Goal: Information Seeking & Learning: Learn about a topic

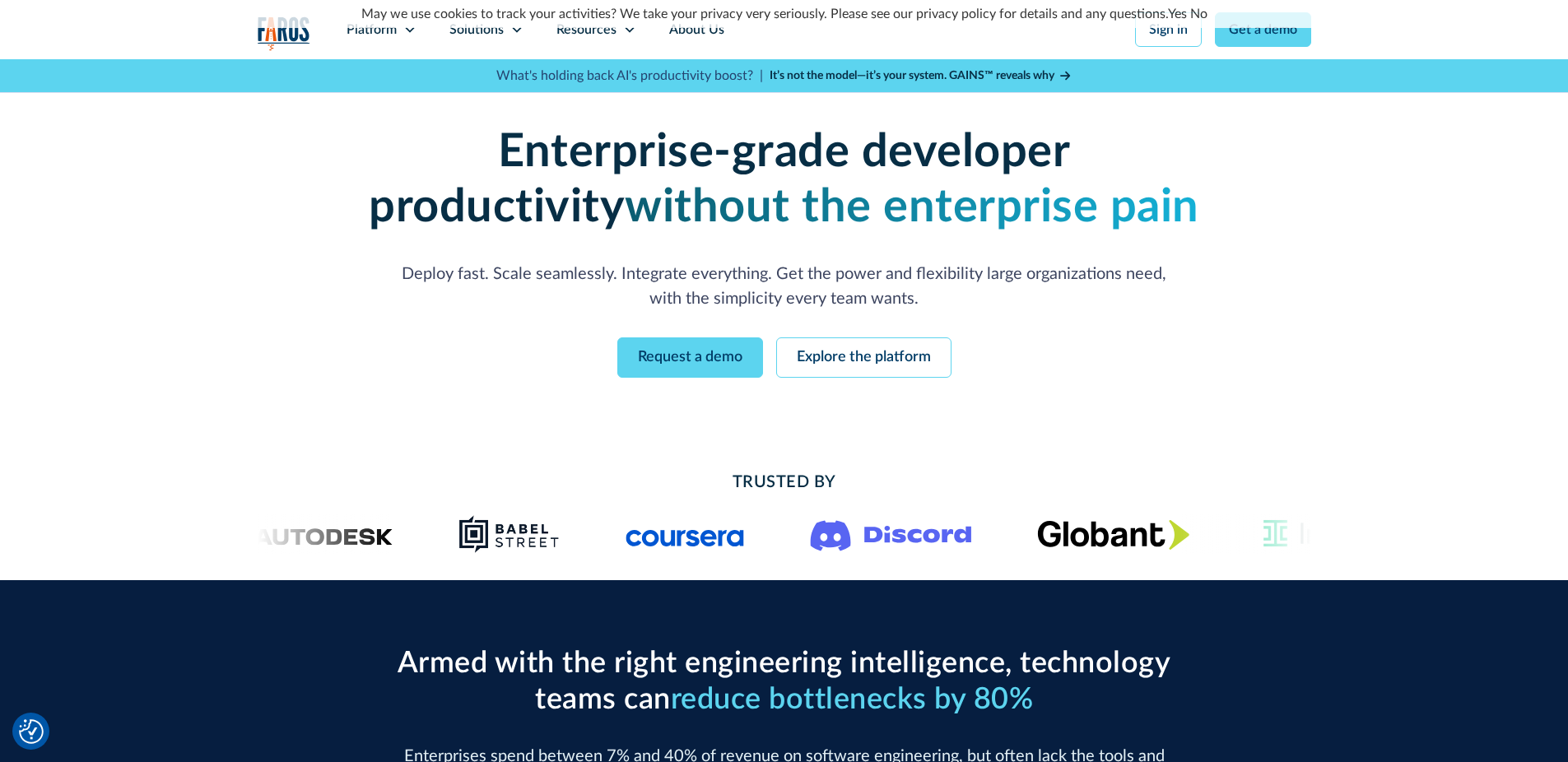
click at [1177, 15] on link "Yes" at bounding box center [1178, 14] width 19 height 14
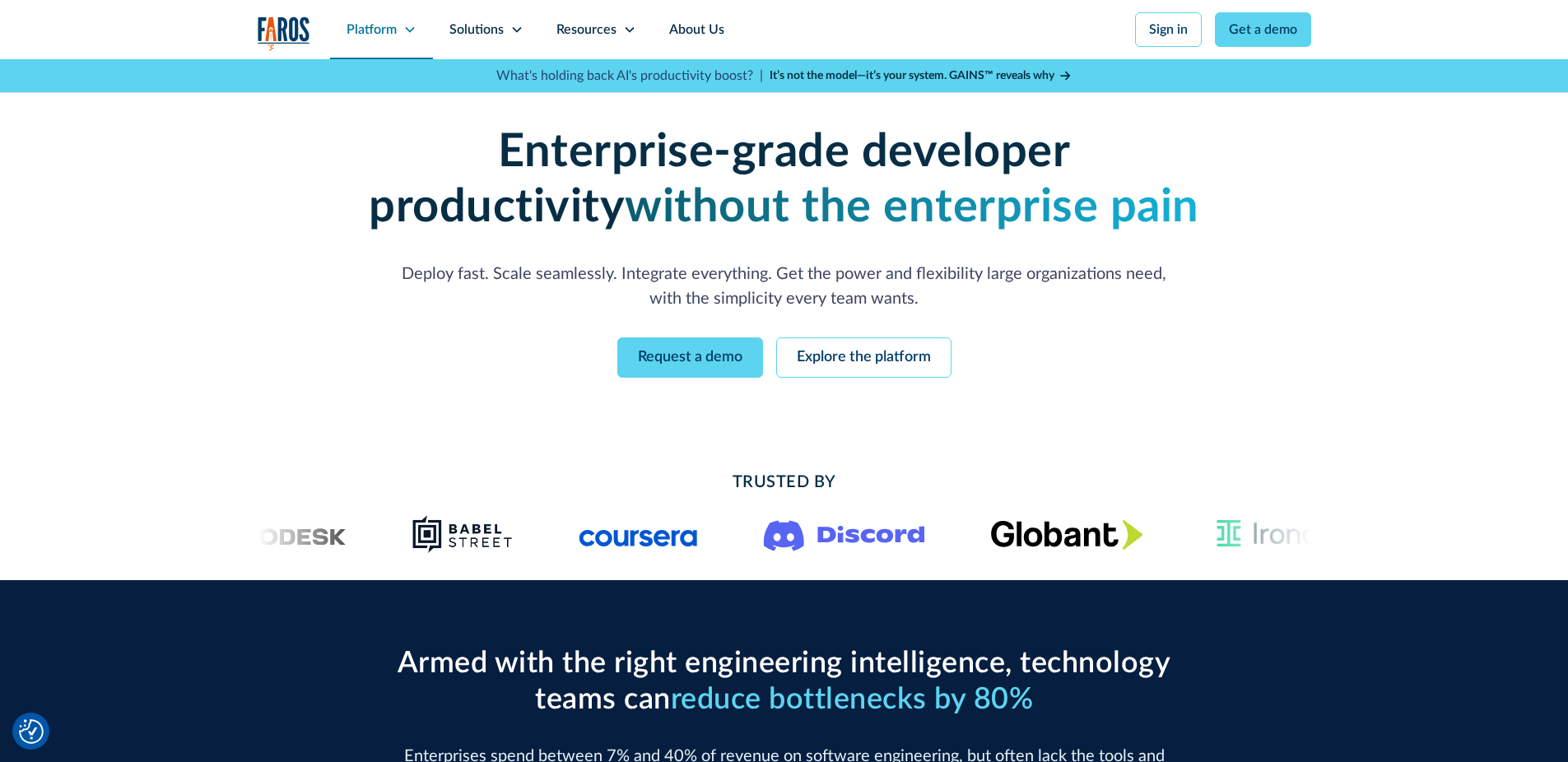
click at [362, 22] on div "Platform" at bounding box center [371, 29] width 50 height 19
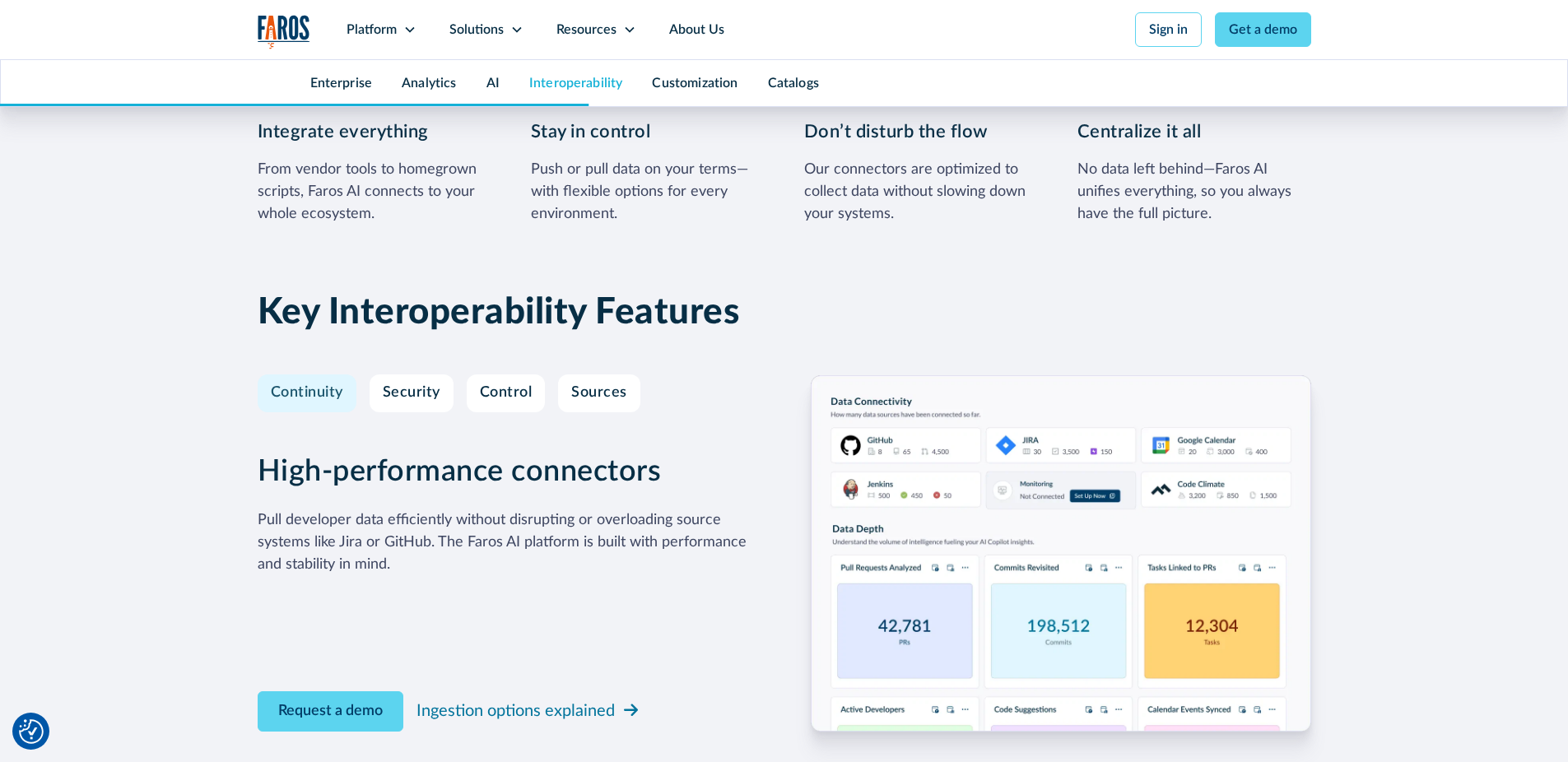
scroll to position [4829, 0]
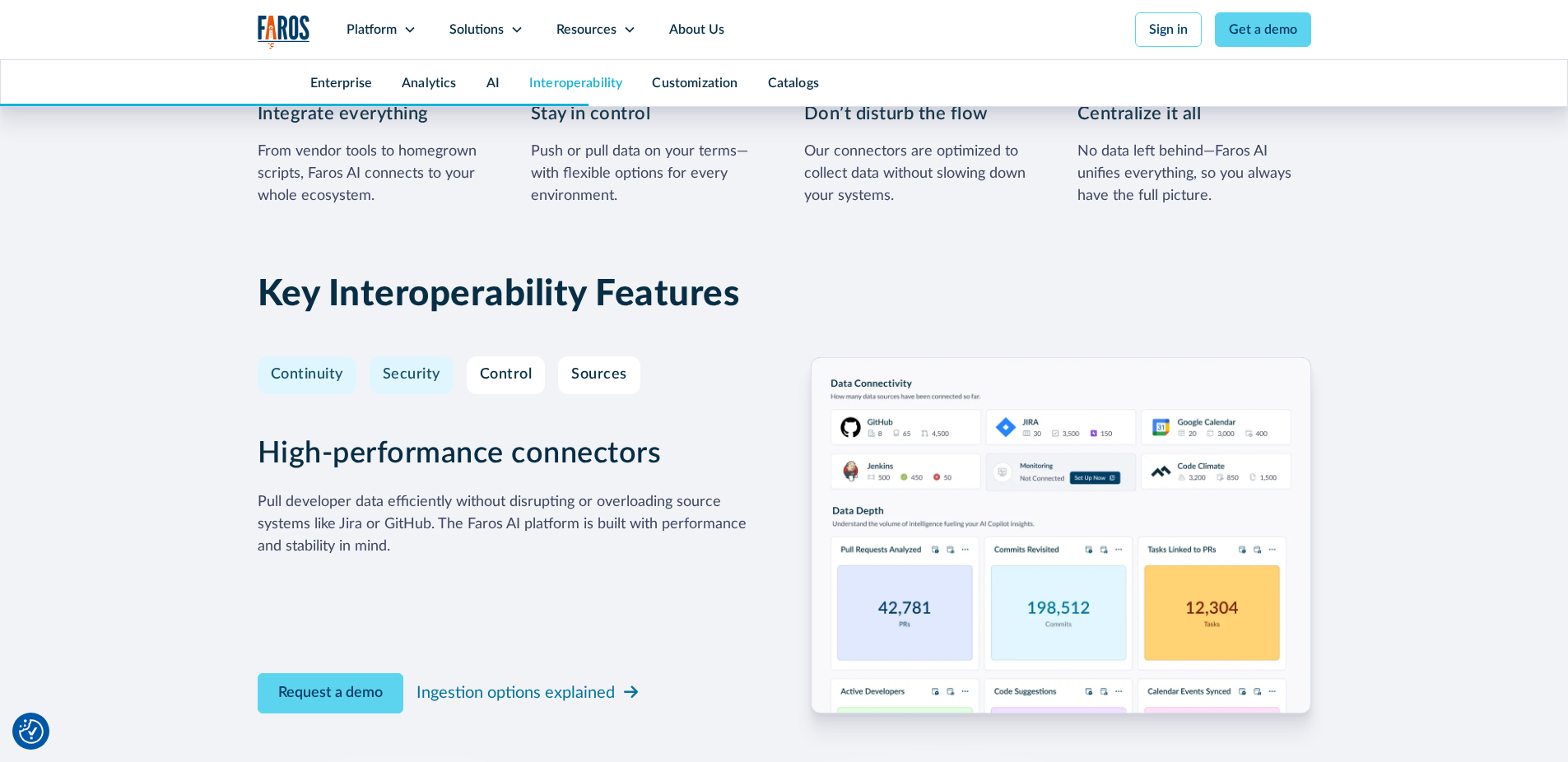
click at [402, 377] on div "Security" at bounding box center [411, 375] width 58 height 18
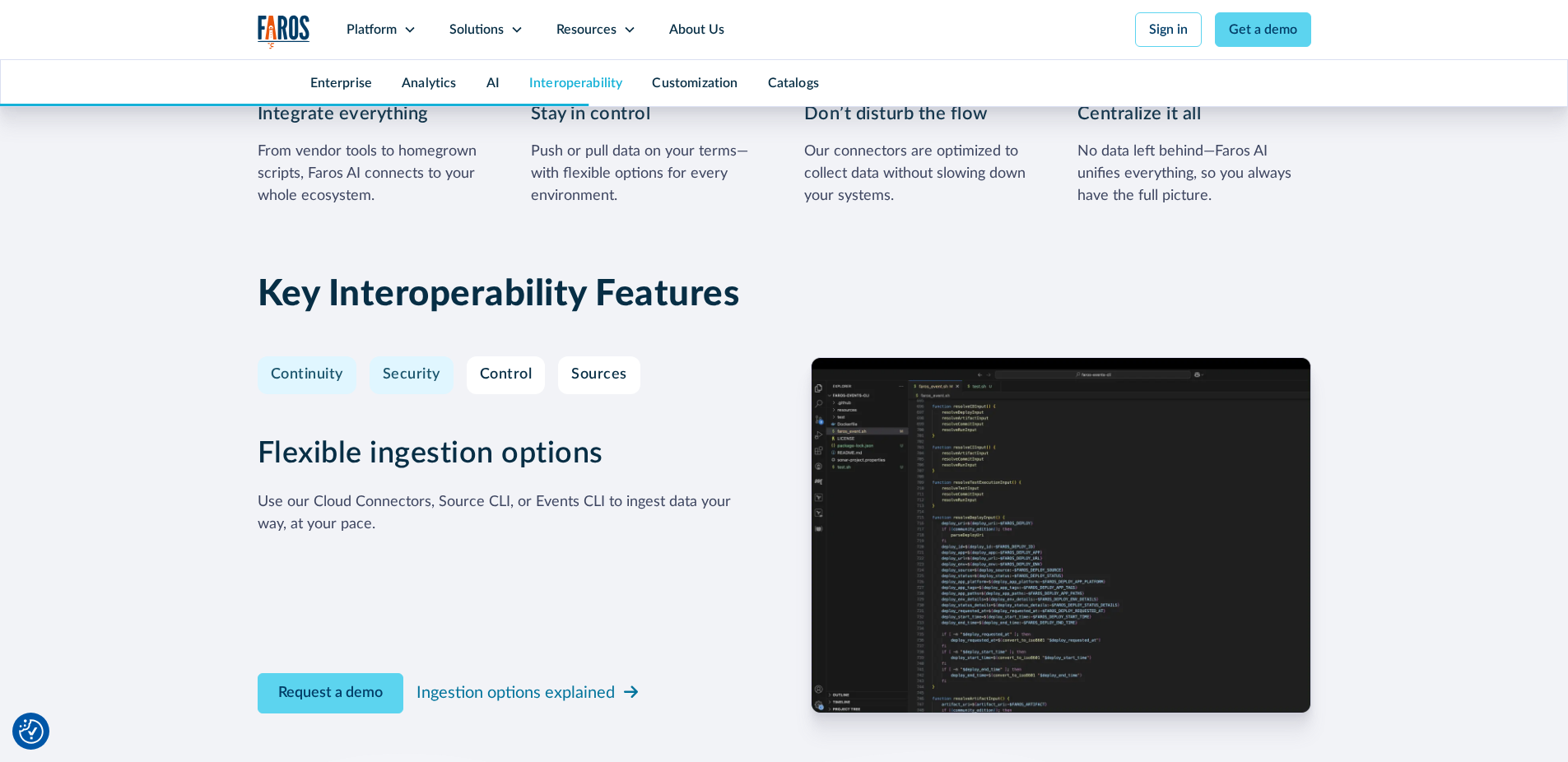
click at [275, 378] on div "Continuity" at bounding box center [307, 375] width 73 height 18
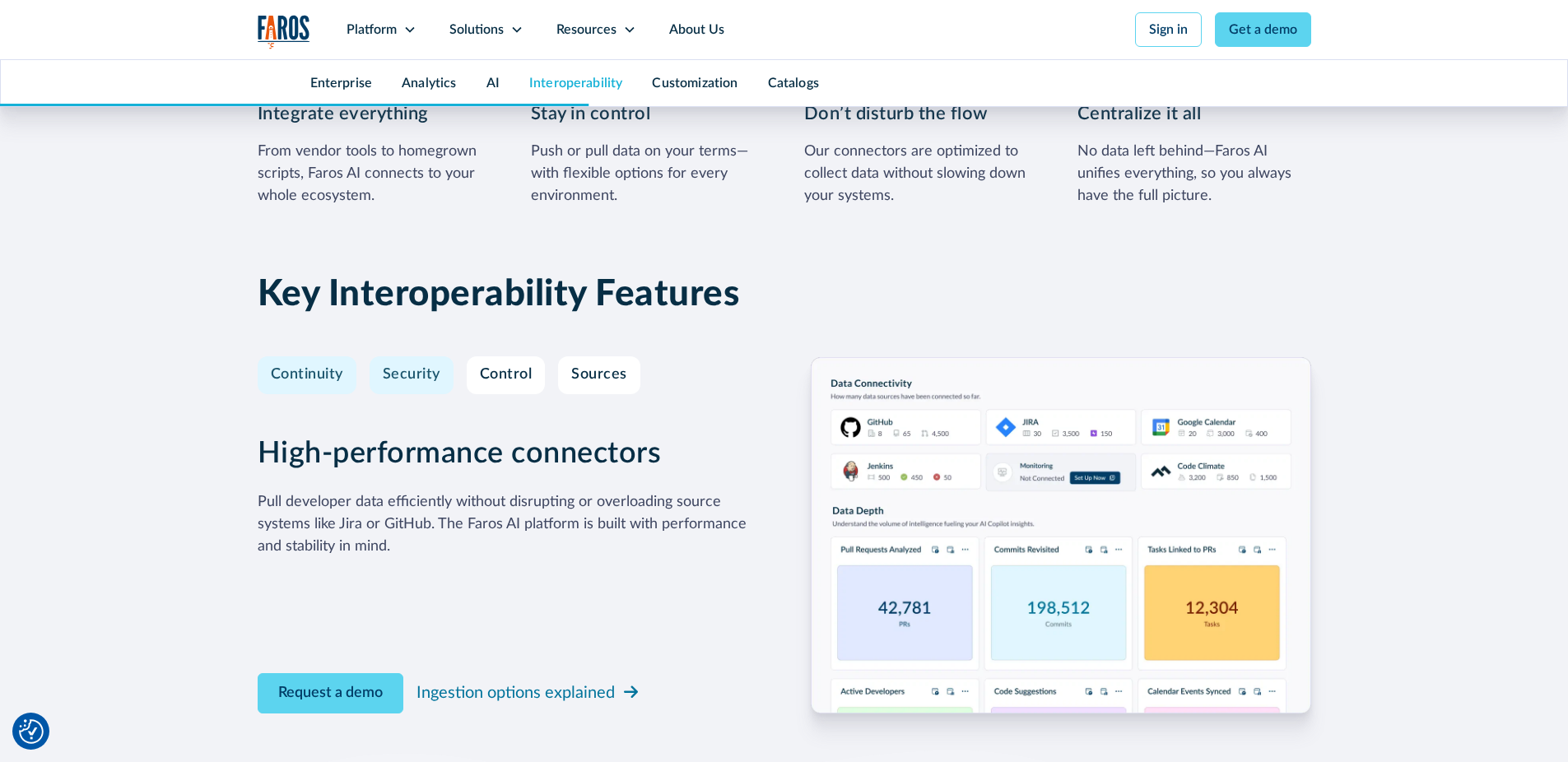
click at [406, 391] on link "Security" at bounding box center [411, 375] width 84 height 38
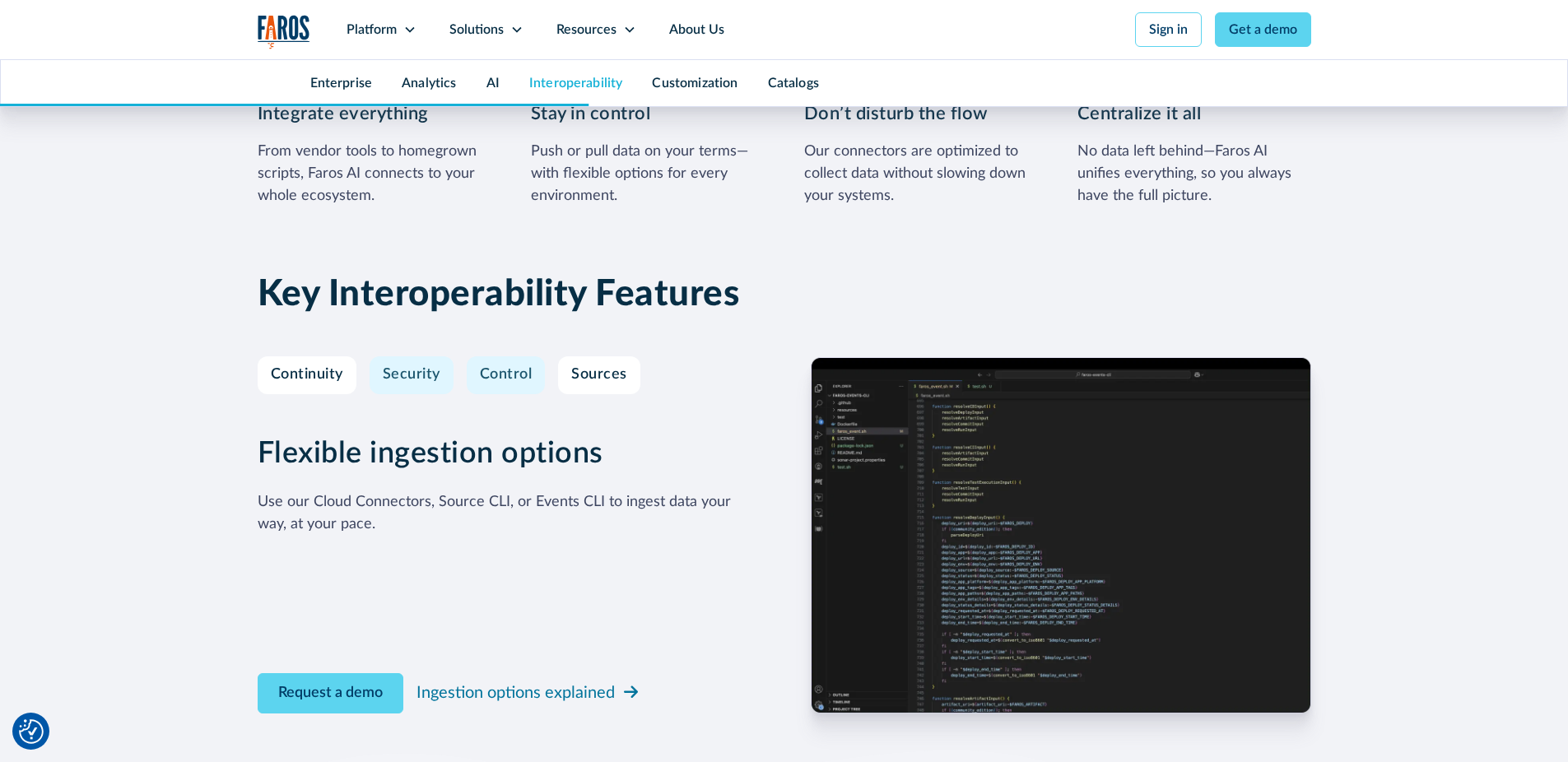
click at [530, 378] on div "Control" at bounding box center [506, 375] width 52 height 18
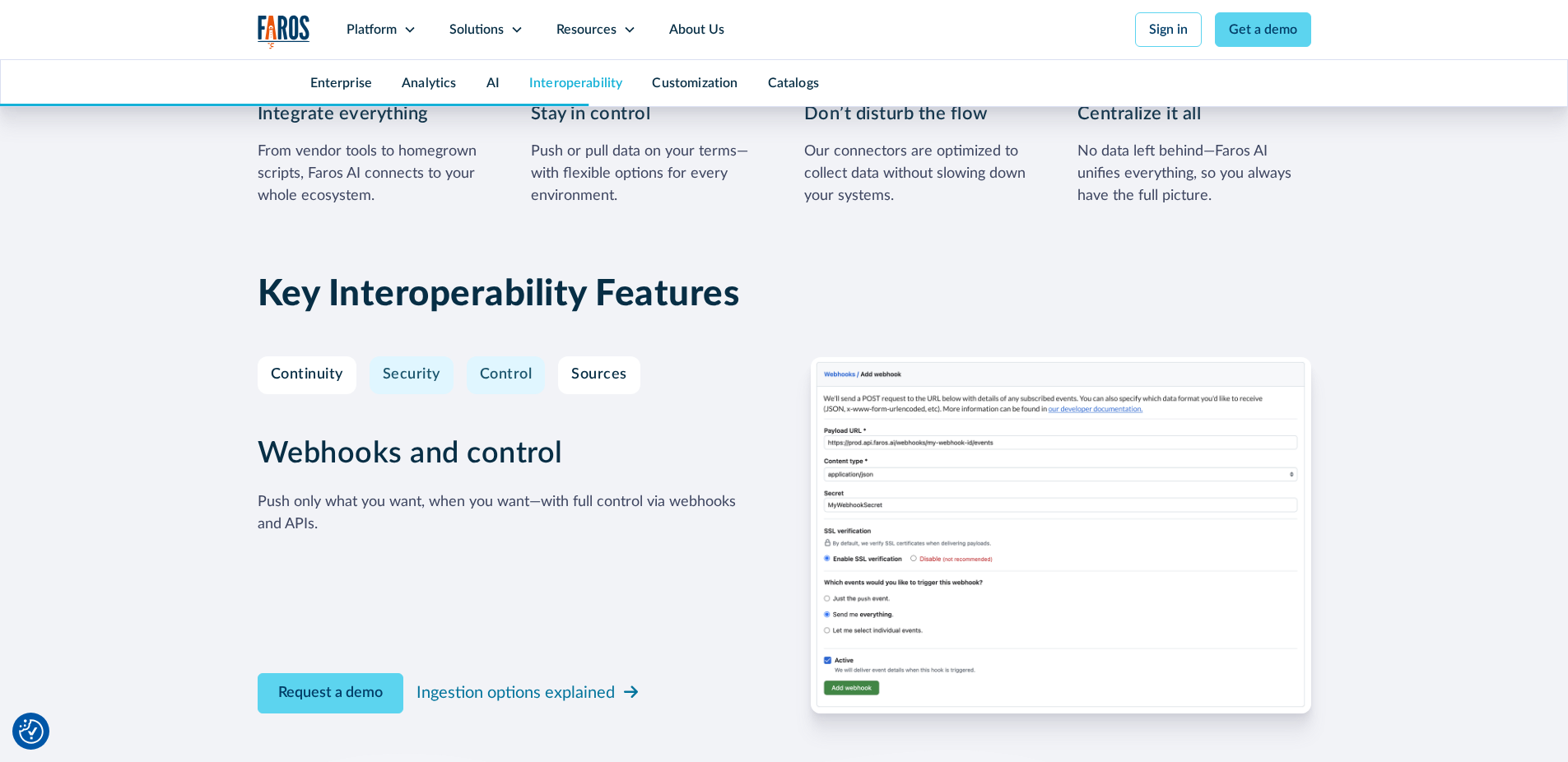
click at [425, 373] on div "Security" at bounding box center [411, 375] width 58 height 18
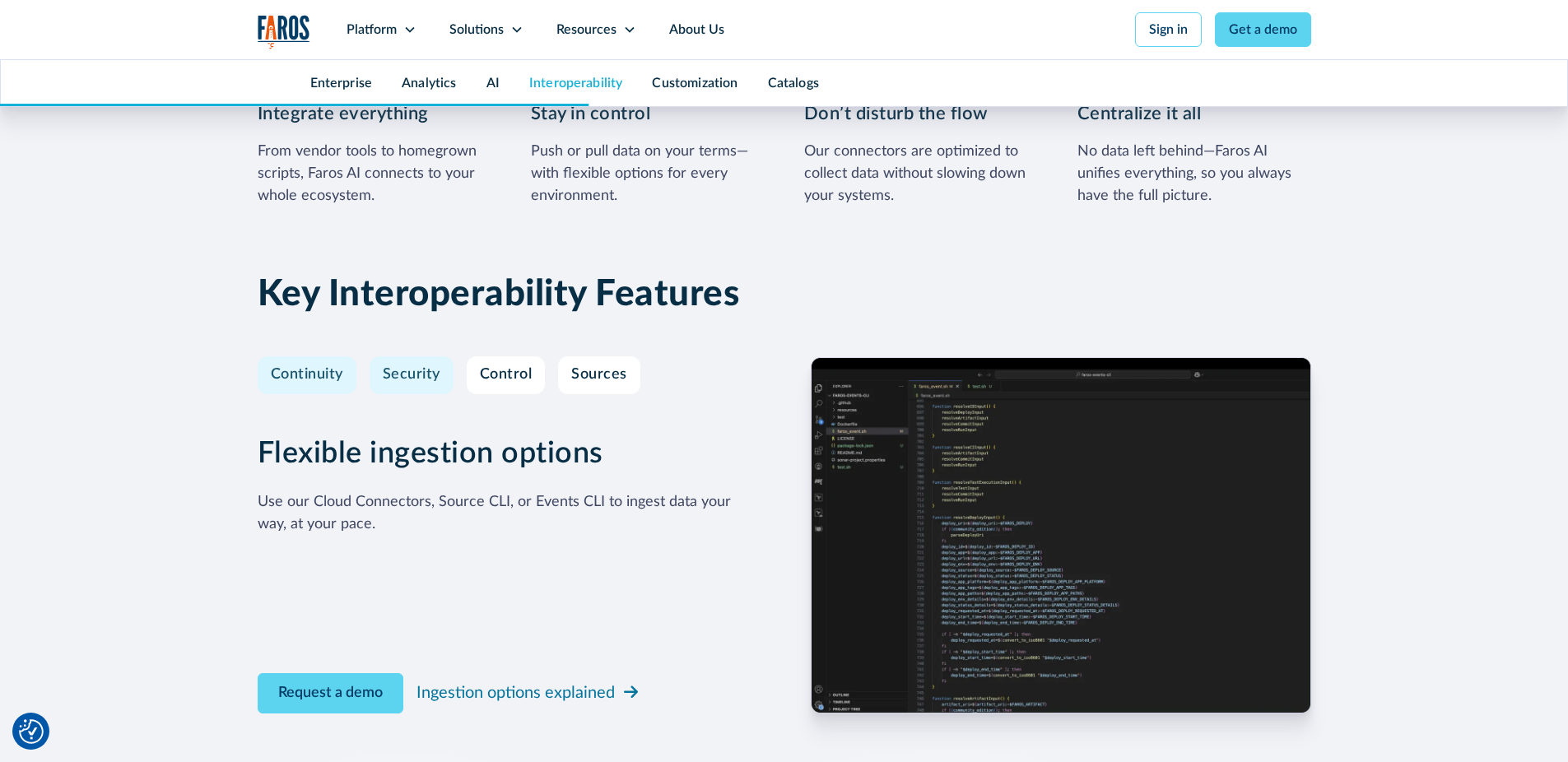
click at [305, 368] on div "Continuity" at bounding box center [307, 375] width 73 height 18
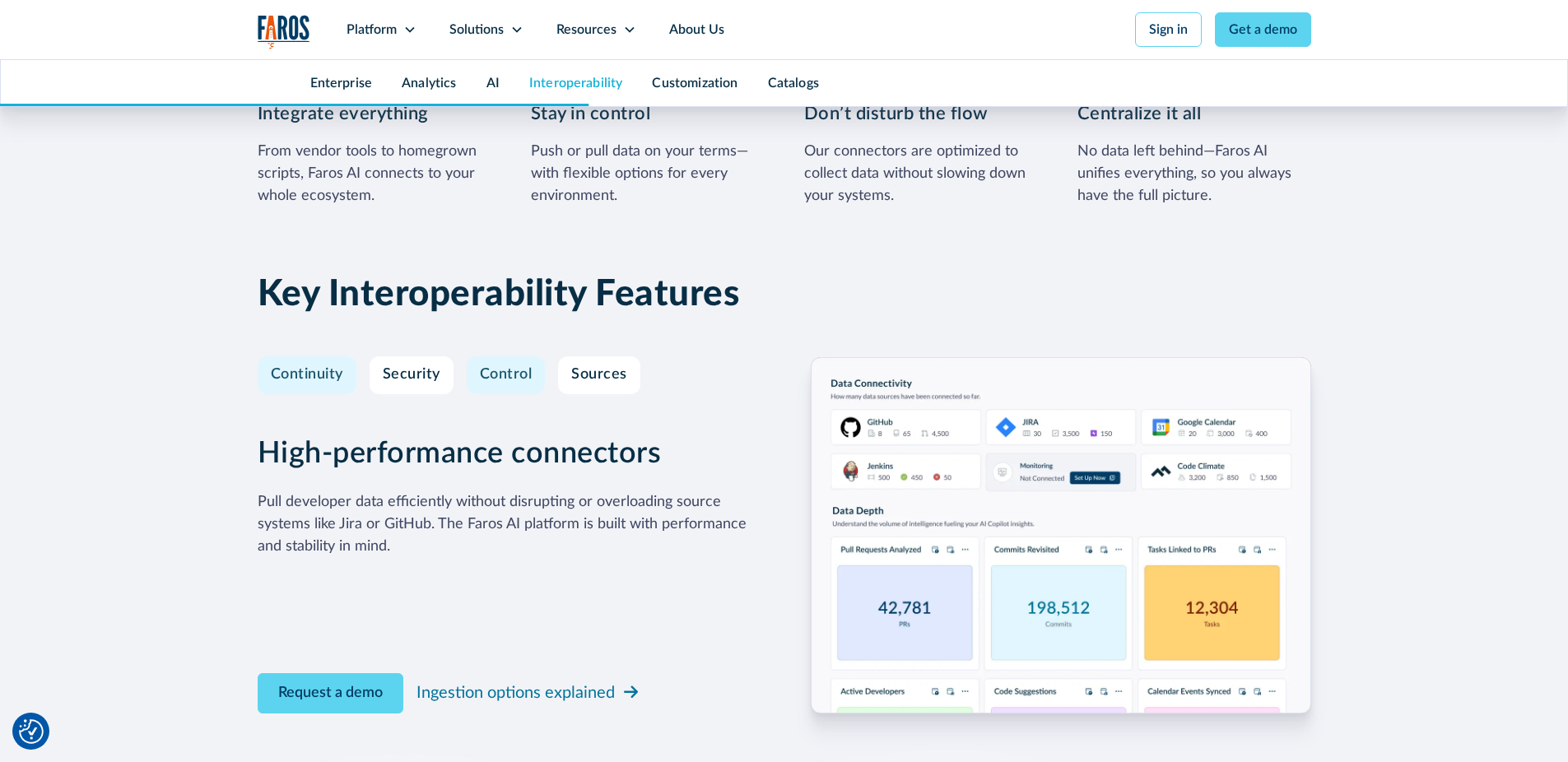
click at [501, 368] on div "Control" at bounding box center [506, 375] width 52 height 18
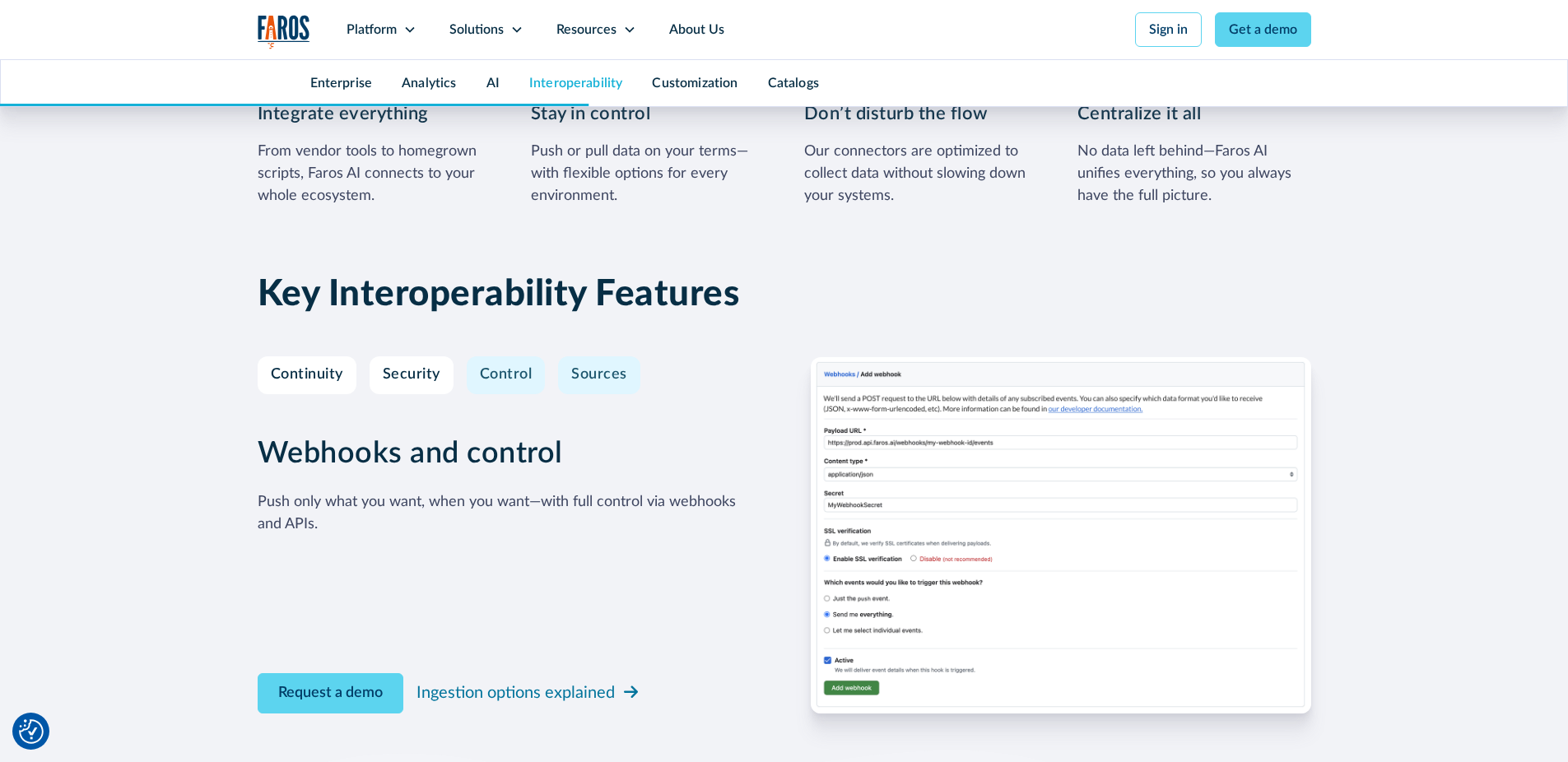
click at [610, 379] on div "Sources" at bounding box center [599, 375] width 56 height 18
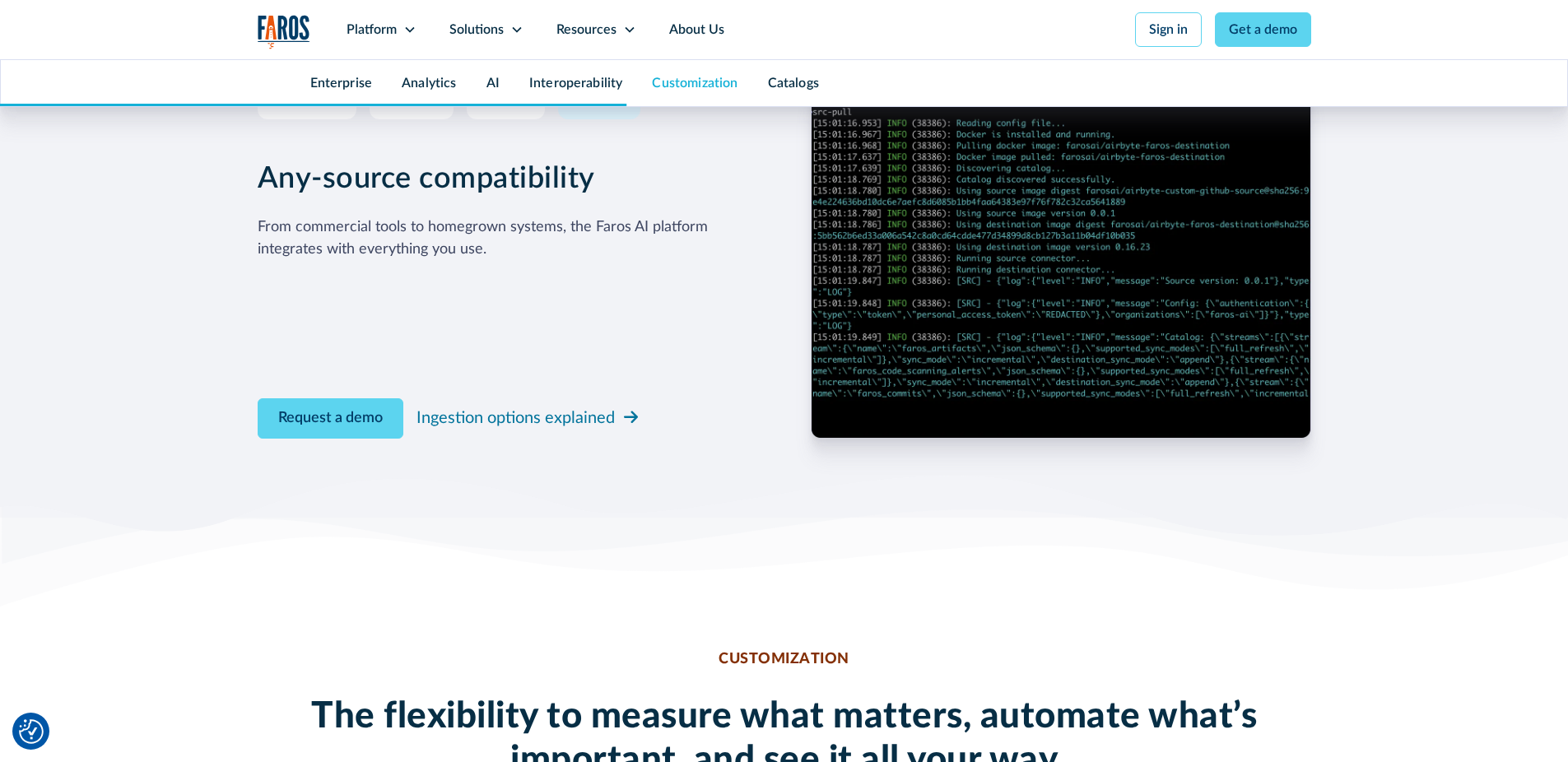
scroll to position [5027, 0]
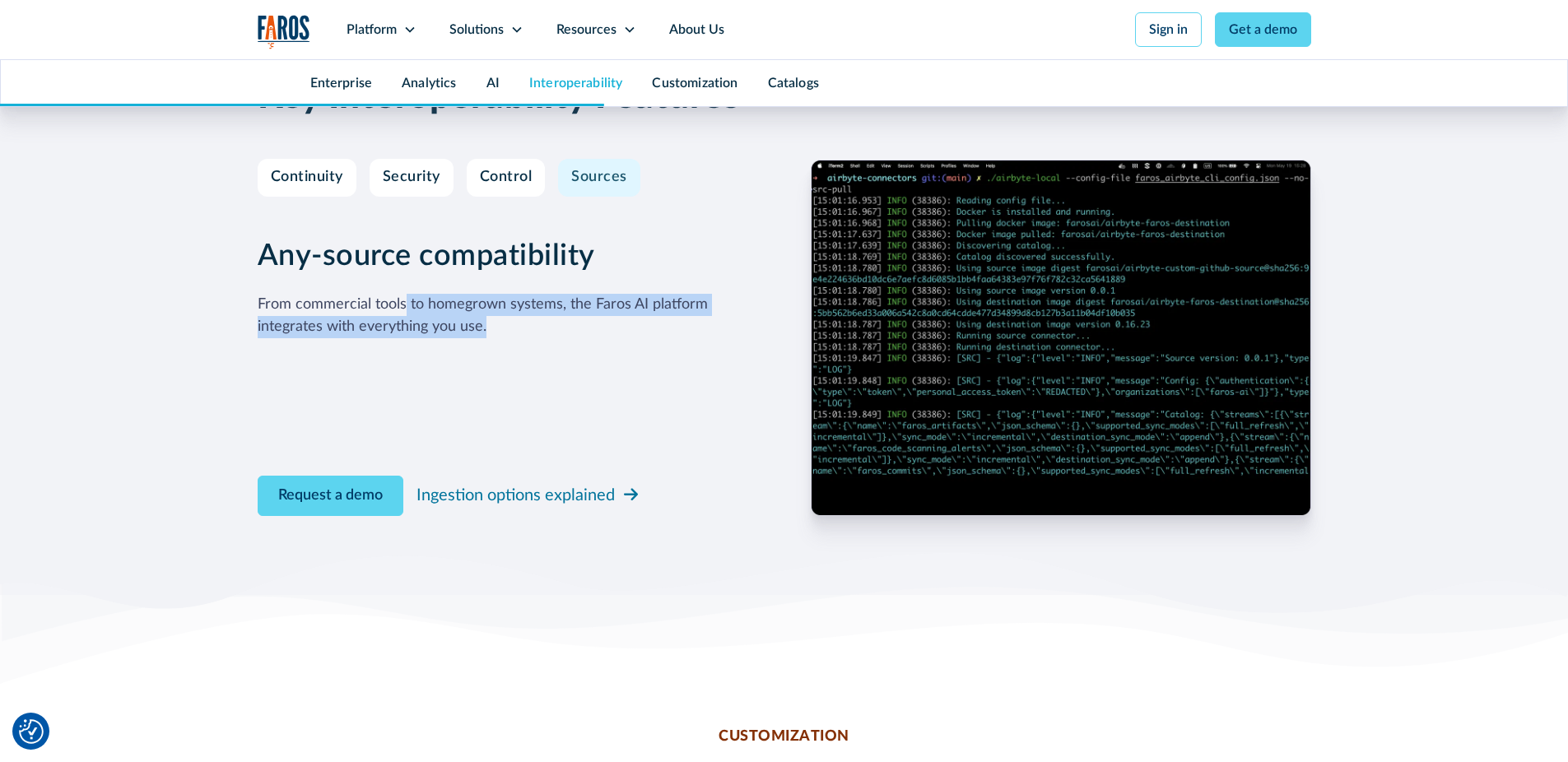
drag, startPoint x: 405, startPoint y: 301, endPoint x: 486, endPoint y: 360, distance: 100.2
click at [486, 360] on div "Any-source compatibility From commercial tools to homegrown systems, the Faros …" at bounding box center [507, 338] width 500 height 356
drag, startPoint x: 550, startPoint y: 353, endPoint x: 279, endPoint y: 323, distance: 272.7
click at [279, 323] on div "Any-source compatibility From commercial tools to homegrown systems, the Faros …" at bounding box center [507, 338] width 500 height 356
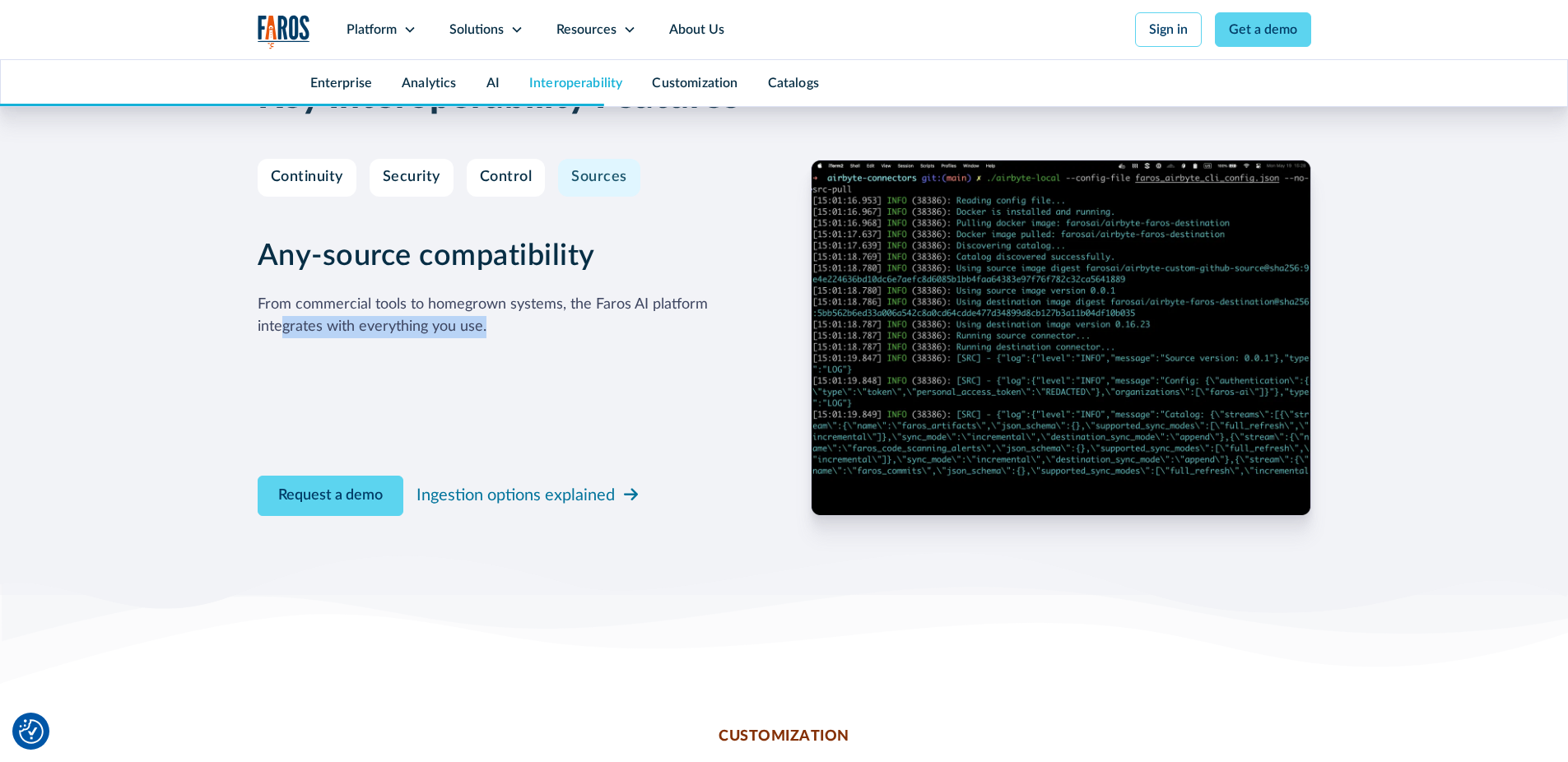
click at [279, 323] on div "From commercial tools to homegrown systems, the Faros AI platform integrates wi…" at bounding box center [507, 316] width 500 height 45
drag, startPoint x: 430, startPoint y: 312, endPoint x: 530, endPoint y: 361, distance: 111.4
click at [525, 358] on div "Any-source compatibility From commercial tools to homegrown systems, the Faros …" at bounding box center [507, 338] width 500 height 356
click at [530, 361] on div "Any-source compatibility From commercial tools to homegrown systems, the Faros …" at bounding box center [507, 338] width 500 height 356
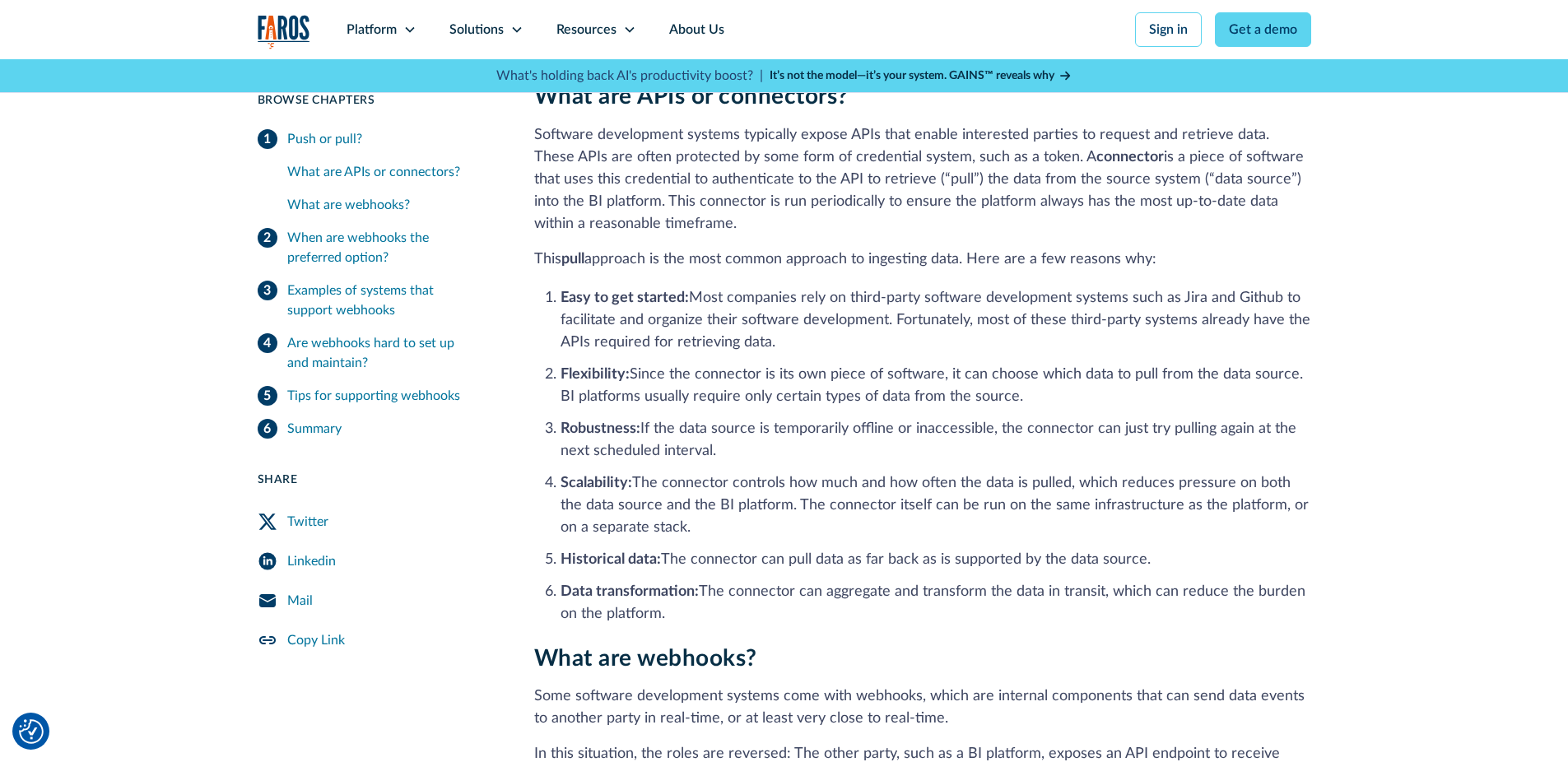
scroll to position [1383, 0]
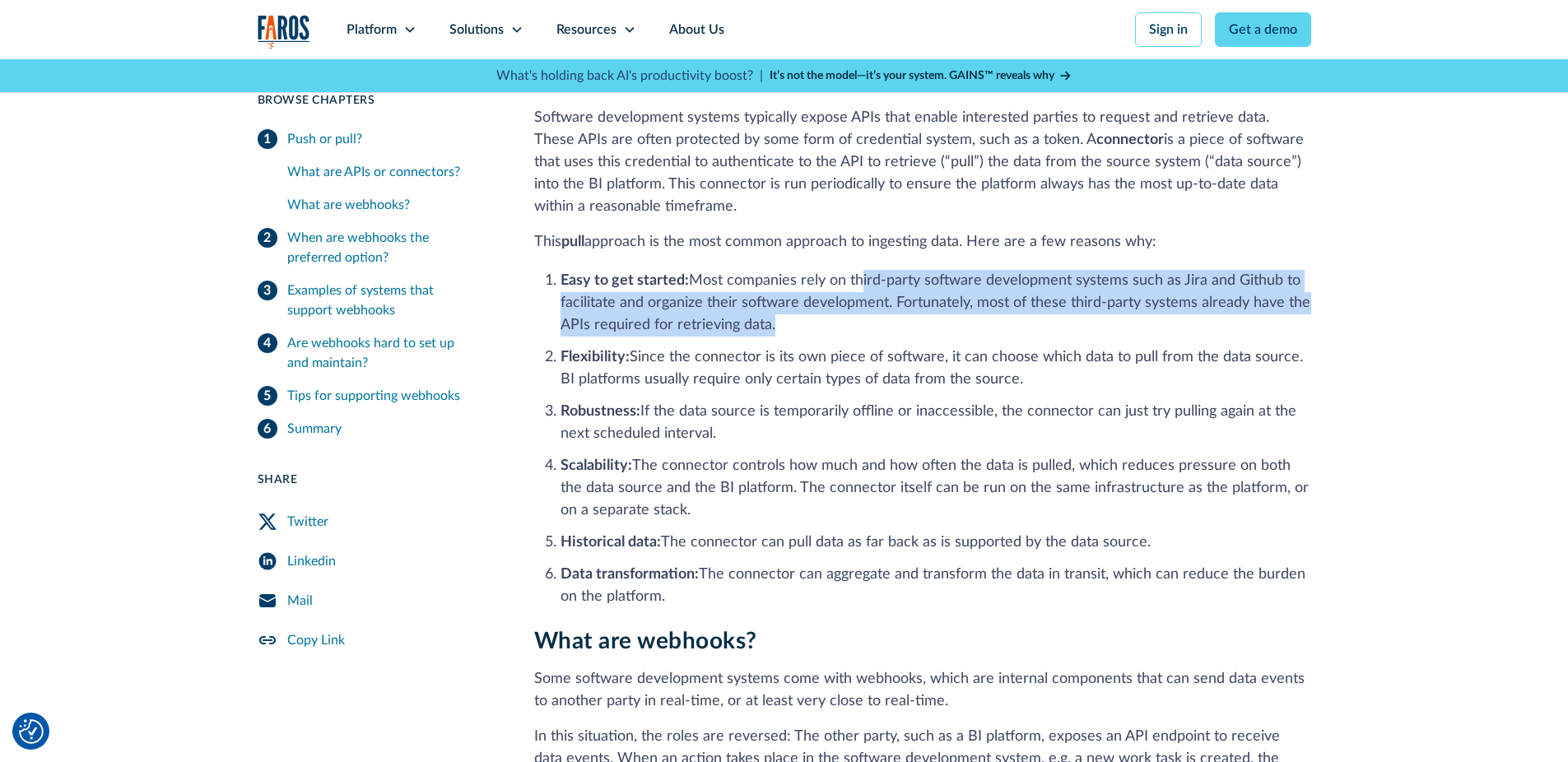
drag, startPoint x: 861, startPoint y: 272, endPoint x: 881, endPoint y: 337, distance: 68.0
click at [881, 337] on li "Easy to get started: Most companies rely on third-party software development sy…" at bounding box center [936, 303] width 751 height 67
drag, startPoint x: 891, startPoint y: 314, endPoint x: 914, endPoint y: 340, distance: 34.7
click at [914, 340] on ol "Easy to get started: Most companies rely on third-party software development sy…" at bounding box center [923, 438] width 777 height 342
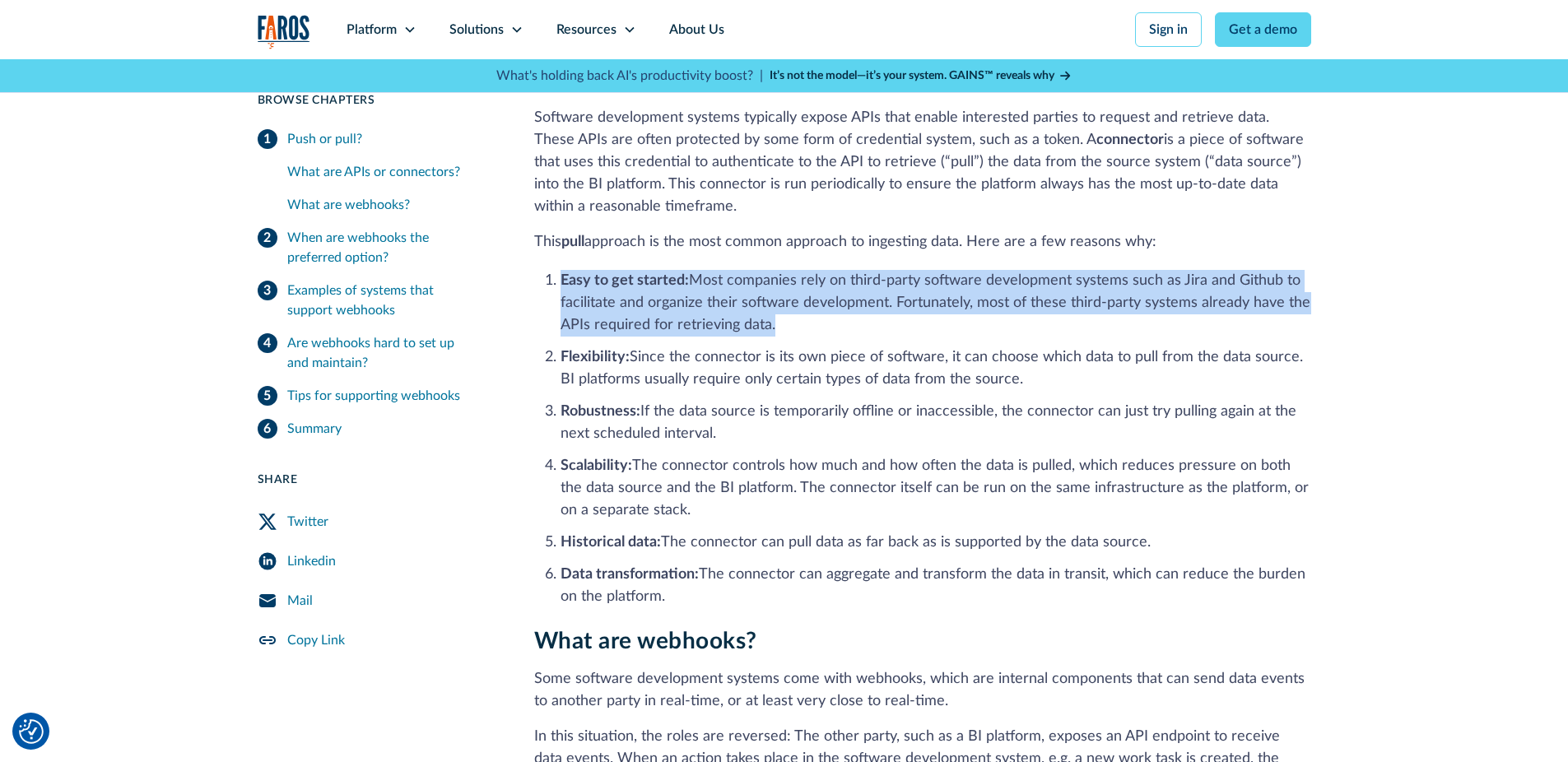
click at [914, 340] on ol "Easy to get started: Most companies rely on third-party software development sy…" at bounding box center [923, 438] width 777 height 342
drag, startPoint x: 802, startPoint y: 288, endPoint x: 956, endPoint y: 342, distance: 163.2
click at [956, 342] on ol "Easy to get started: Most companies rely on third-party software development sy…" at bounding box center [923, 438] width 777 height 342
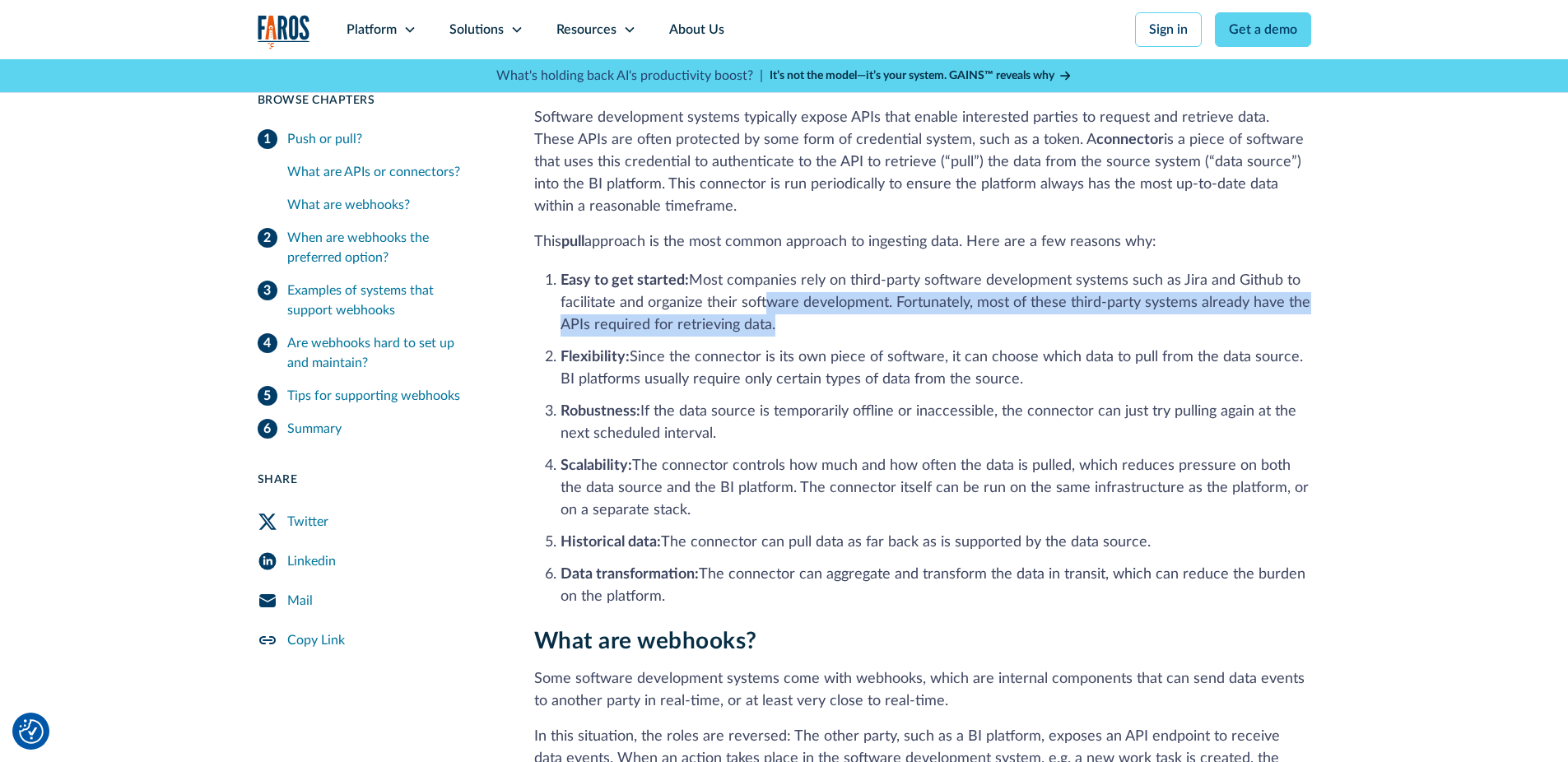
drag, startPoint x: 831, startPoint y: 313, endPoint x: 732, endPoint y: 277, distance: 105.3
click at [741, 283] on li "Easy to get started: Most companies rely on third-party software development sy…" at bounding box center [936, 303] width 751 height 67
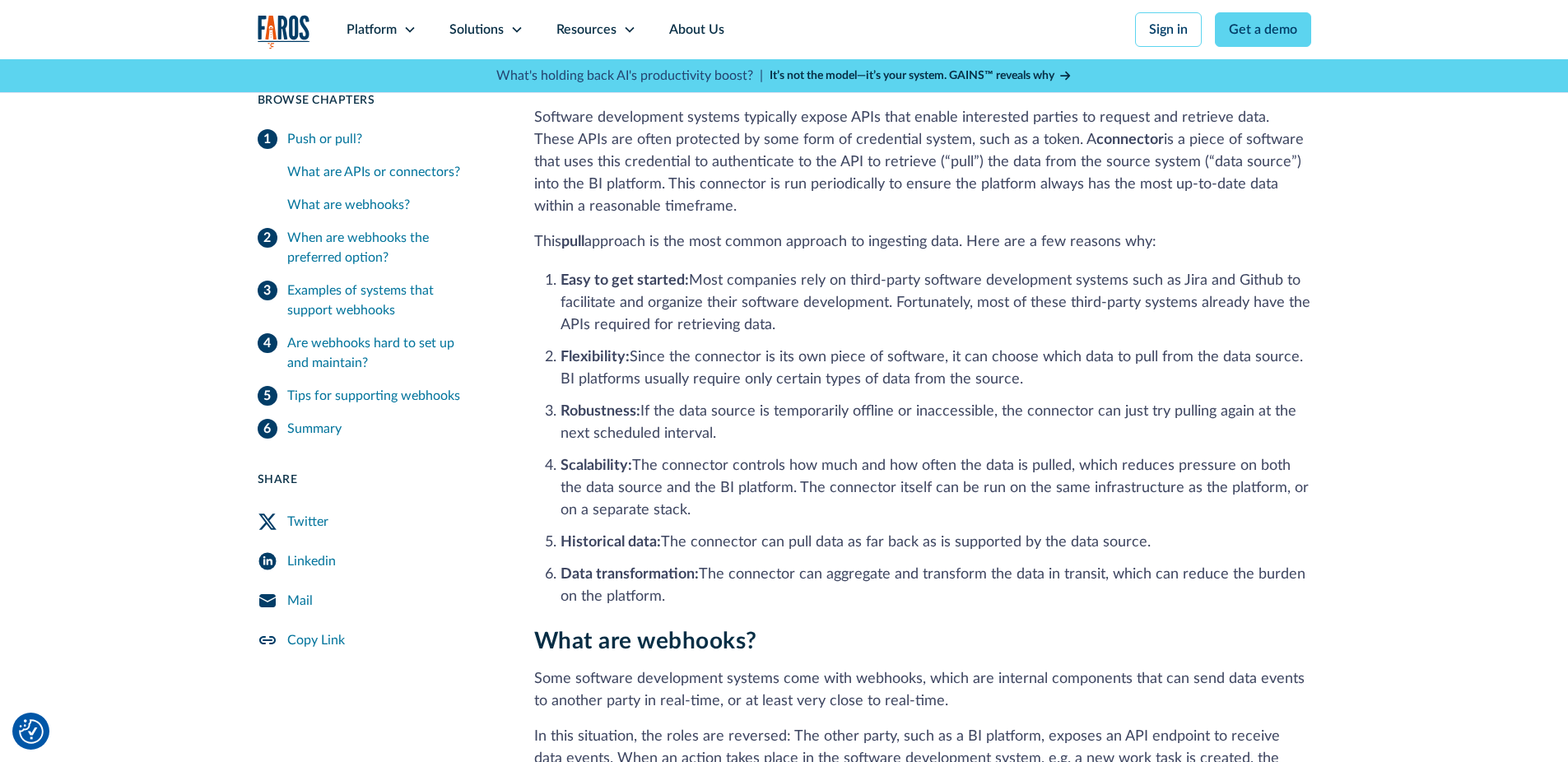
drag, startPoint x: 732, startPoint y: 277, endPoint x: 656, endPoint y: 265, distance: 76.9
click at [732, 277] on li "Easy to get started: Most companies rely on third-party software development sy…" at bounding box center [936, 303] width 751 height 67
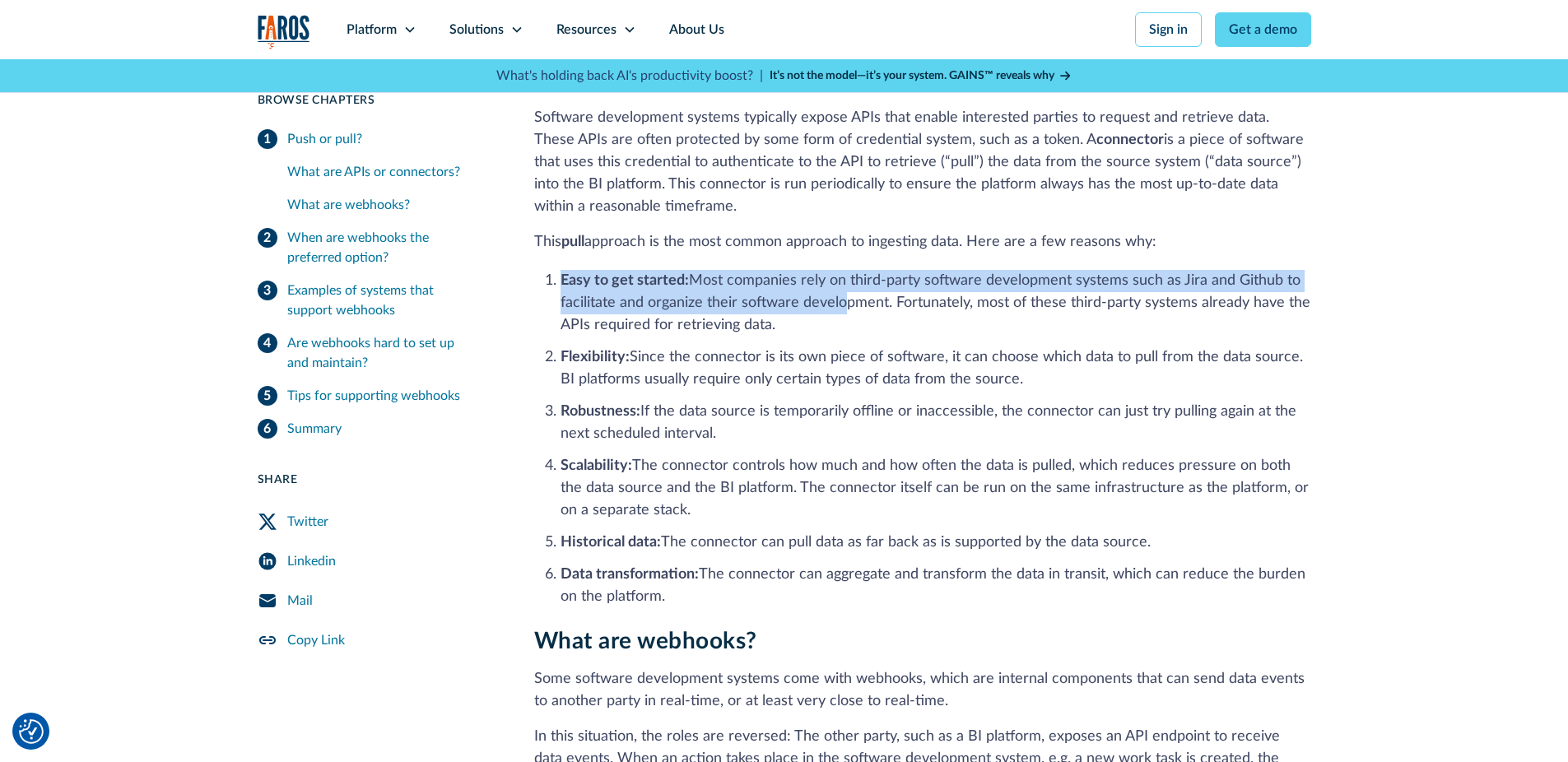
drag, startPoint x: 656, startPoint y: 265, endPoint x: 1054, endPoint y: 332, distance: 403.6
click at [1015, 329] on div "What are APIs or connectors? Software development systems typically expose APIs…" at bounding box center [923, 337] width 777 height 543
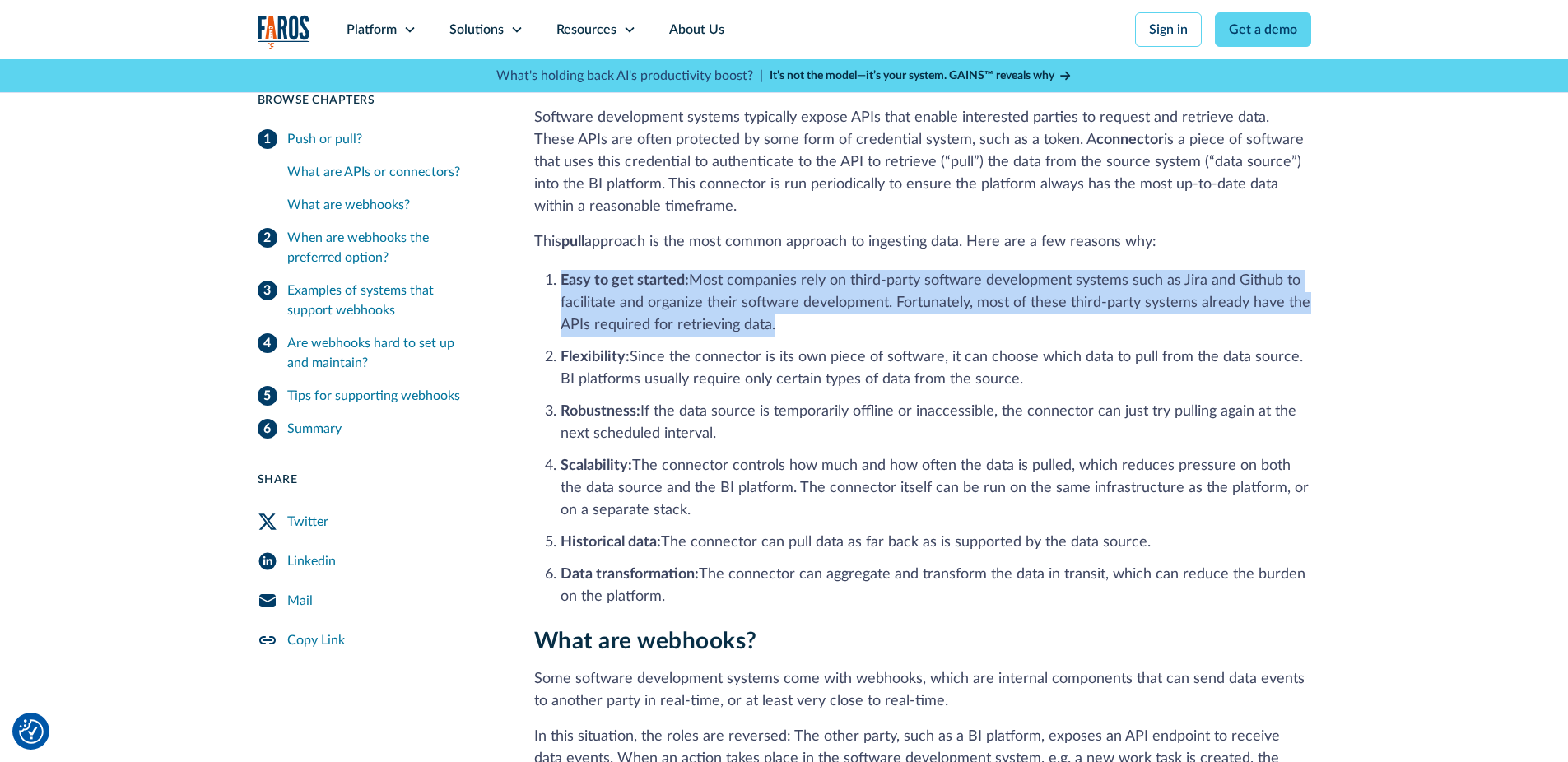
click at [1054, 332] on li "Easy to get started: Most companies rely on third-party software development sy…" at bounding box center [936, 303] width 751 height 67
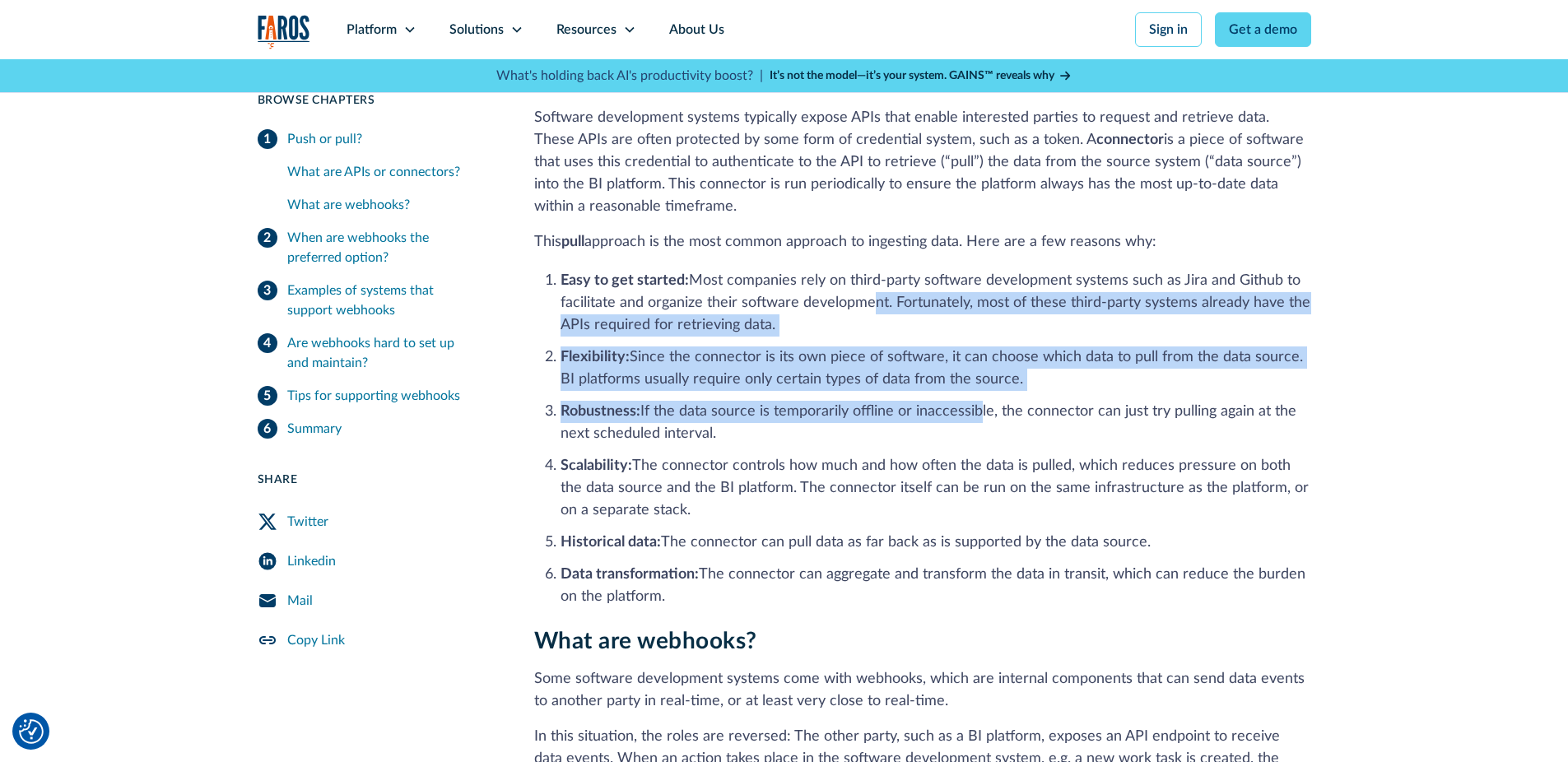
drag, startPoint x: 871, startPoint y: 309, endPoint x: 998, endPoint y: 420, distance: 168.7
click at [997, 419] on ol "Easy to get started: Most companies rely on third-party software development sy…" at bounding box center [923, 438] width 777 height 342
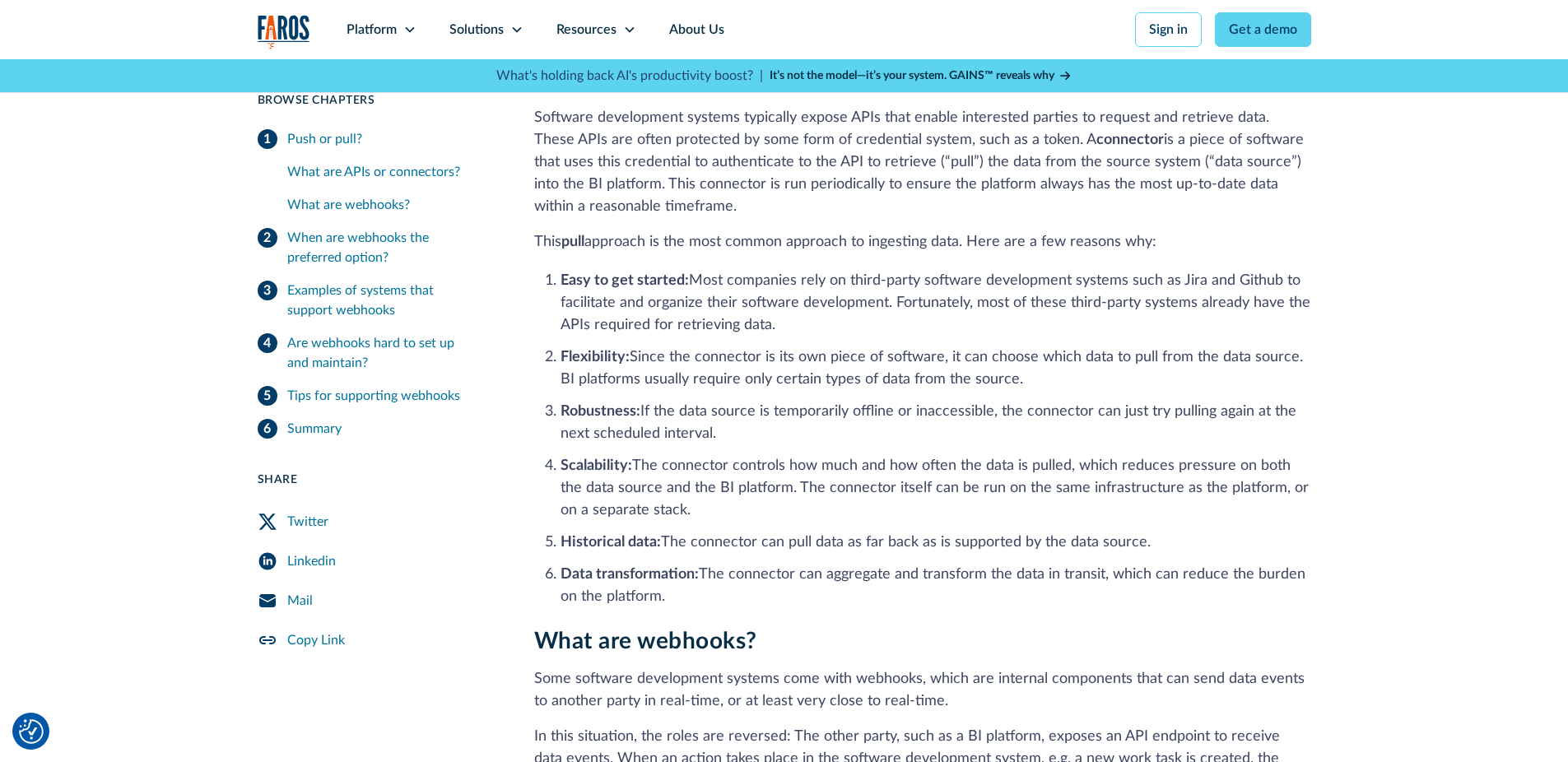
click at [1000, 421] on li "Robustness: If the data source is temporarily offline or inaccessible, the conn…" at bounding box center [936, 423] width 751 height 45
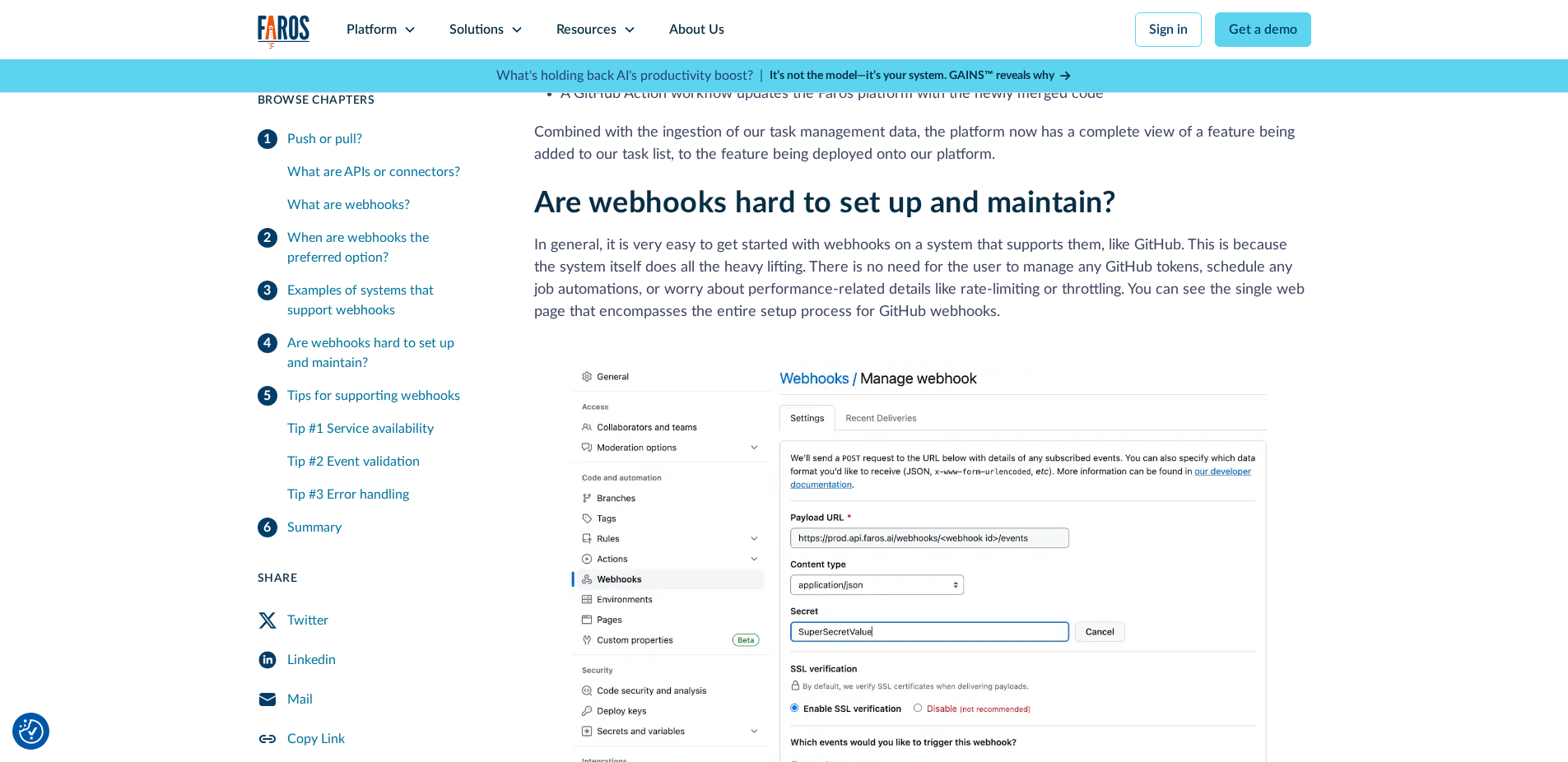
scroll to position [3261, 0]
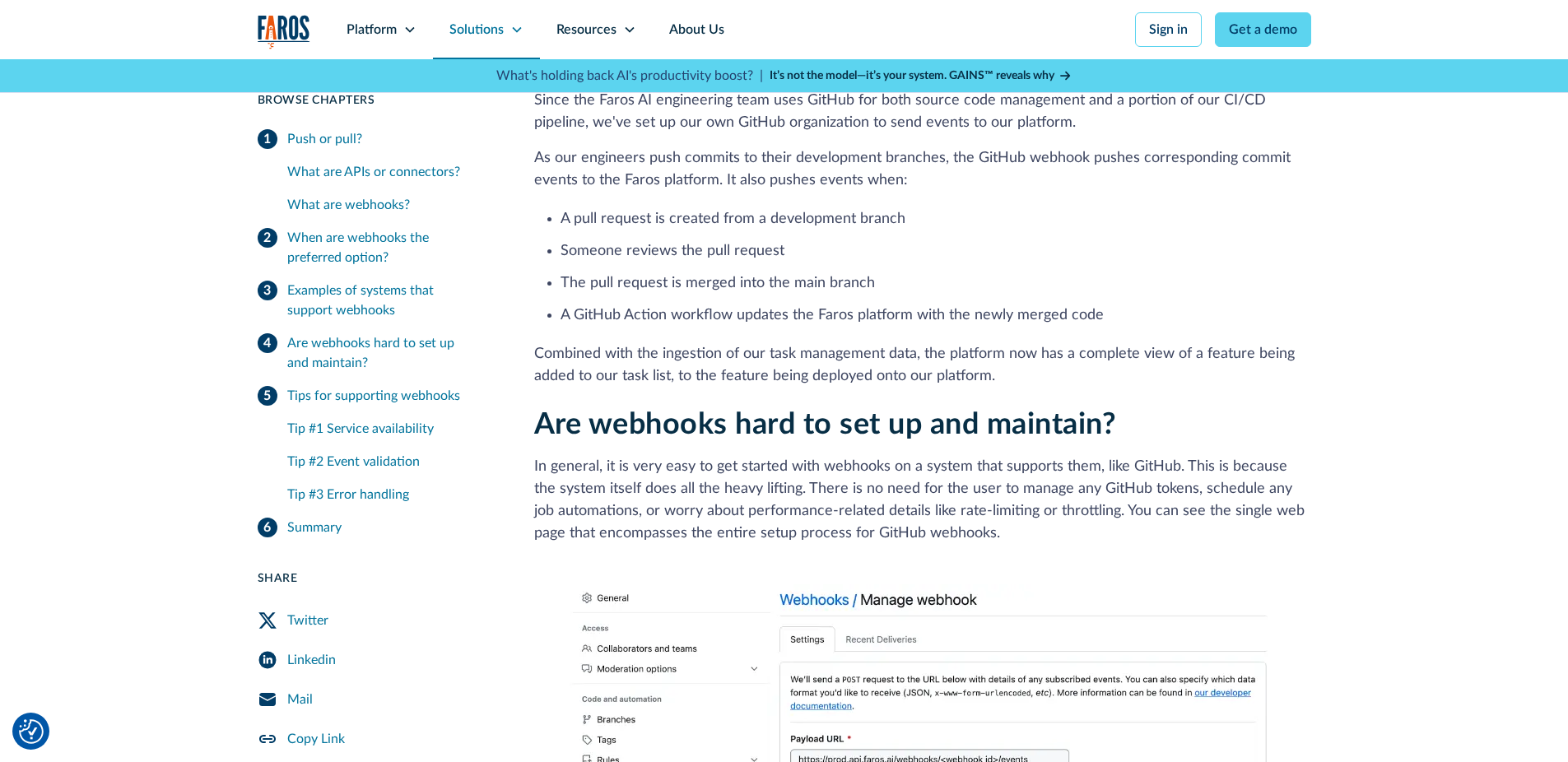
click at [500, 25] on div "Solutions" at bounding box center [477, 29] width 54 height 19
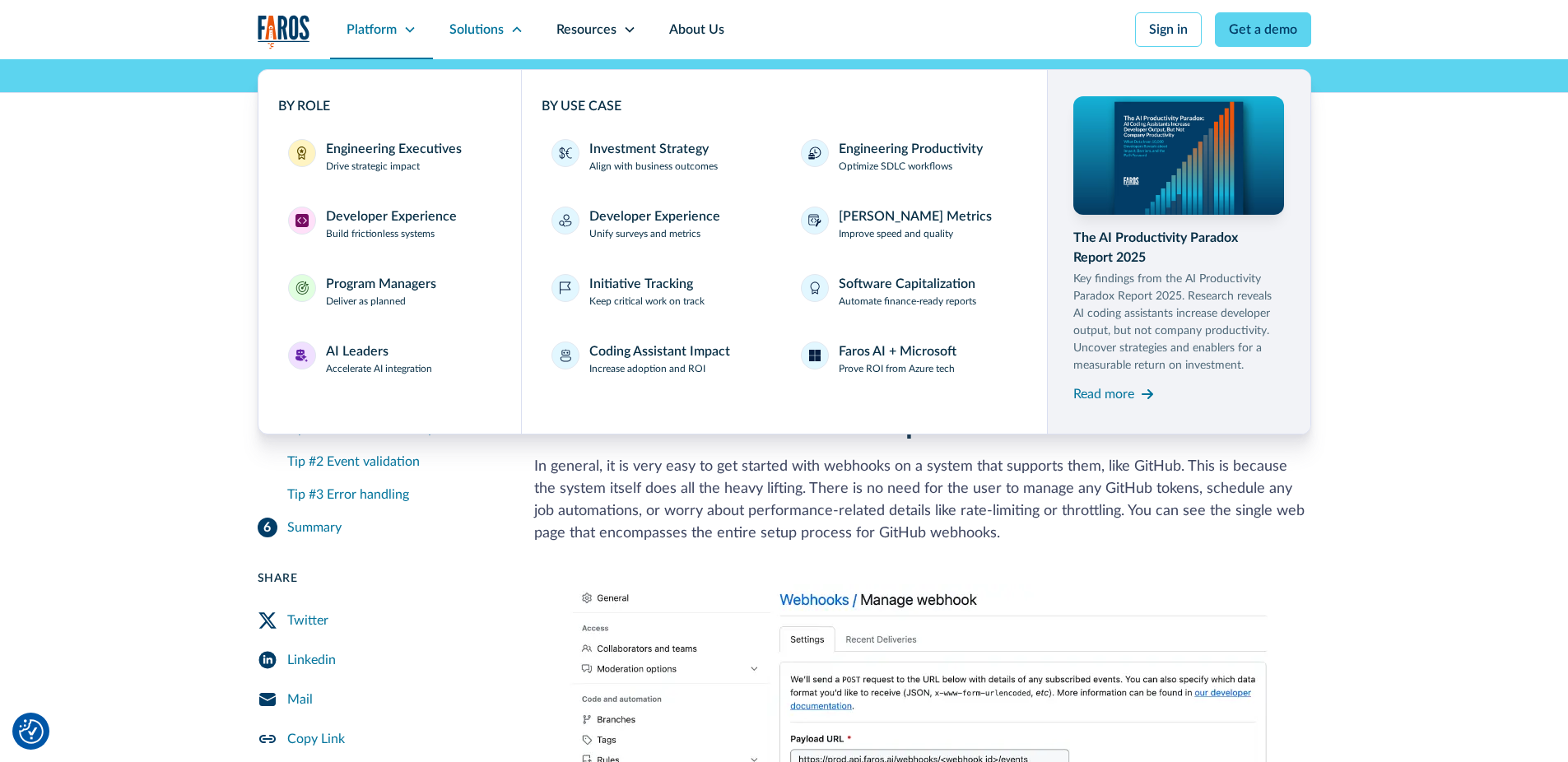
click at [356, 24] on div "Platform" at bounding box center [371, 29] width 50 height 19
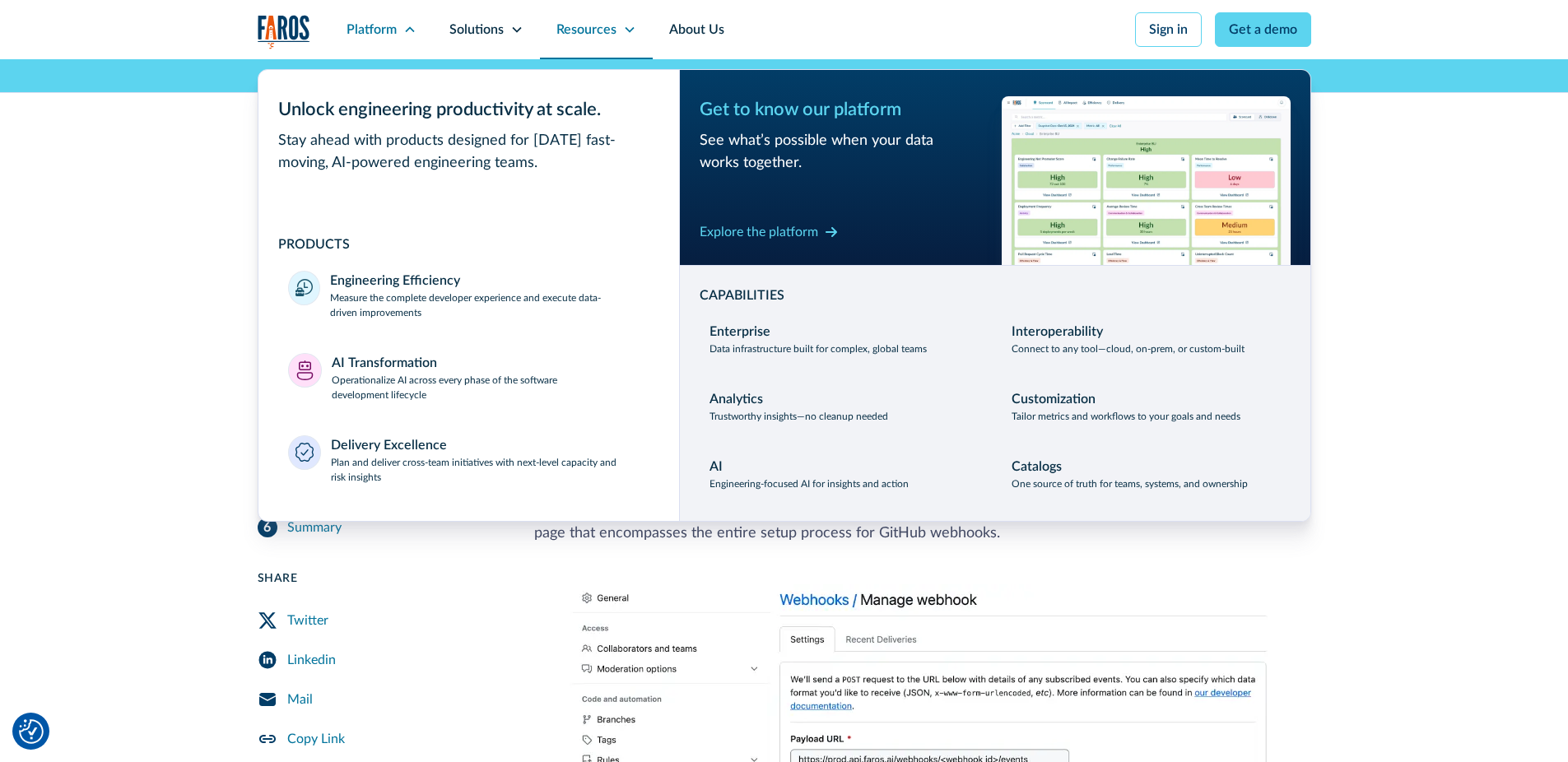
click at [581, 14] on div "Resources" at bounding box center [596, 30] width 113 height 59
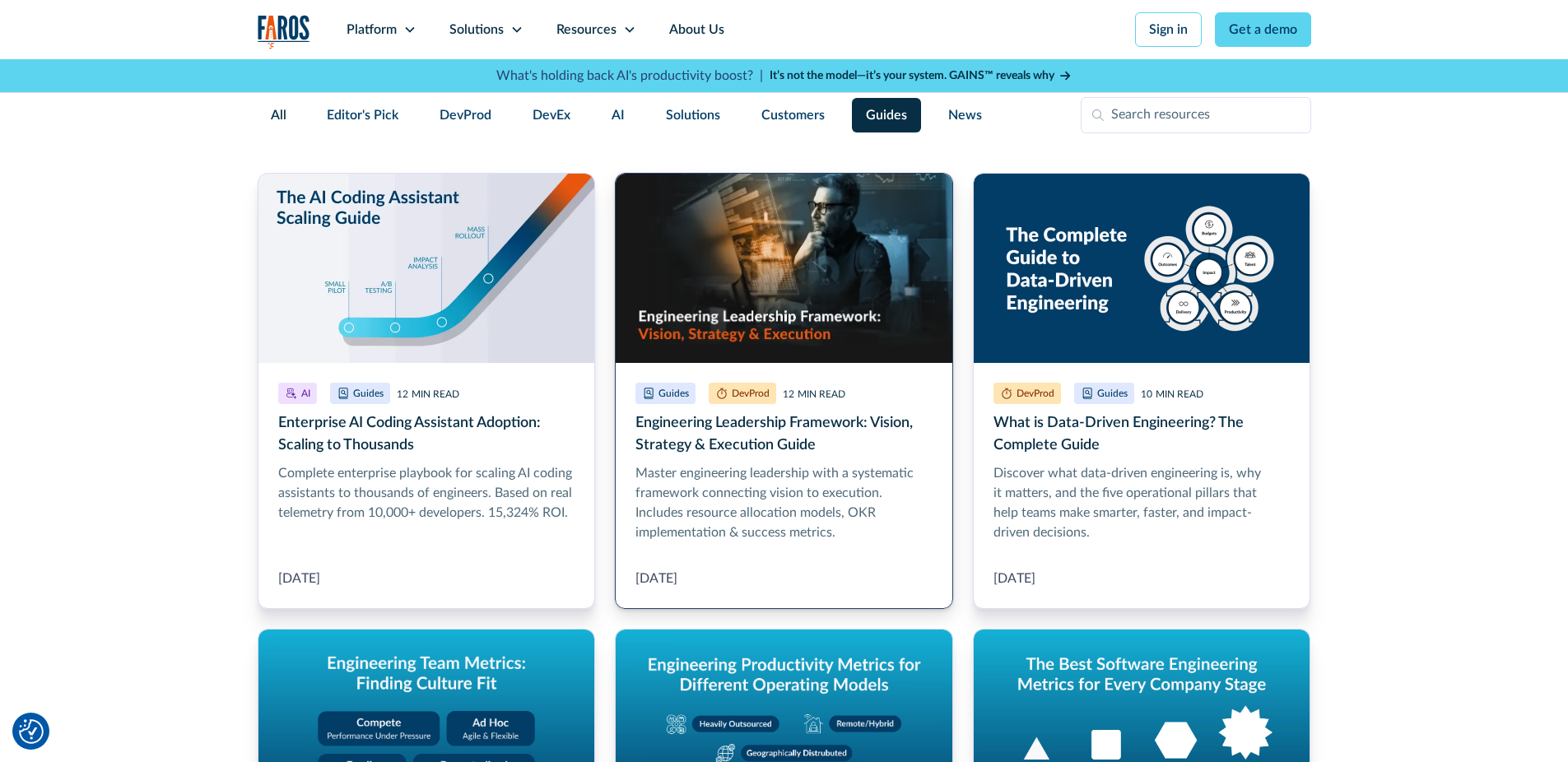
scroll to position [1087, 0]
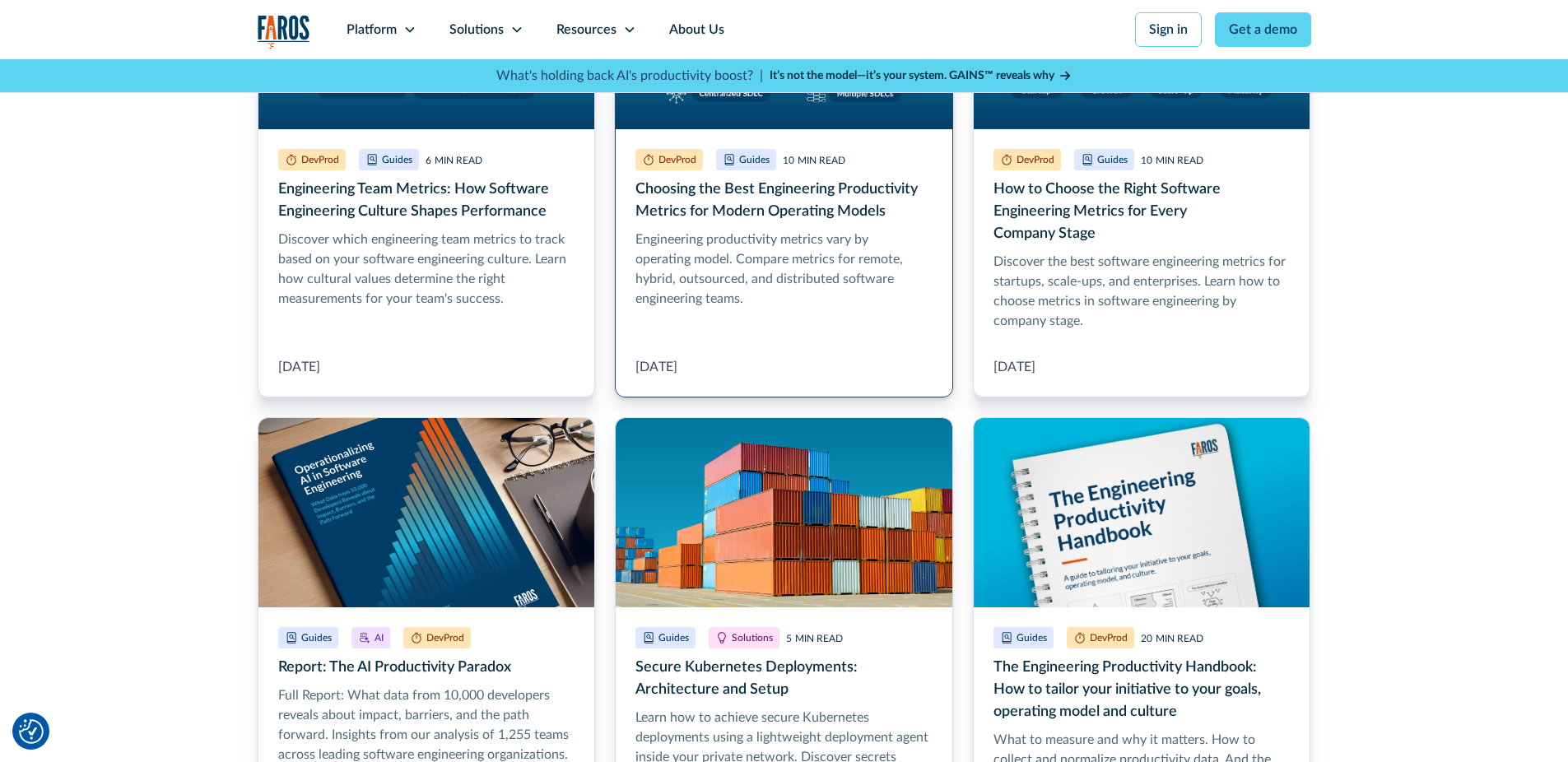
click at [791, 201] on link "Choosing the Best Engineering Productivity Metrics for Modern Operating Models" at bounding box center [784, 168] width 339 height 459
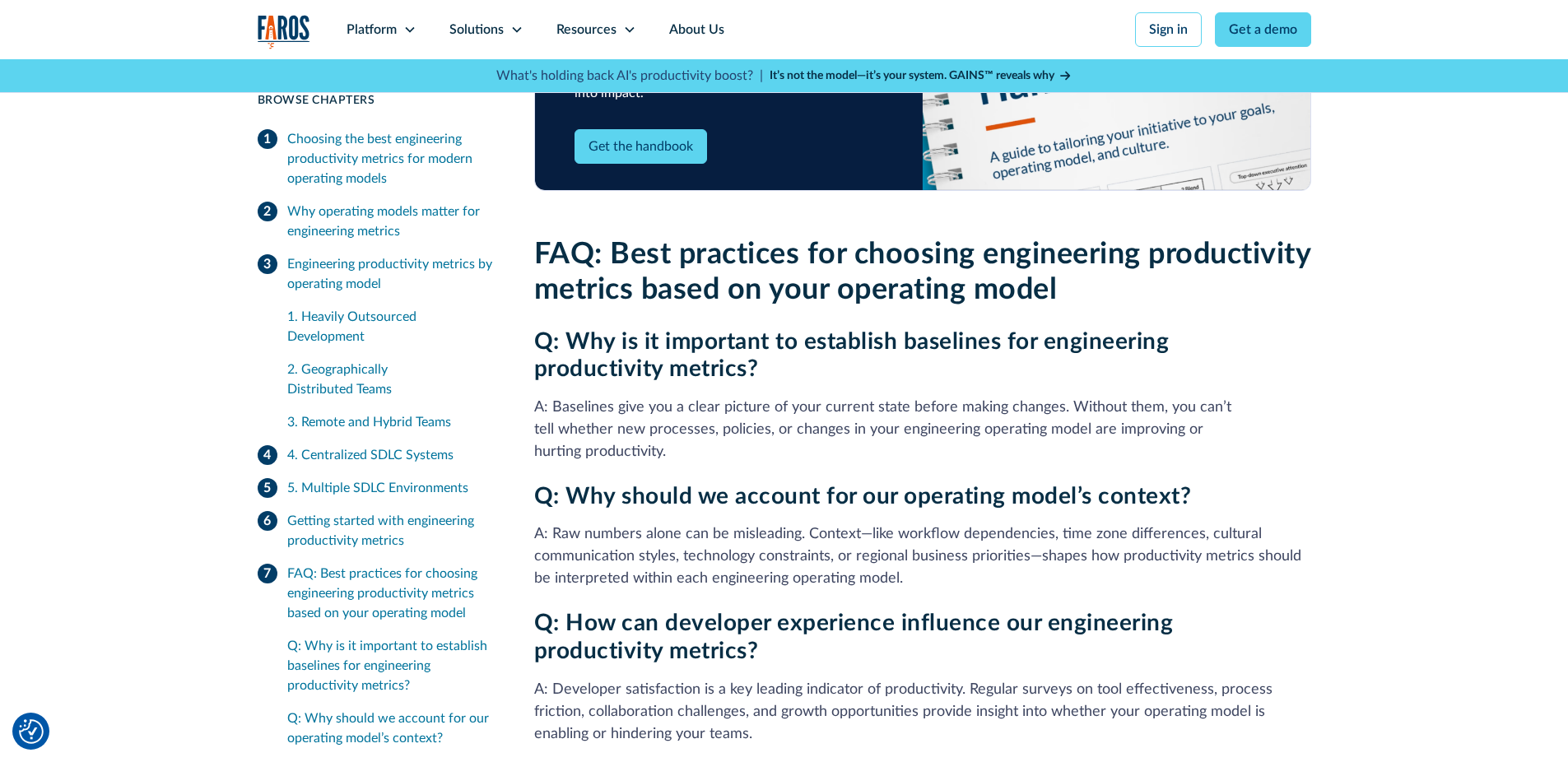
scroll to position [3951, 0]
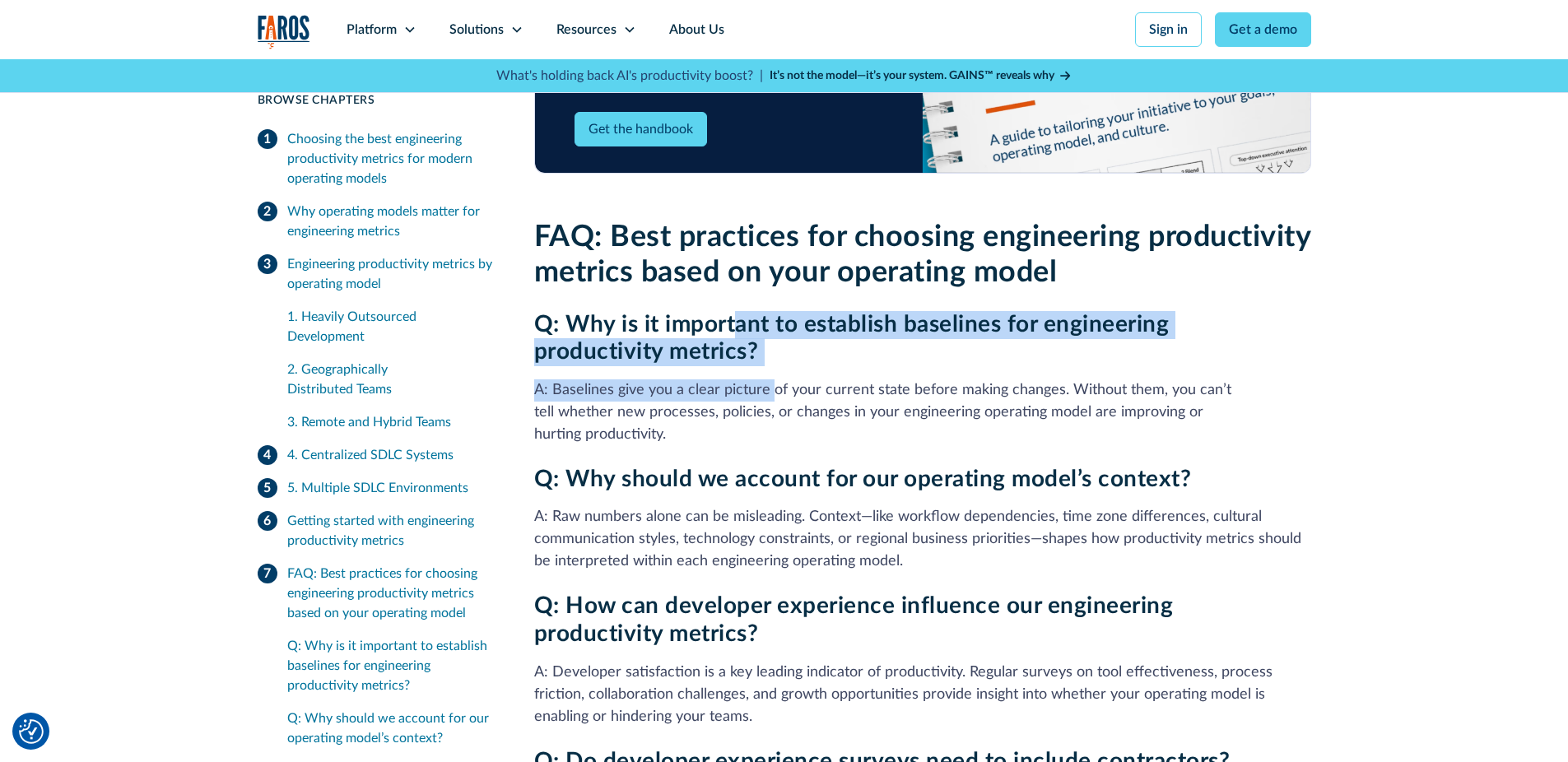
drag, startPoint x: 732, startPoint y: 269, endPoint x: 768, endPoint y: 361, distance: 98.8
click at [768, 361] on div "Q: Why is it important to establish baselines for engineering productivity metr…" at bounding box center [923, 378] width 777 height 135
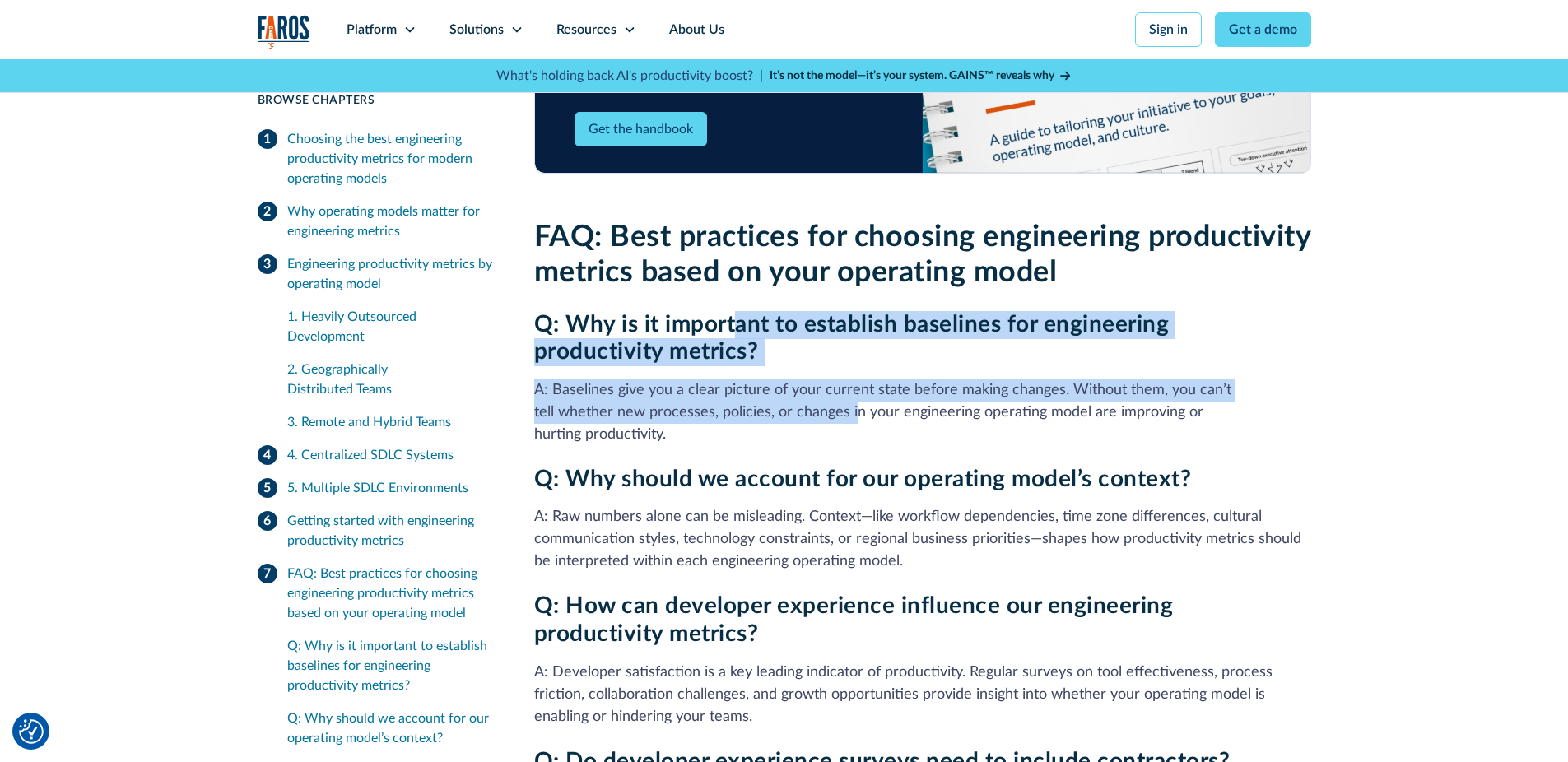
click at [768, 379] on p "A: Baselines give you a clear picture of your current state before making chang…" at bounding box center [923, 412] width 777 height 67
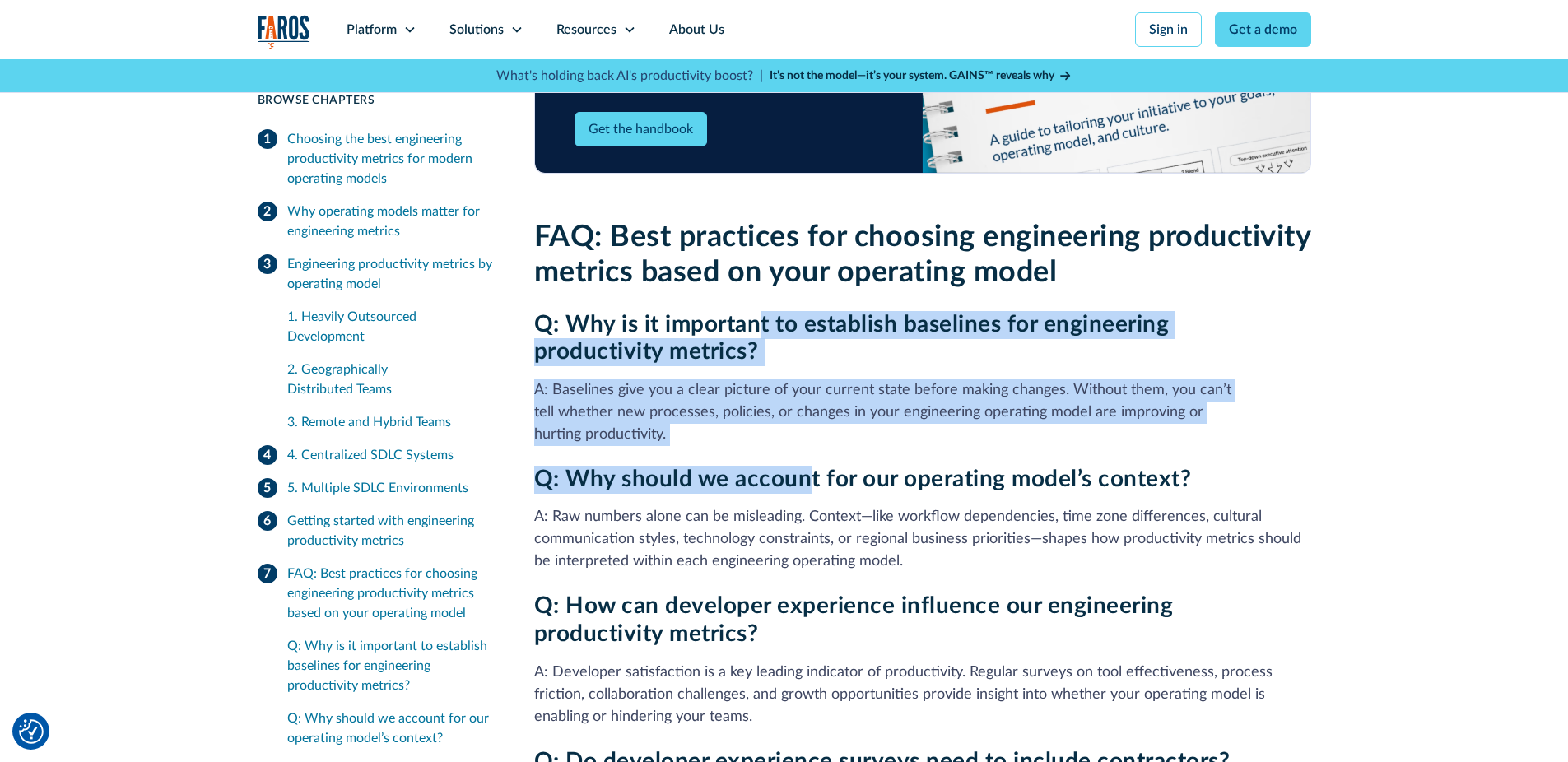
drag, startPoint x: 759, startPoint y: 289, endPoint x: 812, endPoint y: 407, distance: 129.4
click at [812, 407] on div "FAQ: Best practices for choosing engineering productivity metrics based on your…" at bounding box center [923, 601] width 777 height 763
click at [812, 466] on h3 "Q: Why should we account for our operating model’s context?" at bounding box center [923, 479] width 777 height 28
drag, startPoint x: 735, startPoint y: 278, endPoint x: 825, endPoint y: 412, distance: 161.4
click at [825, 412] on div "FAQ: Best practices for choosing engineering productivity metrics based on your…" at bounding box center [923, 601] width 777 height 763
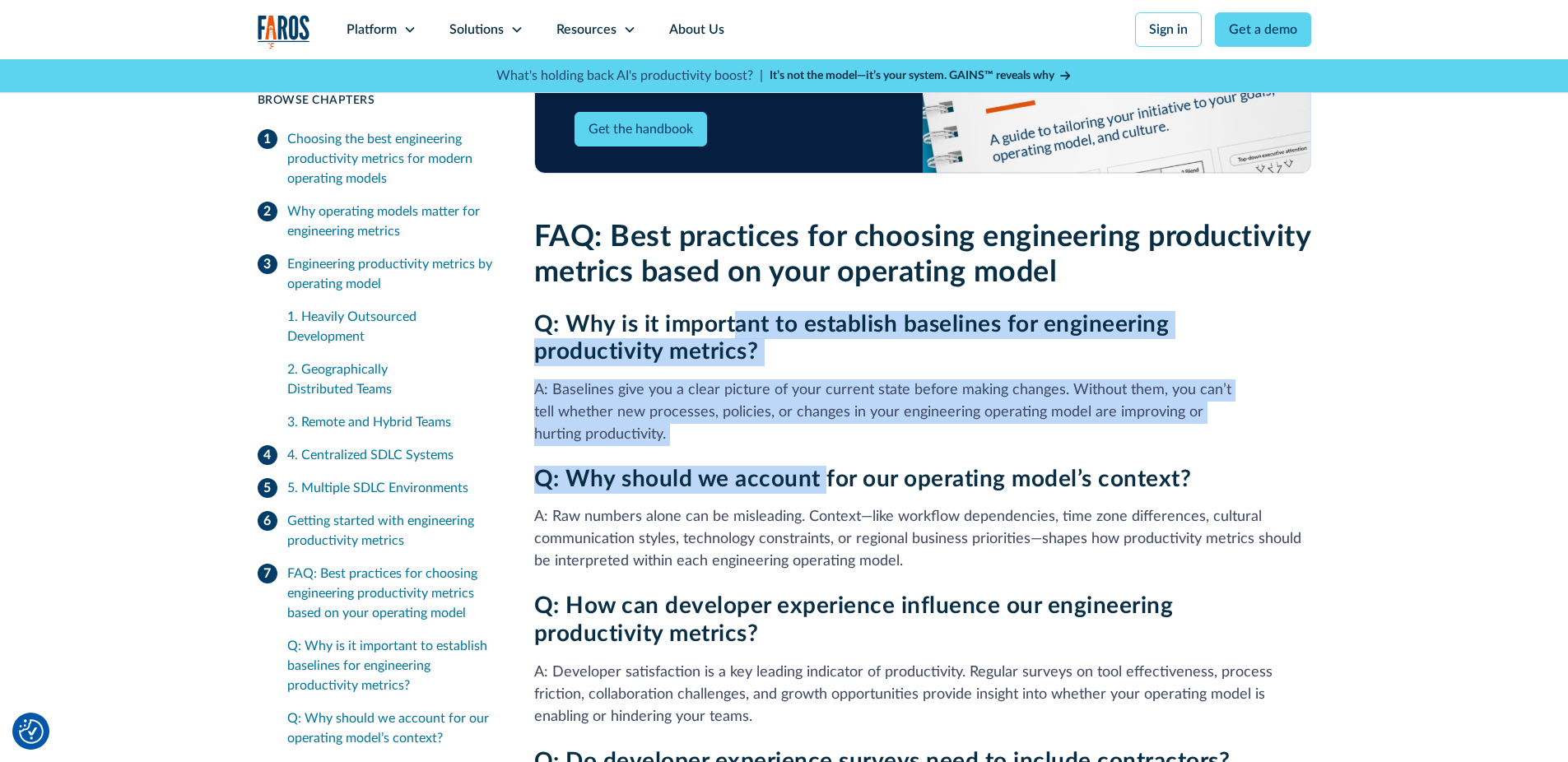
click at [825, 466] on h3 "Q: Why should we account for our operating model’s context?" at bounding box center [923, 479] width 777 height 28
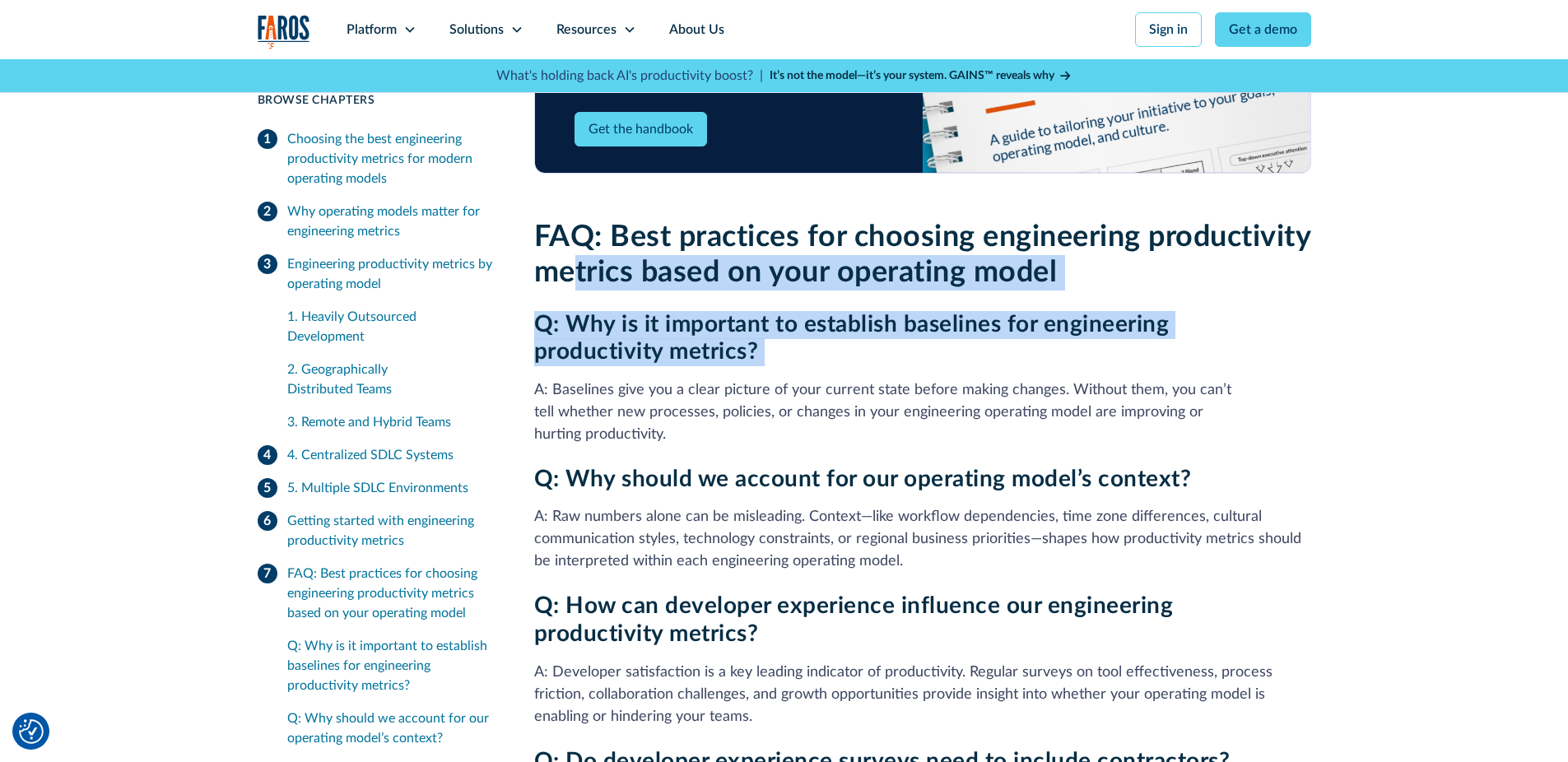
drag, startPoint x: 739, startPoint y: 241, endPoint x: 919, endPoint y: 370, distance: 221.5
click at [919, 370] on div "FAQ: Best practices for choosing engineering productivity metrics based on your…" at bounding box center [923, 601] width 777 height 763
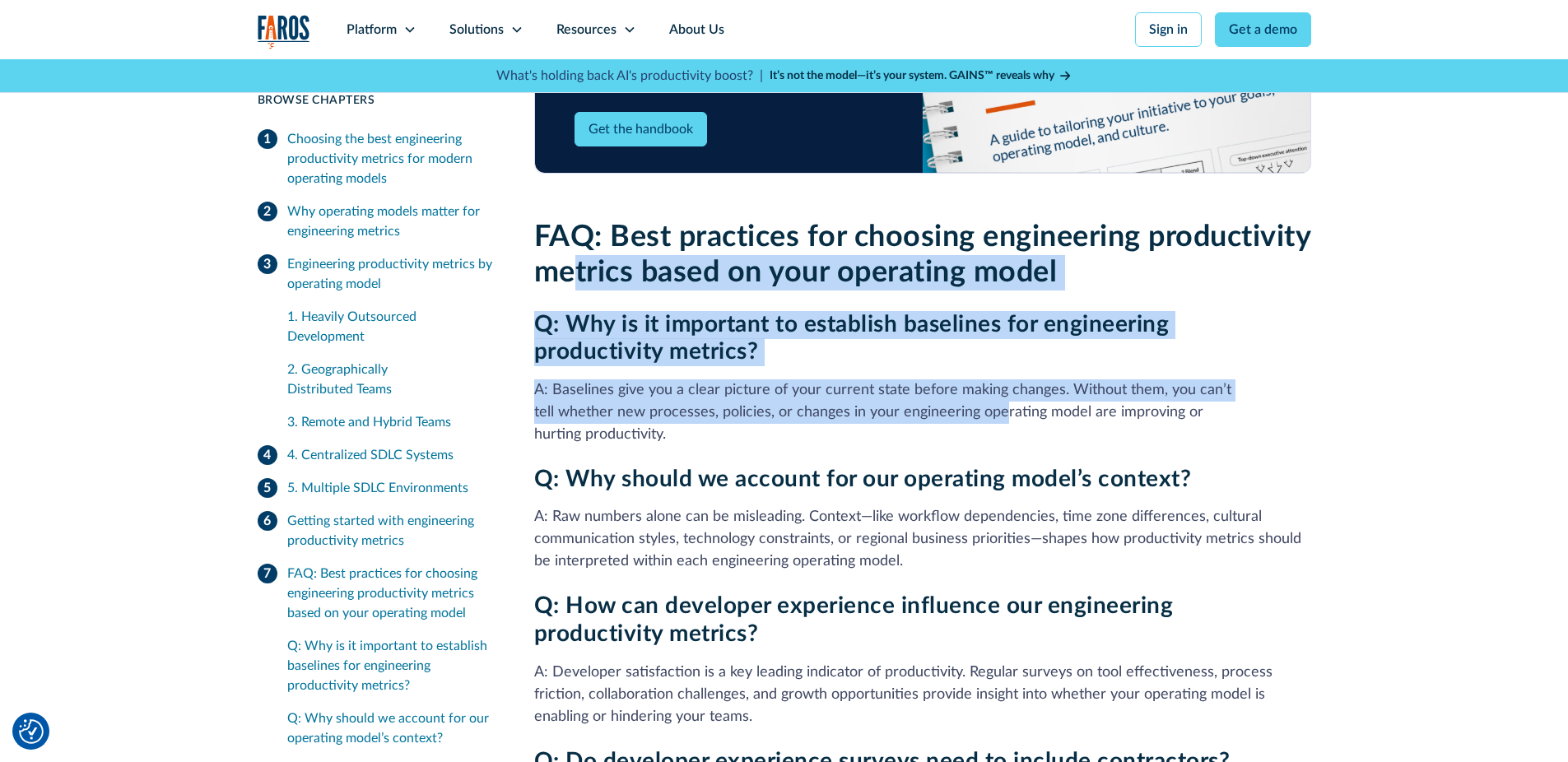
click at [919, 379] on p "A: Baselines give you a clear picture of your current state before making chang…" at bounding box center [923, 412] width 777 height 67
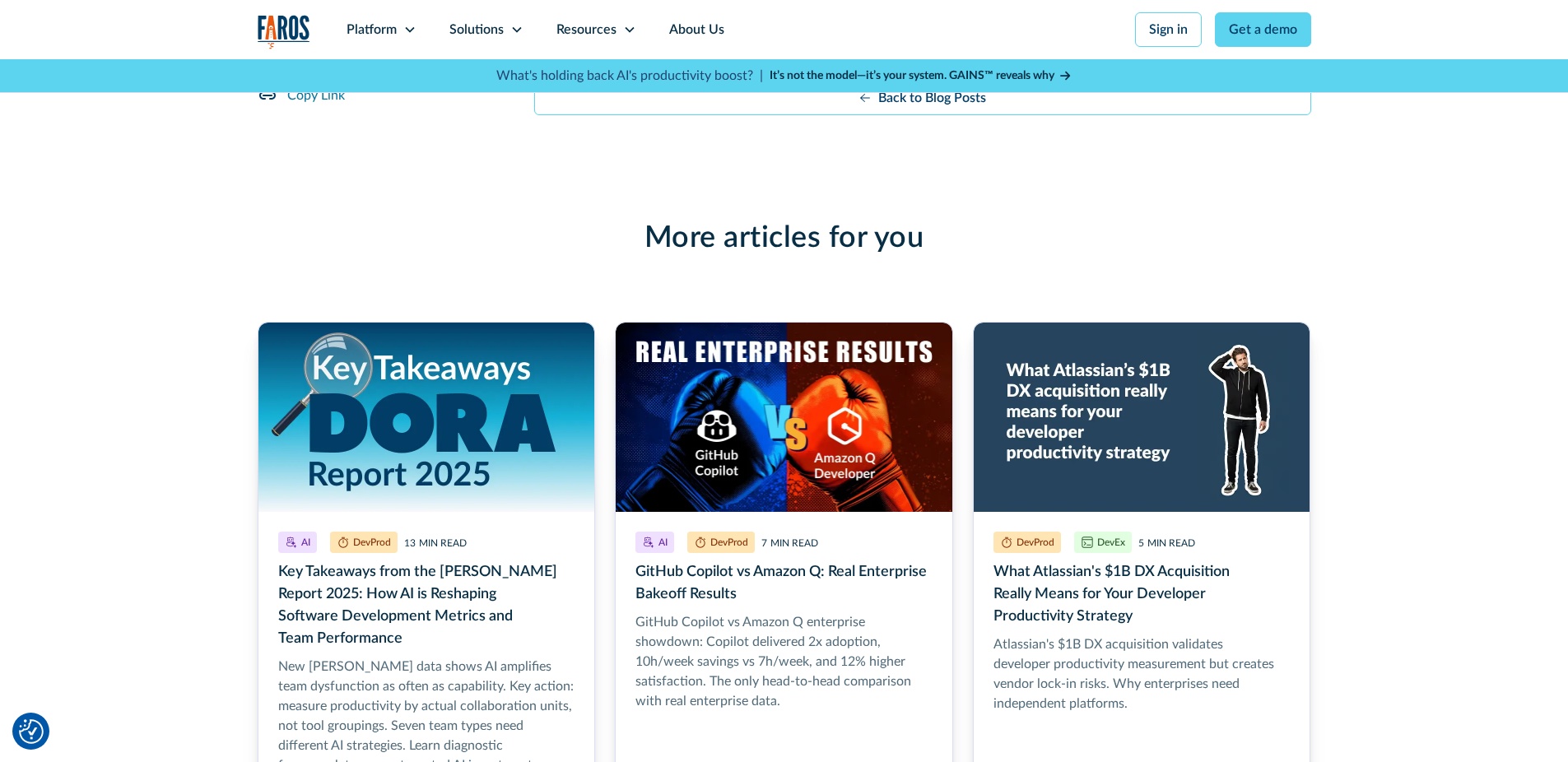
scroll to position [0, 0]
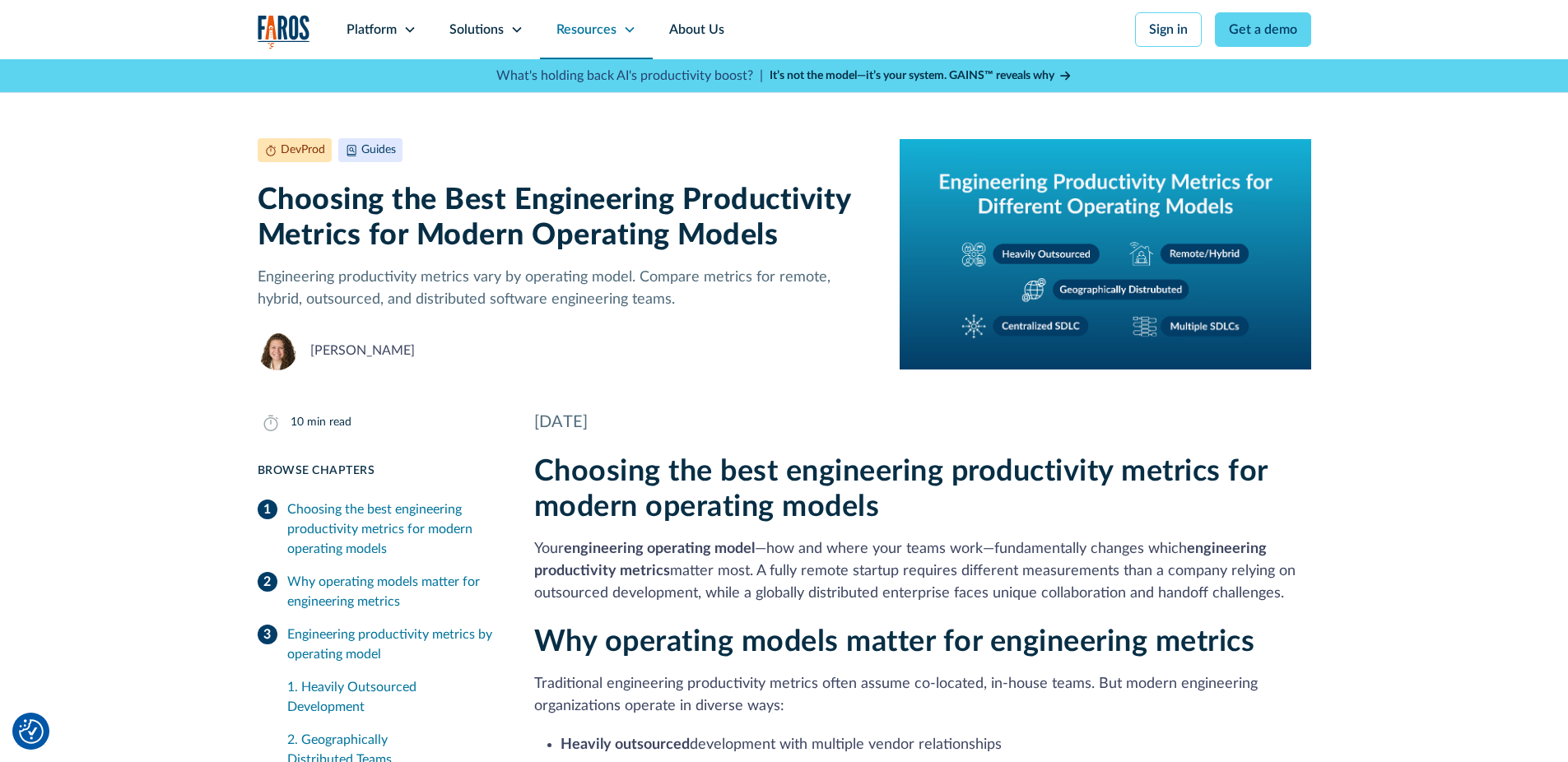
click at [594, 24] on div "Resources" at bounding box center [586, 29] width 60 height 19
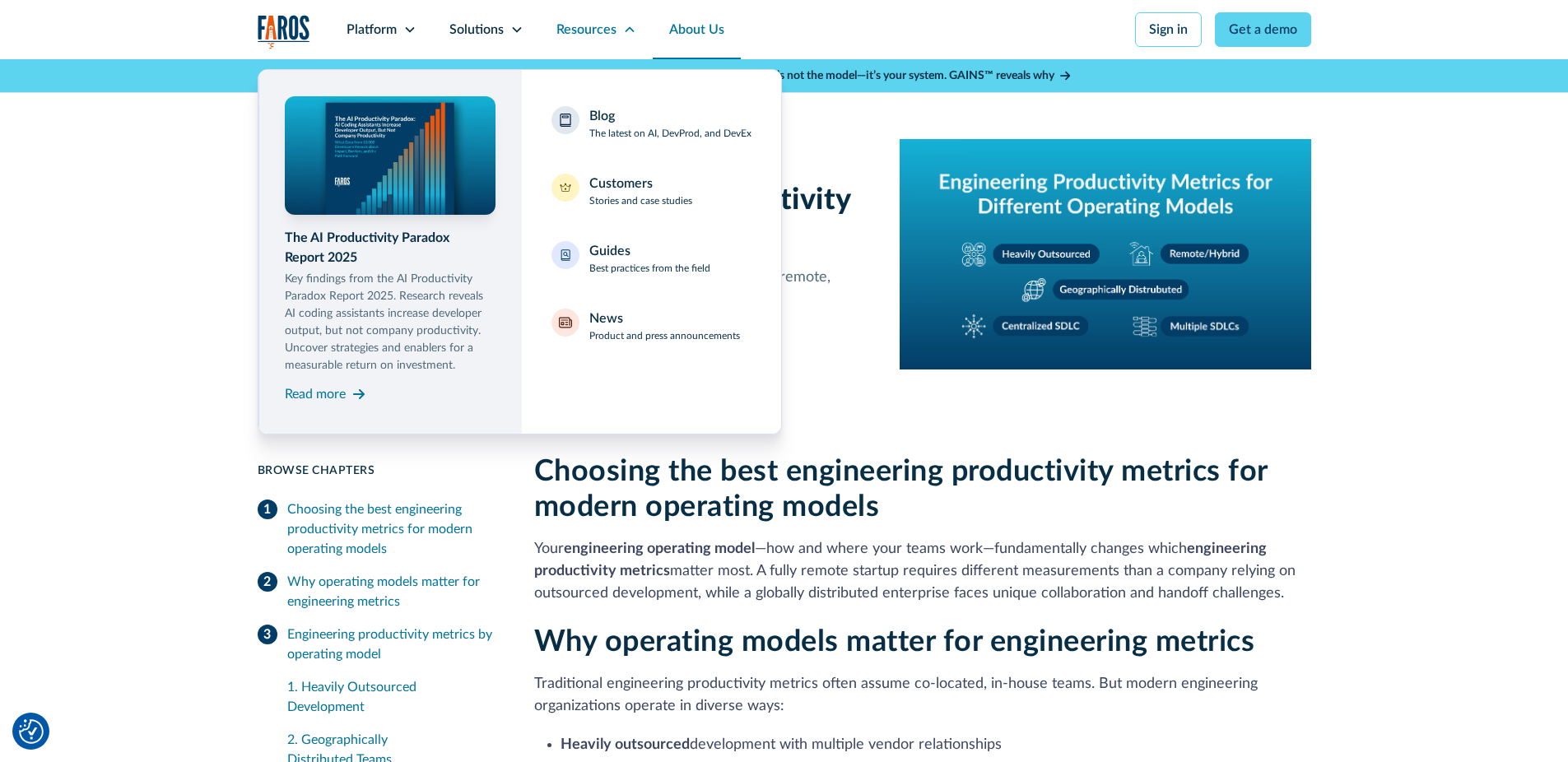
click at [721, 25] on link "About Us" at bounding box center [697, 30] width 88 height 59
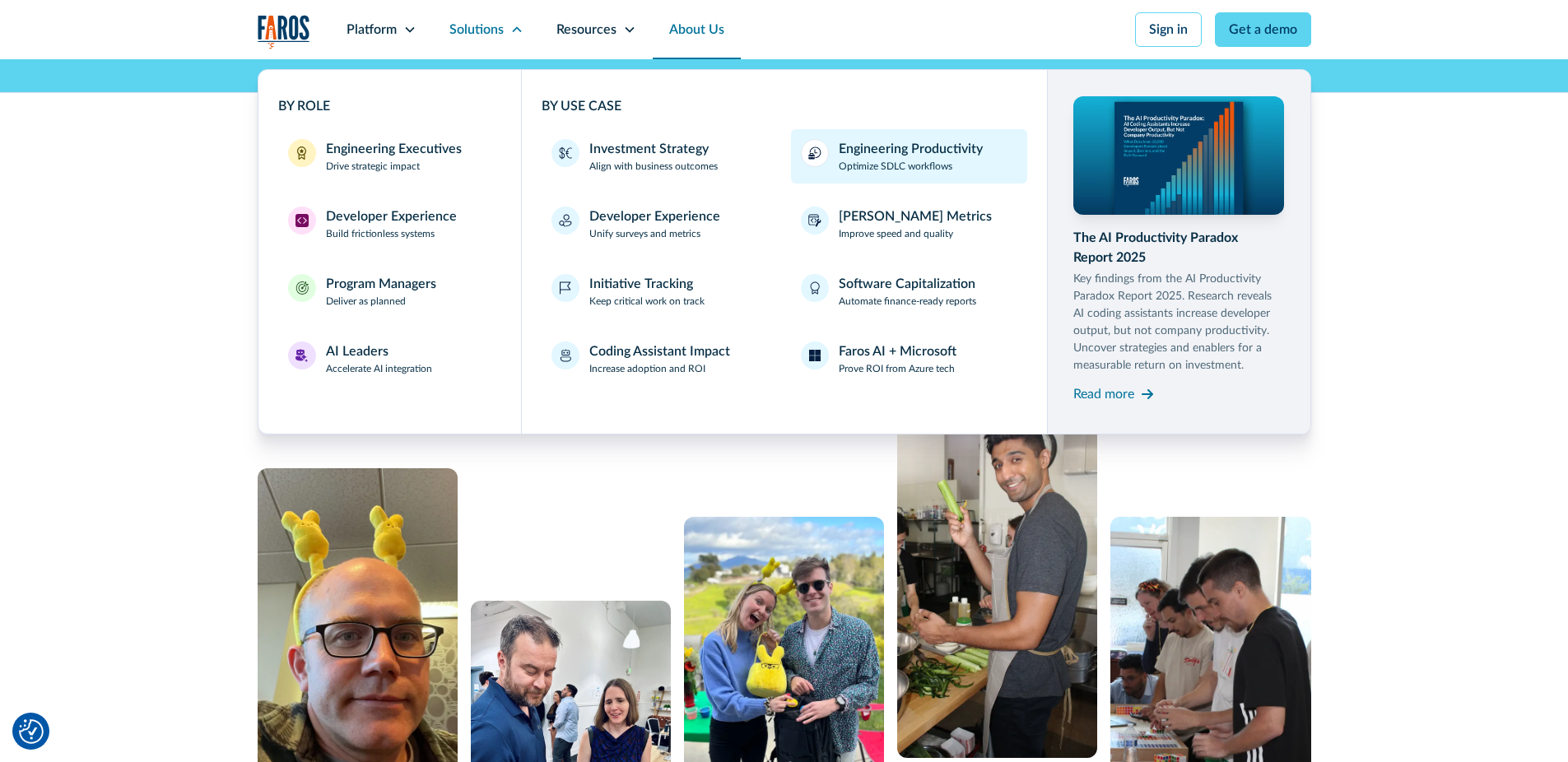
click at [900, 153] on div "Engineering Productivity" at bounding box center [911, 148] width 144 height 19
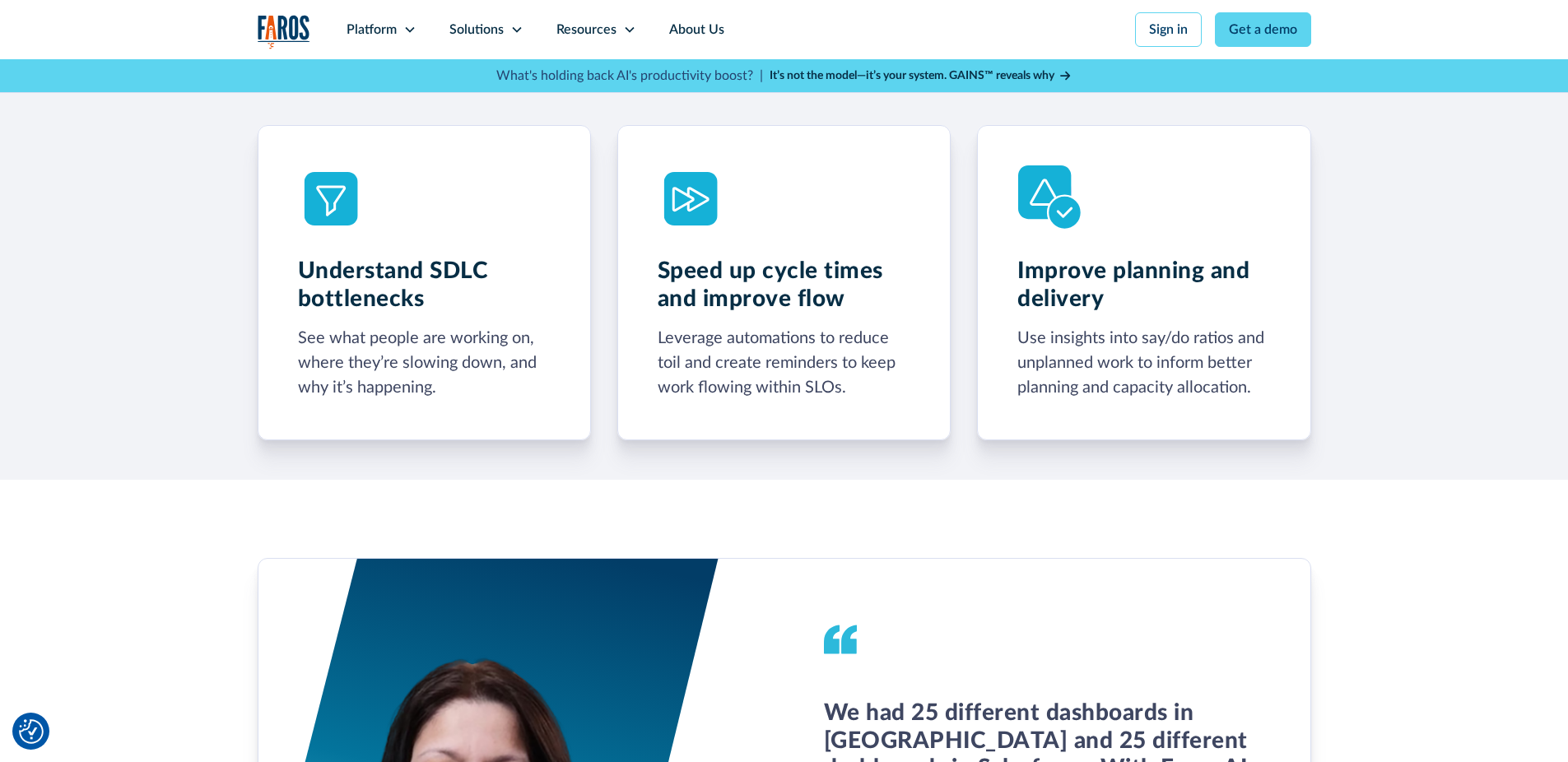
scroll to position [494, 0]
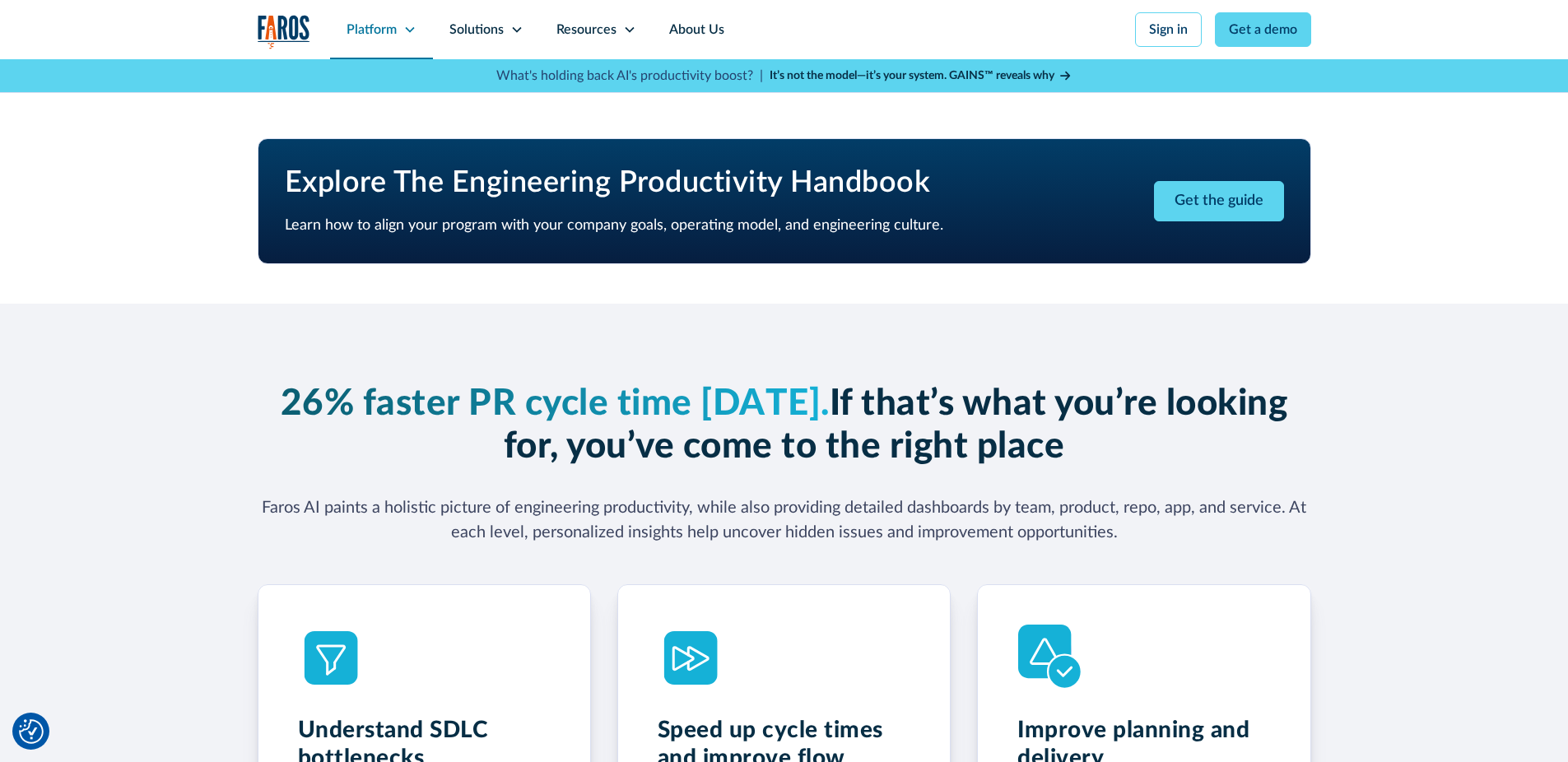
click at [378, 30] on div "Platform" at bounding box center [371, 29] width 50 height 19
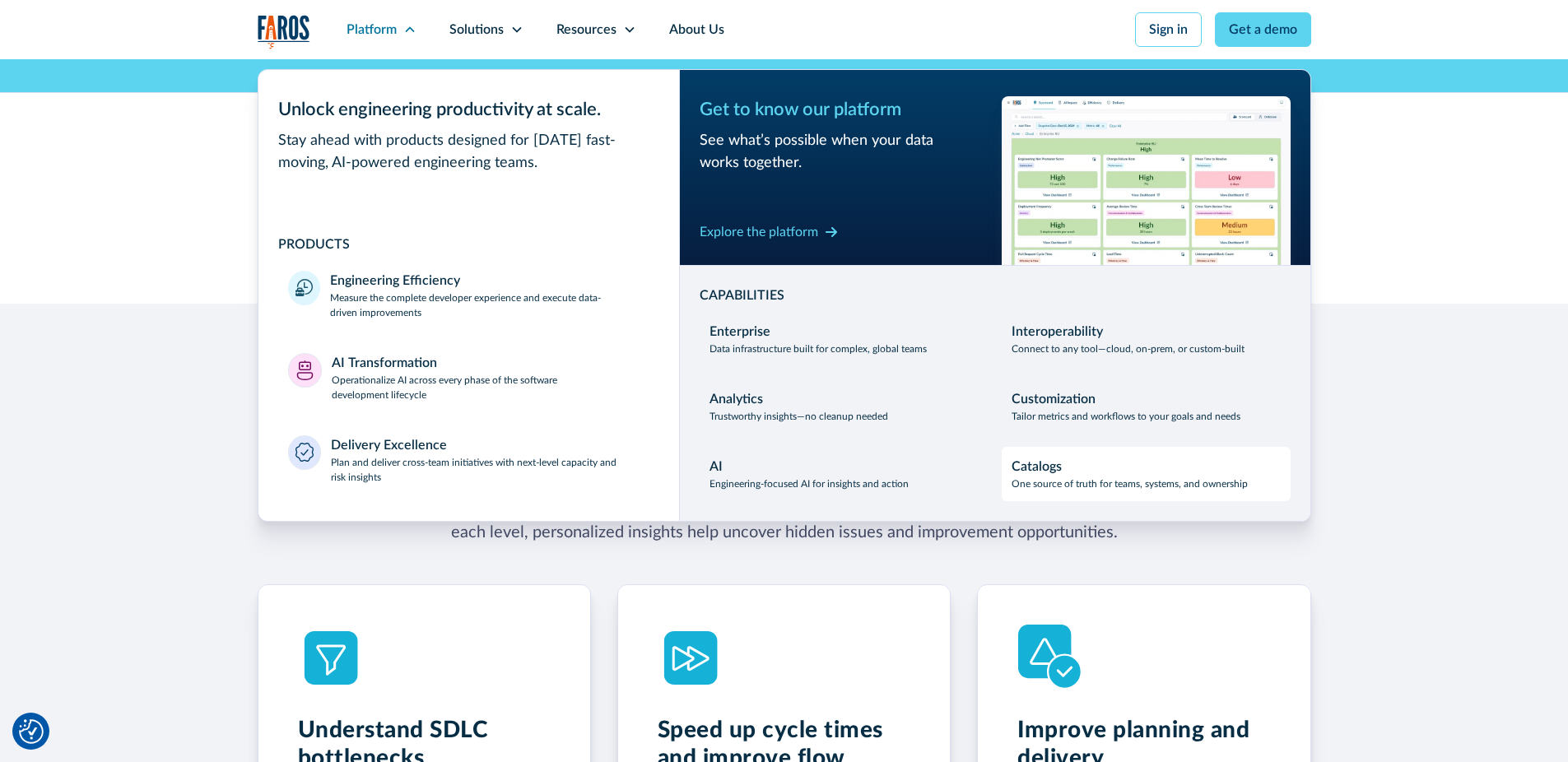
click at [1118, 466] on div "Catalogs One source of truth for teams, systems, and ownership" at bounding box center [1129, 474] width 236 height 35
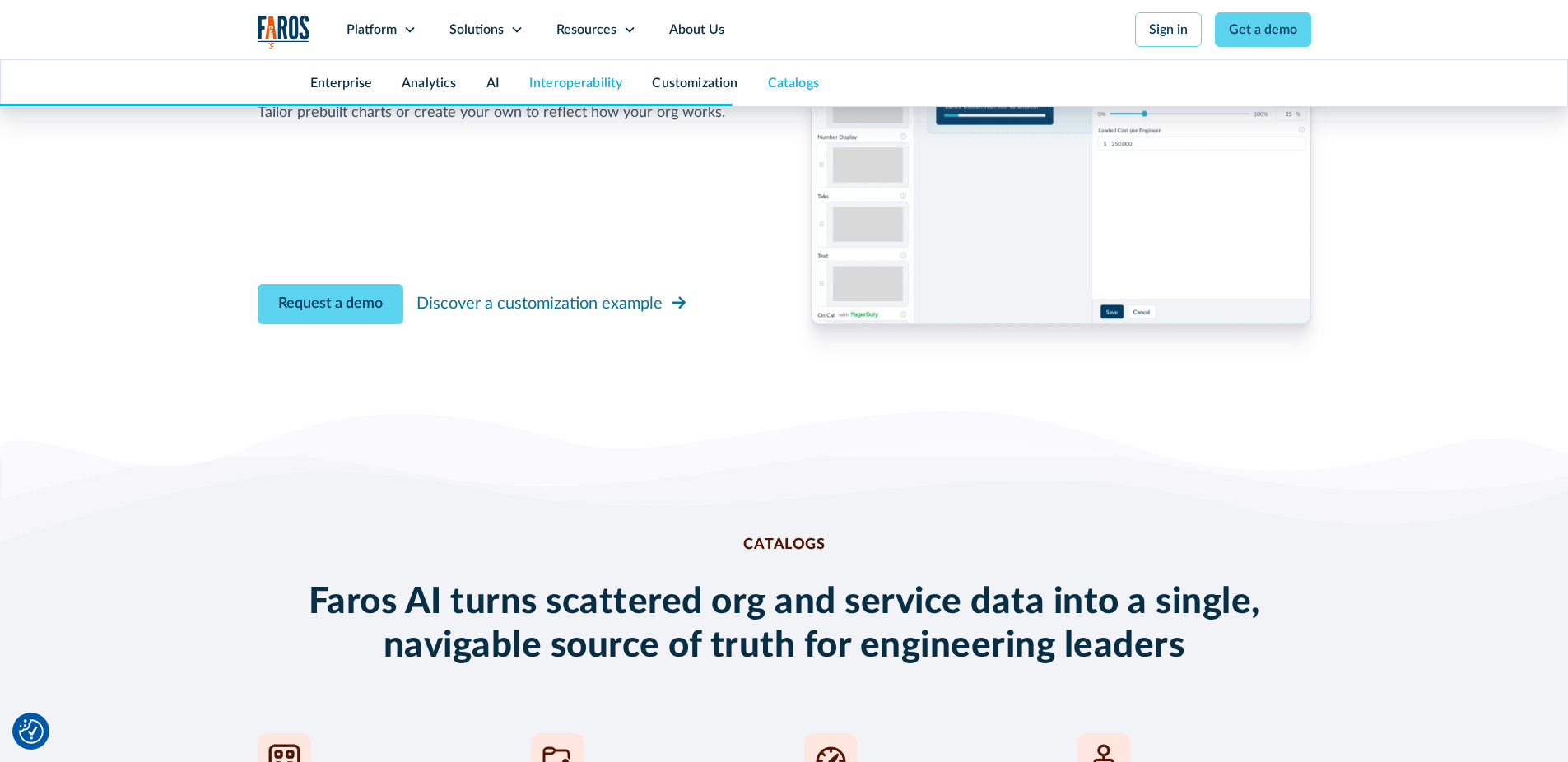
scroll to position [5545, 0]
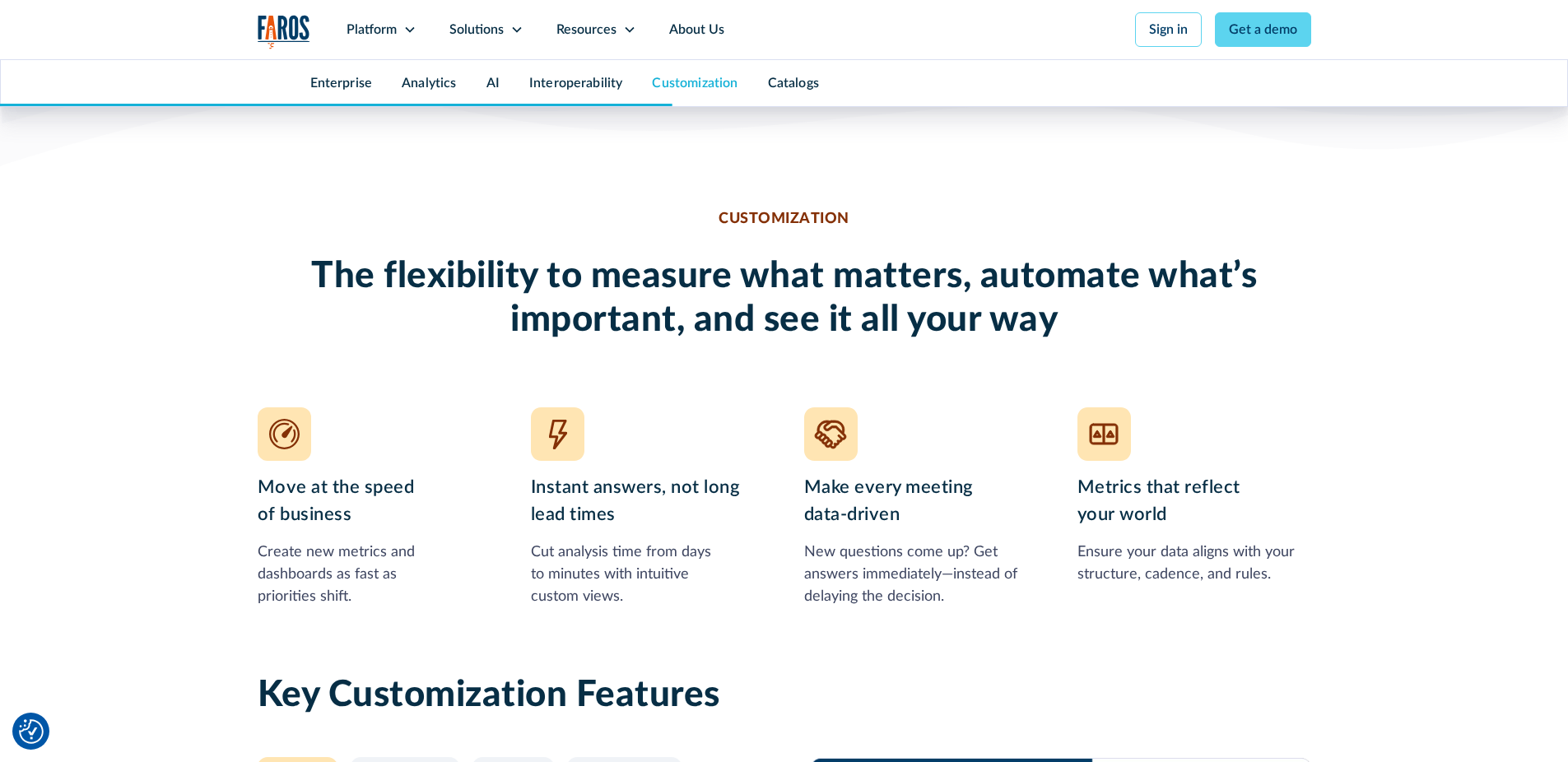
click at [591, 74] on div "Interoperability" at bounding box center [577, 83] width 124 height 46
click at [587, 88] on link "Interoperability" at bounding box center [576, 83] width 94 height 14
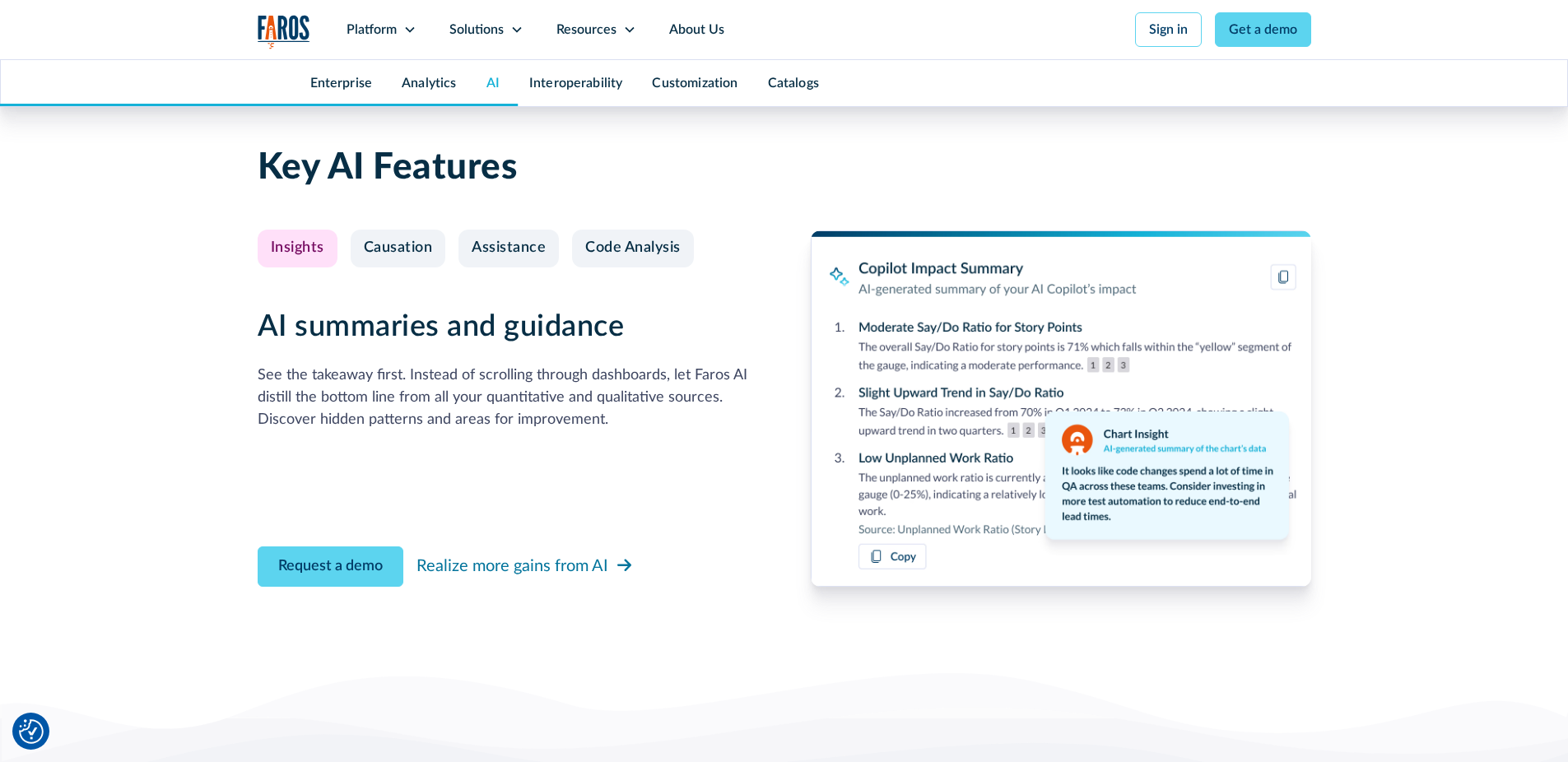
scroll to position [3768, 0]
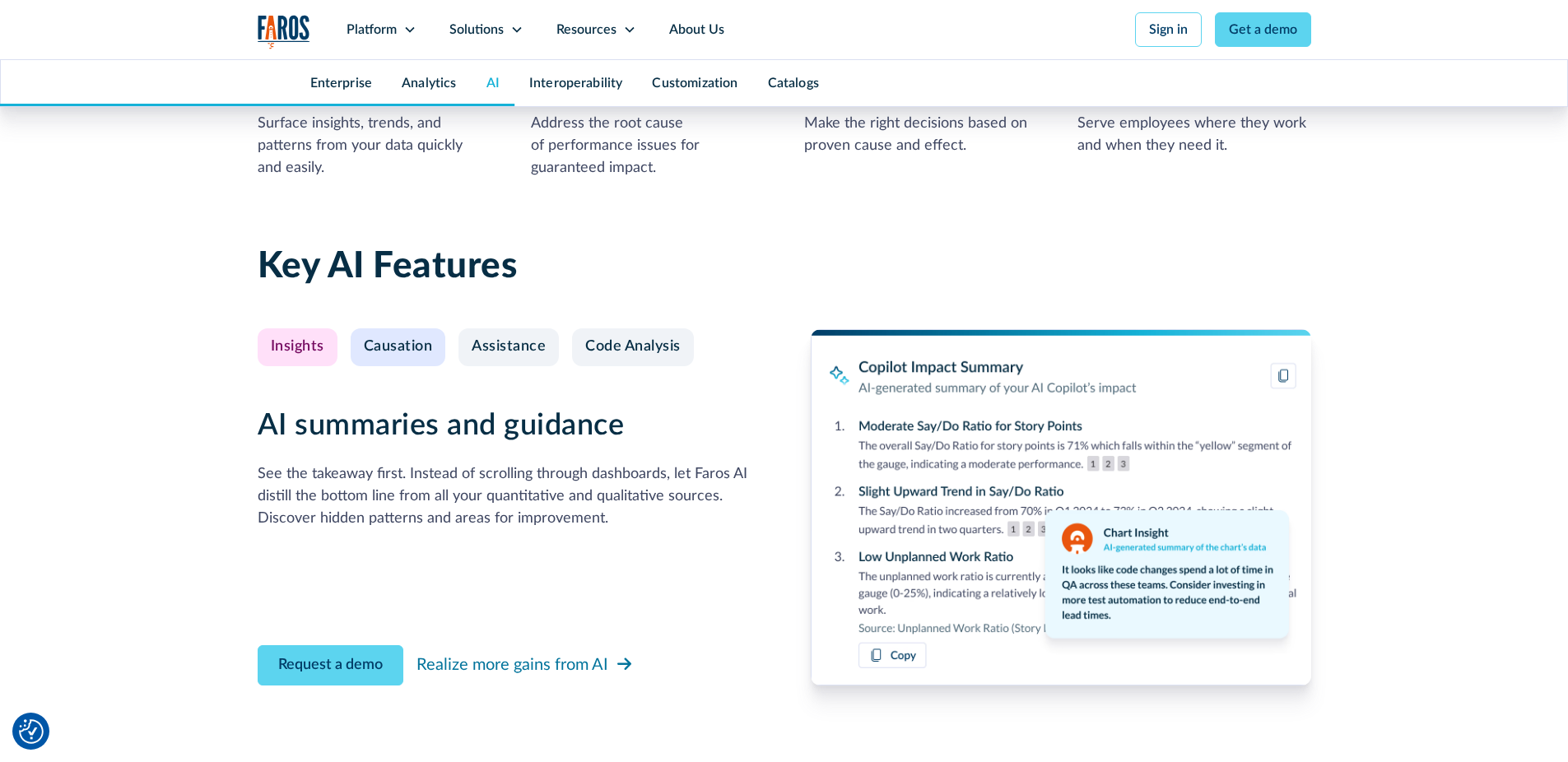
click at [393, 339] on div "Causation" at bounding box center [399, 347] width 69 height 18
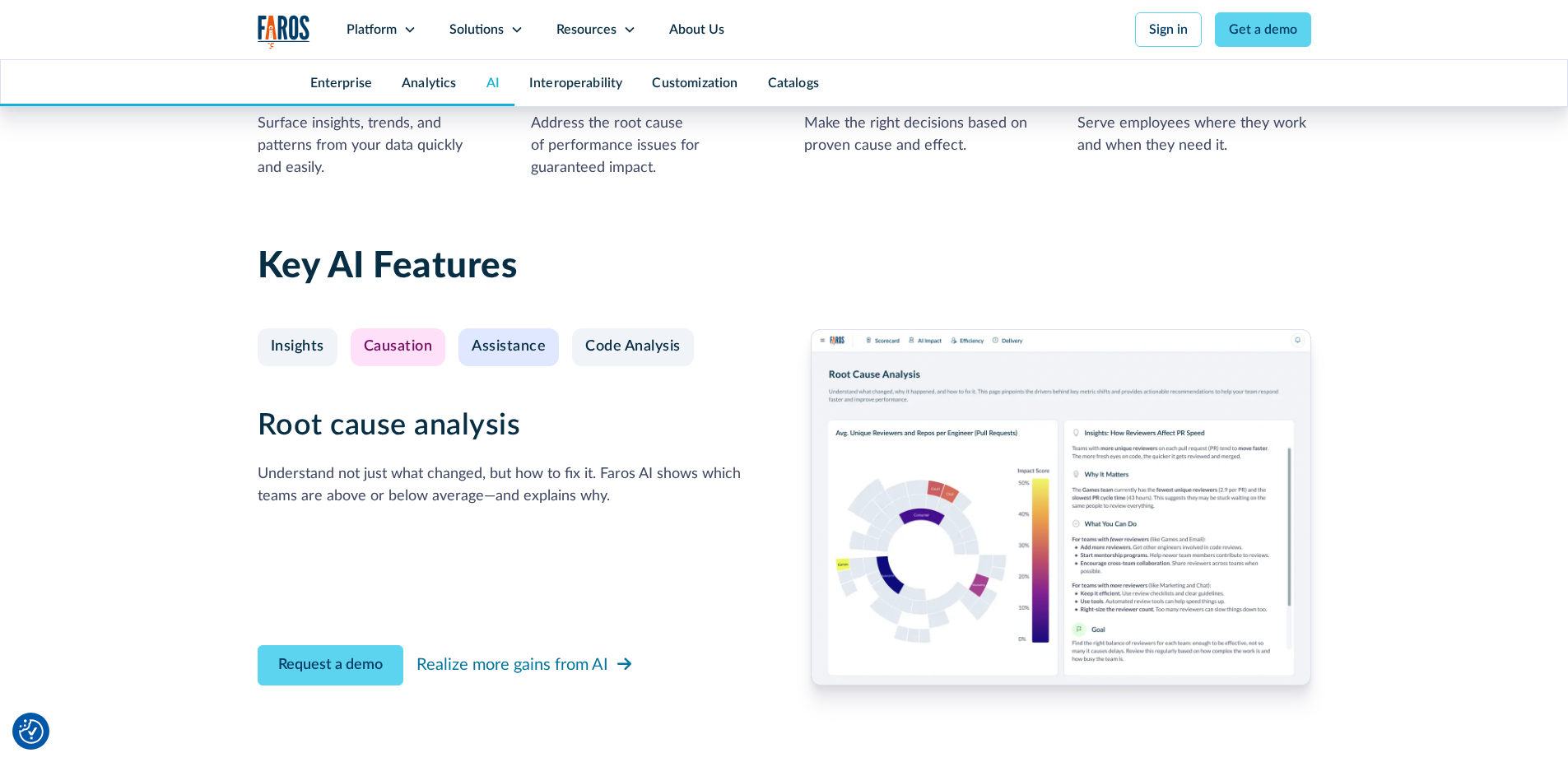
click at [538, 339] on div "Assistance" at bounding box center [509, 347] width 75 height 18
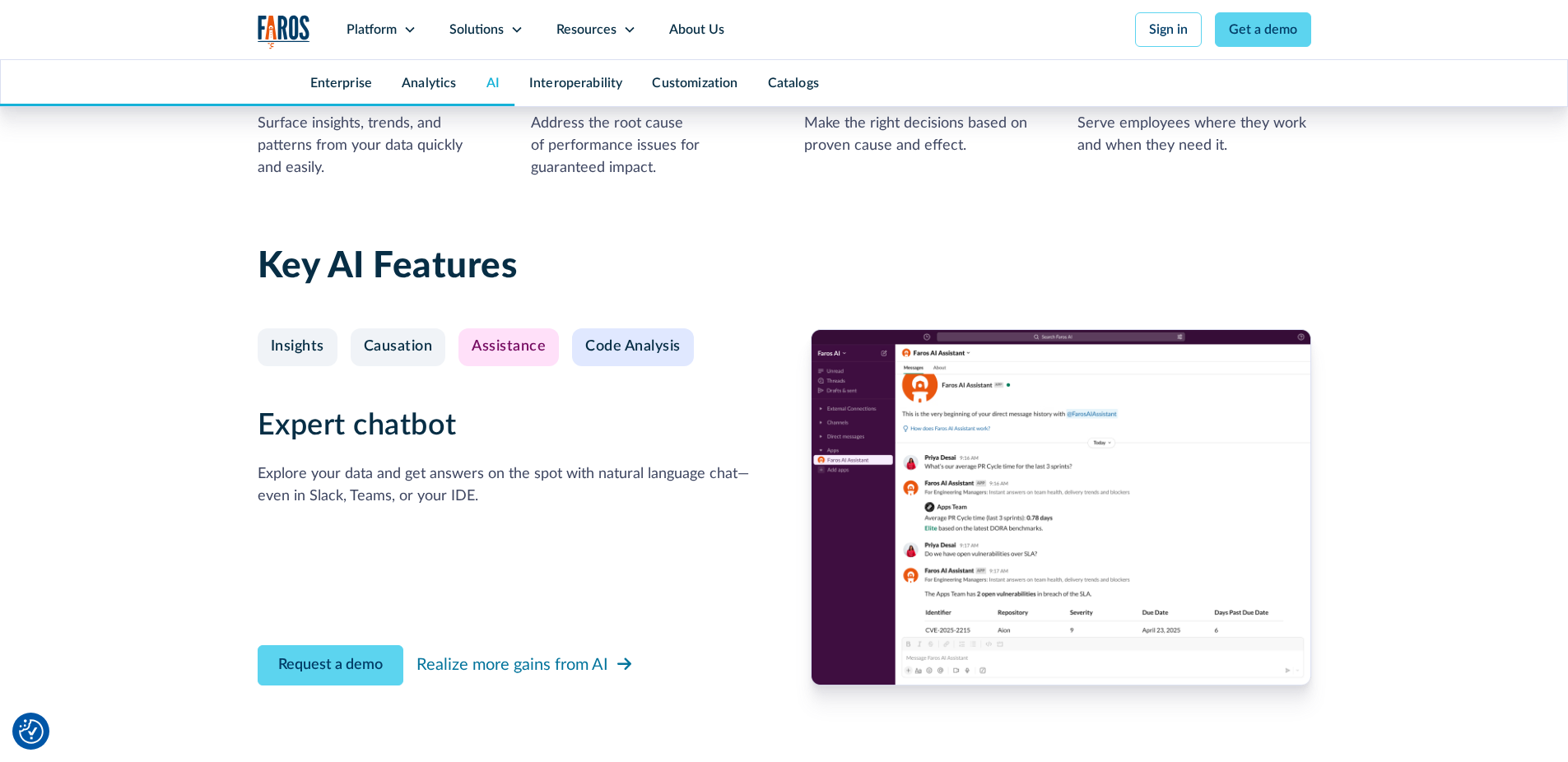
click at [620, 339] on div "Code Analysis" at bounding box center [632, 347] width 96 height 18
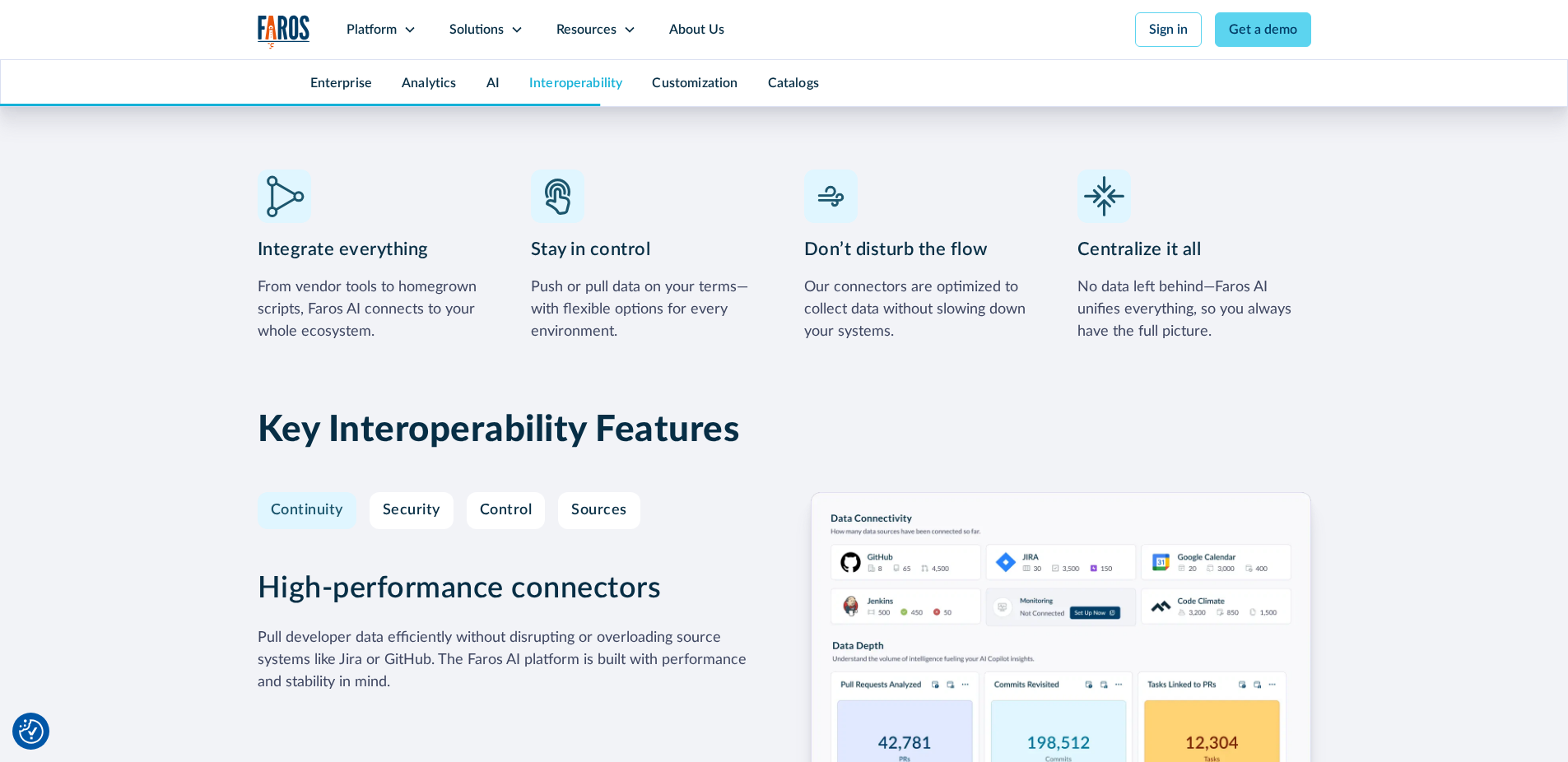
scroll to position [4558, 0]
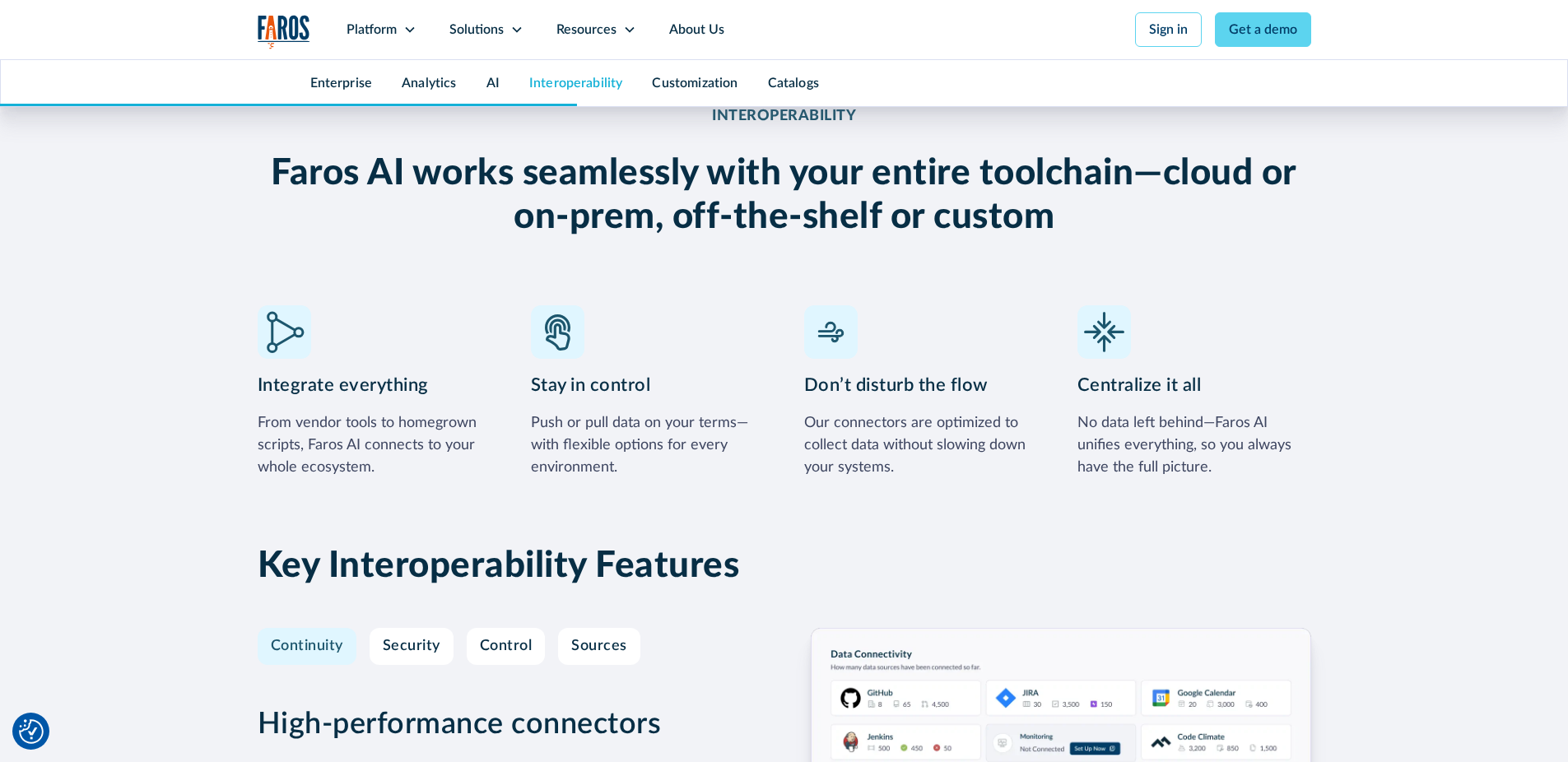
click at [368, 628] on div "Continuity Security Control Sources" at bounding box center [510, 647] width 505 height 38
click at [379, 628] on link "Security" at bounding box center [411, 647] width 84 height 38
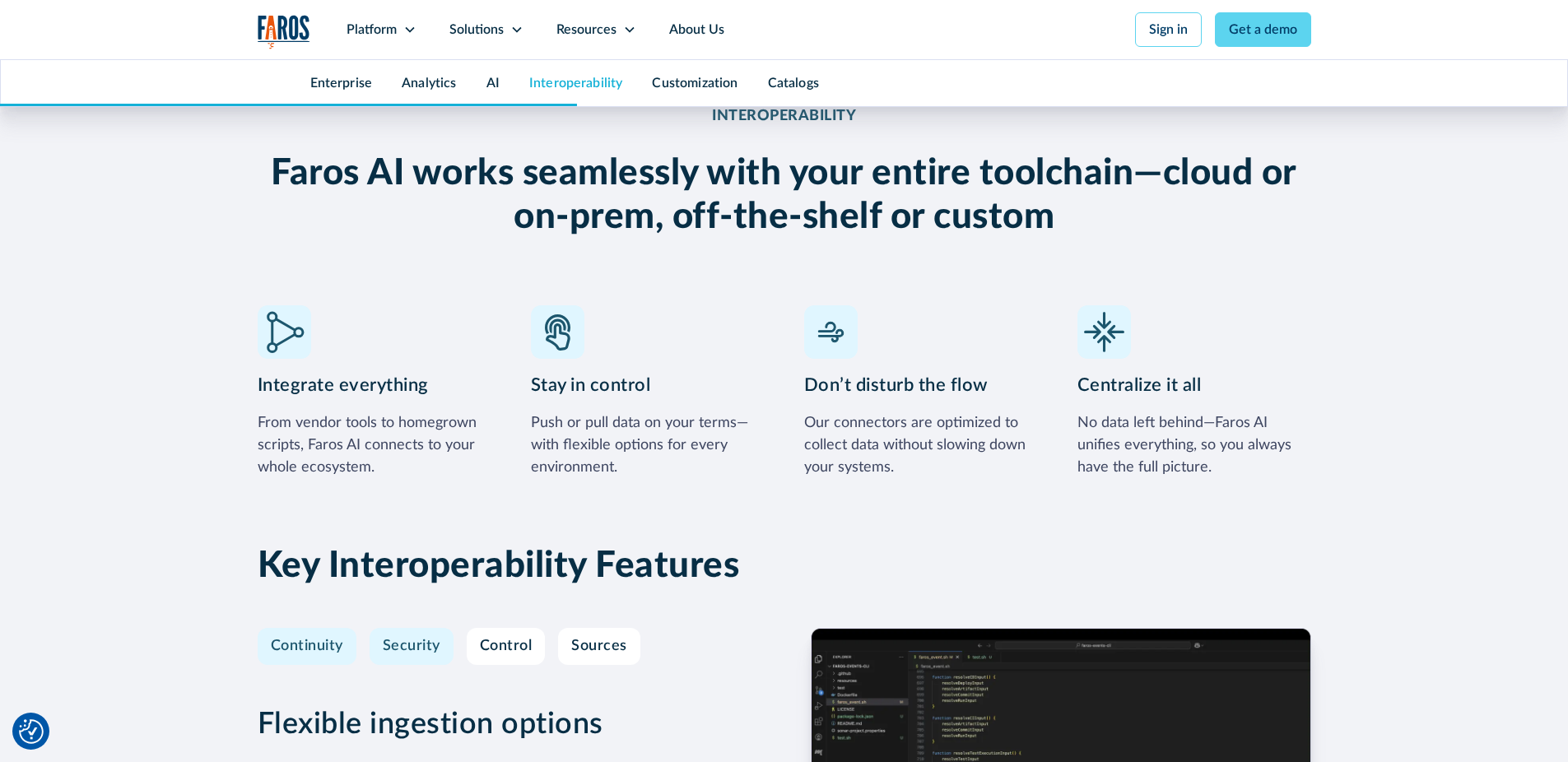
click at [289, 628] on link "Continuity" at bounding box center [306, 647] width 99 height 38
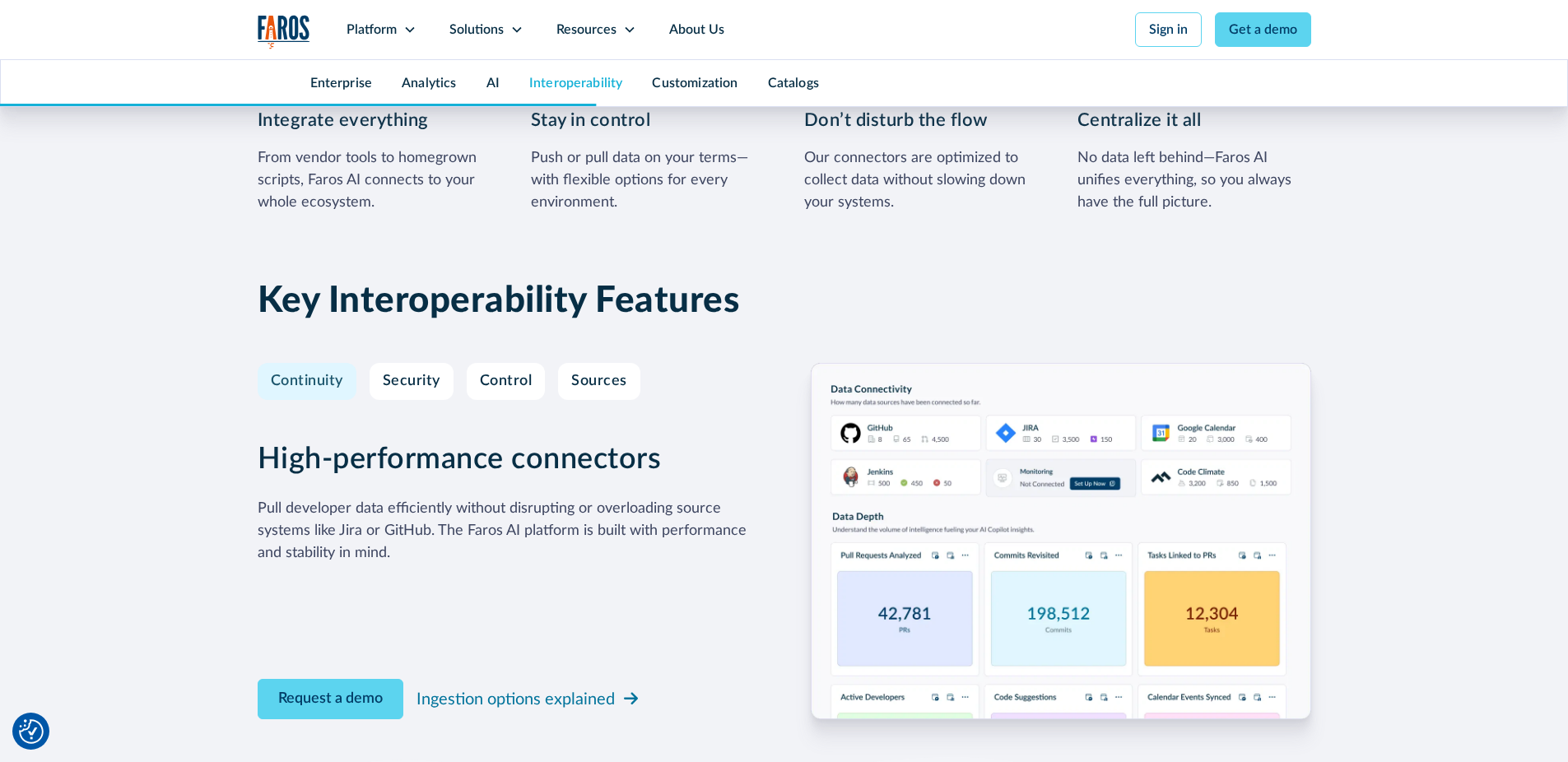
scroll to position [4855, 0]
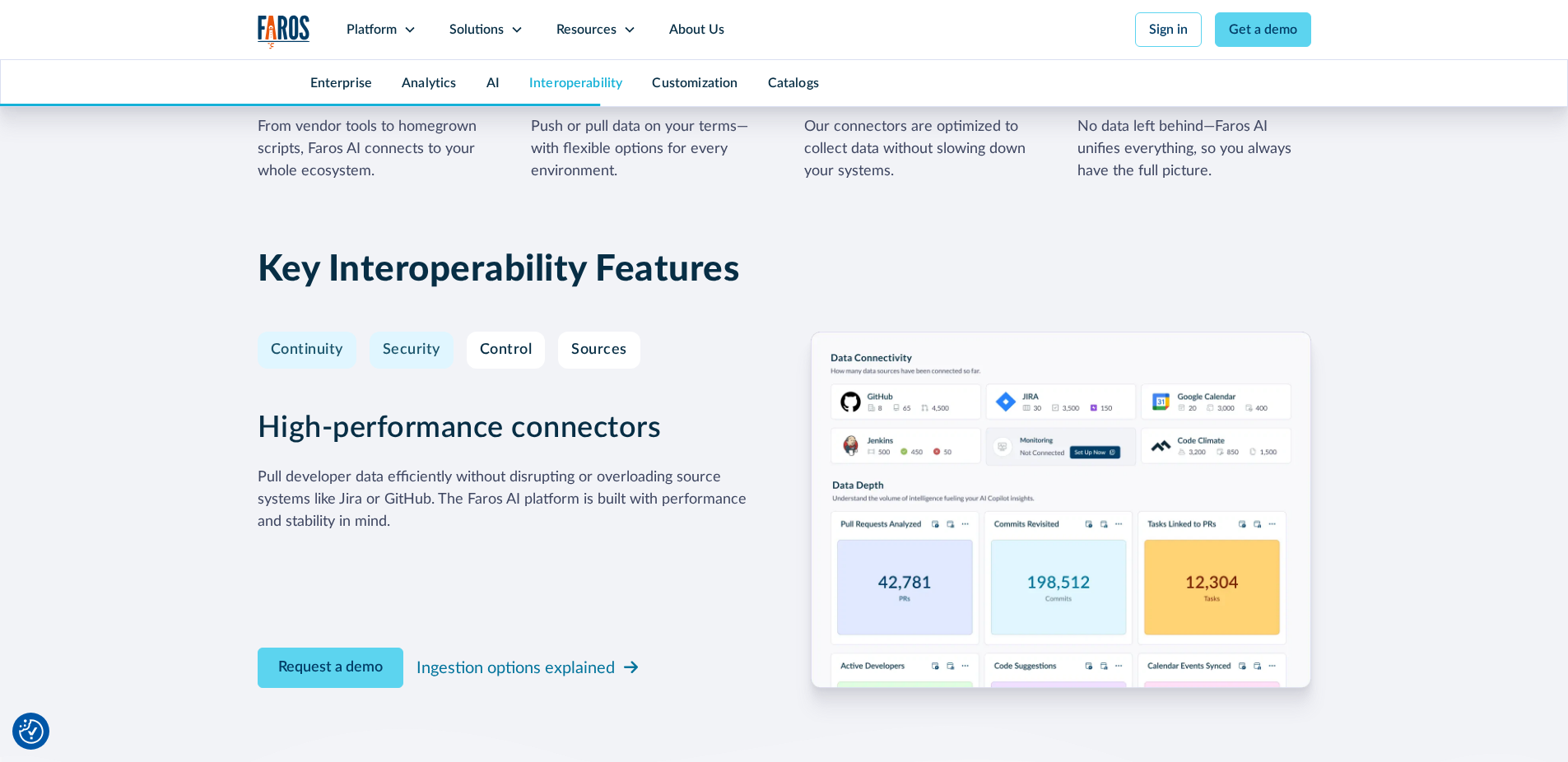
click at [441, 332] on link "Security" at bounding box center [411, 351] width 84 height 38
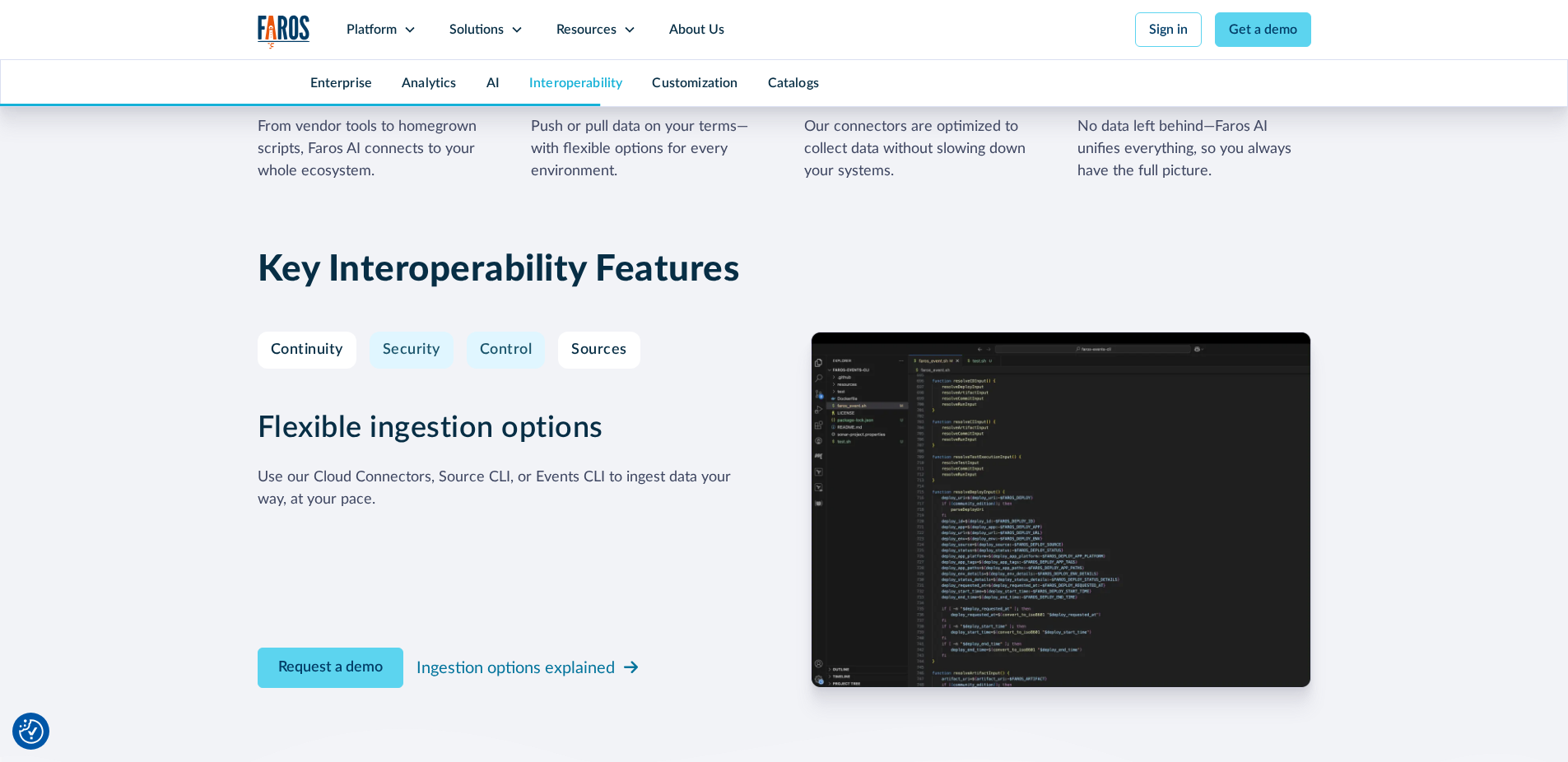
click at [500, 332] on link "Control" at bounding box center [505, 351] width 79 height 38
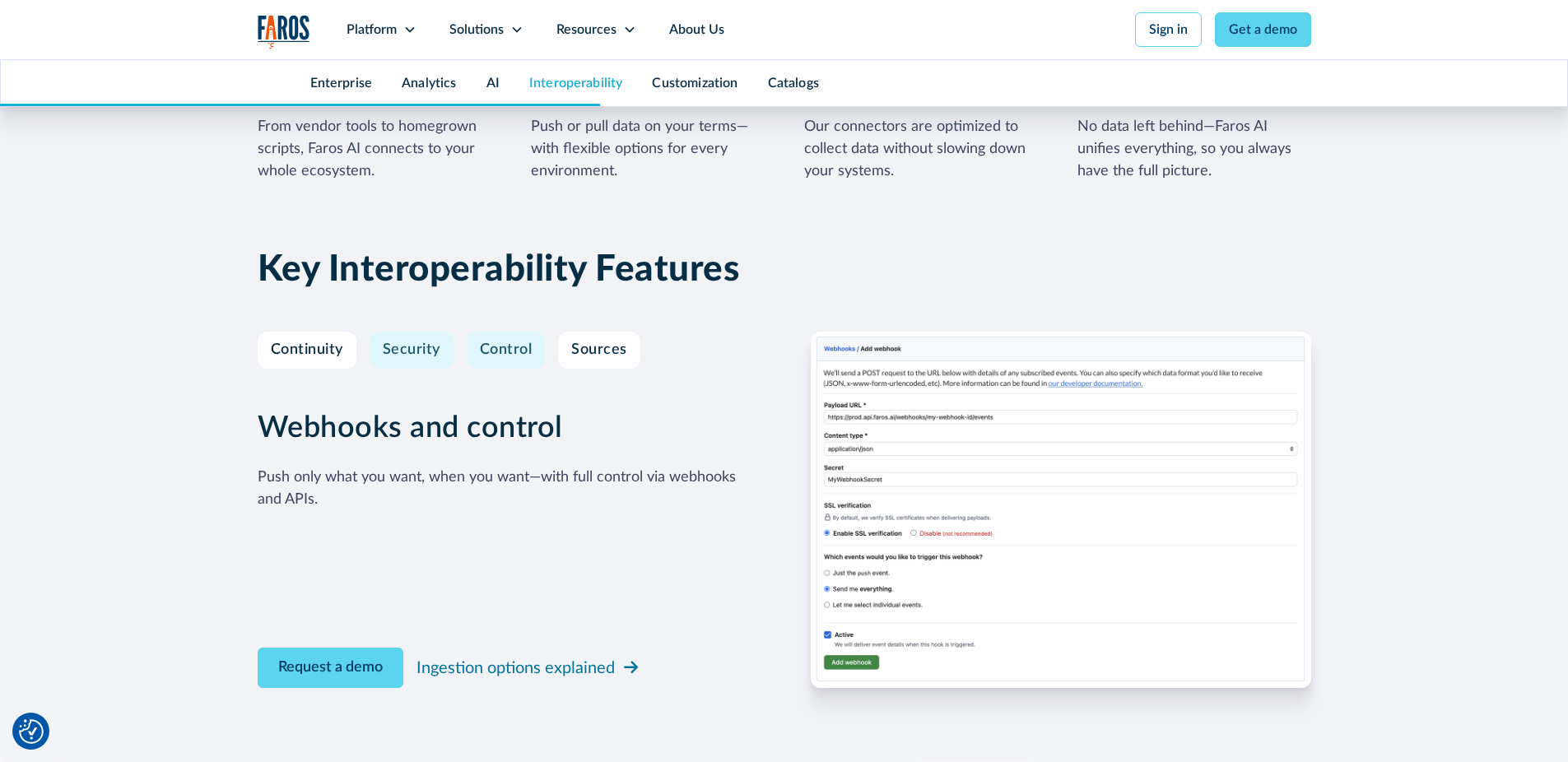
click at [426, 342] on div "Security" at bounding box center [411, 351] width 58 height 18
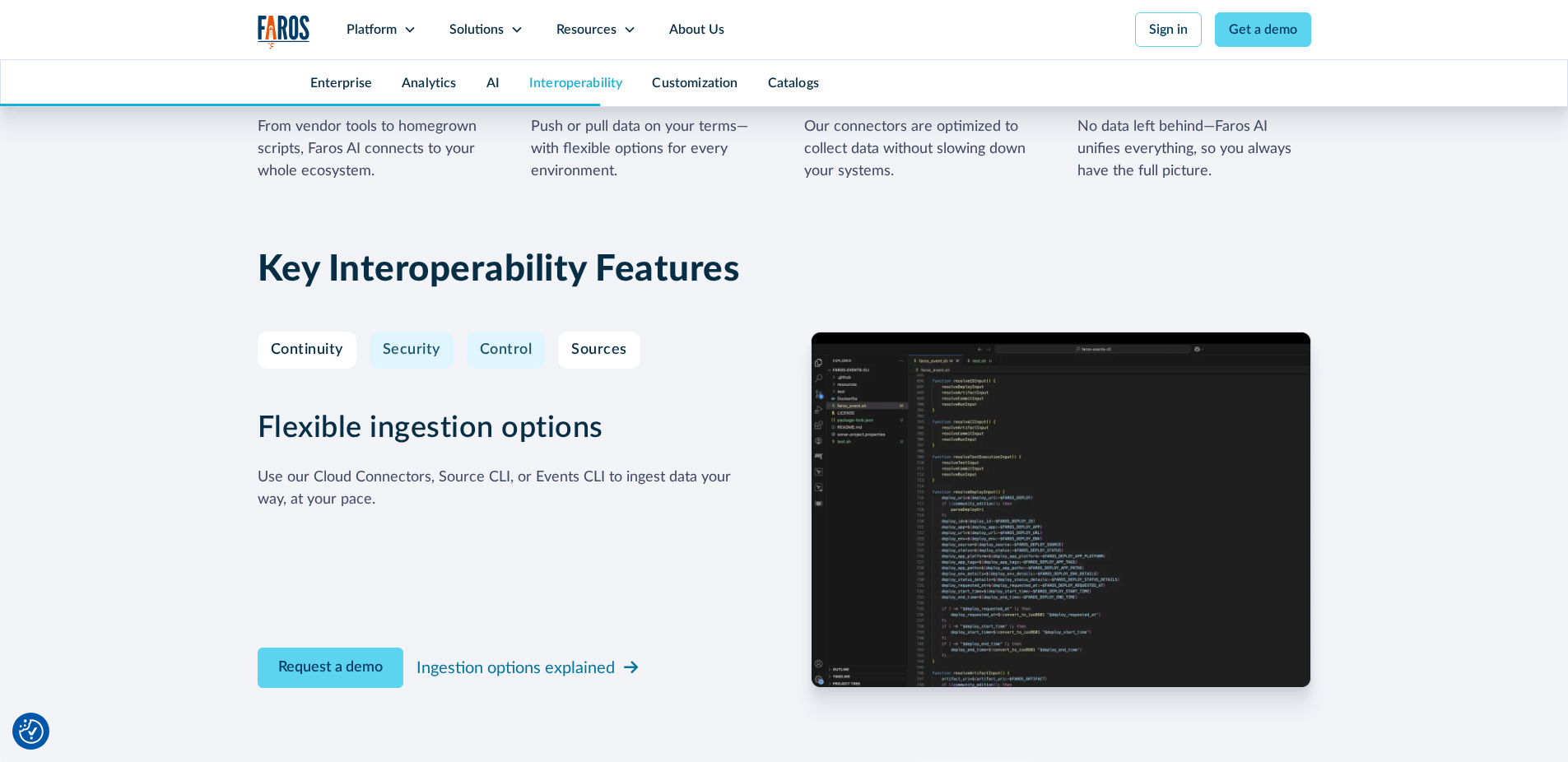
click at [515, 342] on div "Control" at bounding box center [506, 351] width 52 height 18
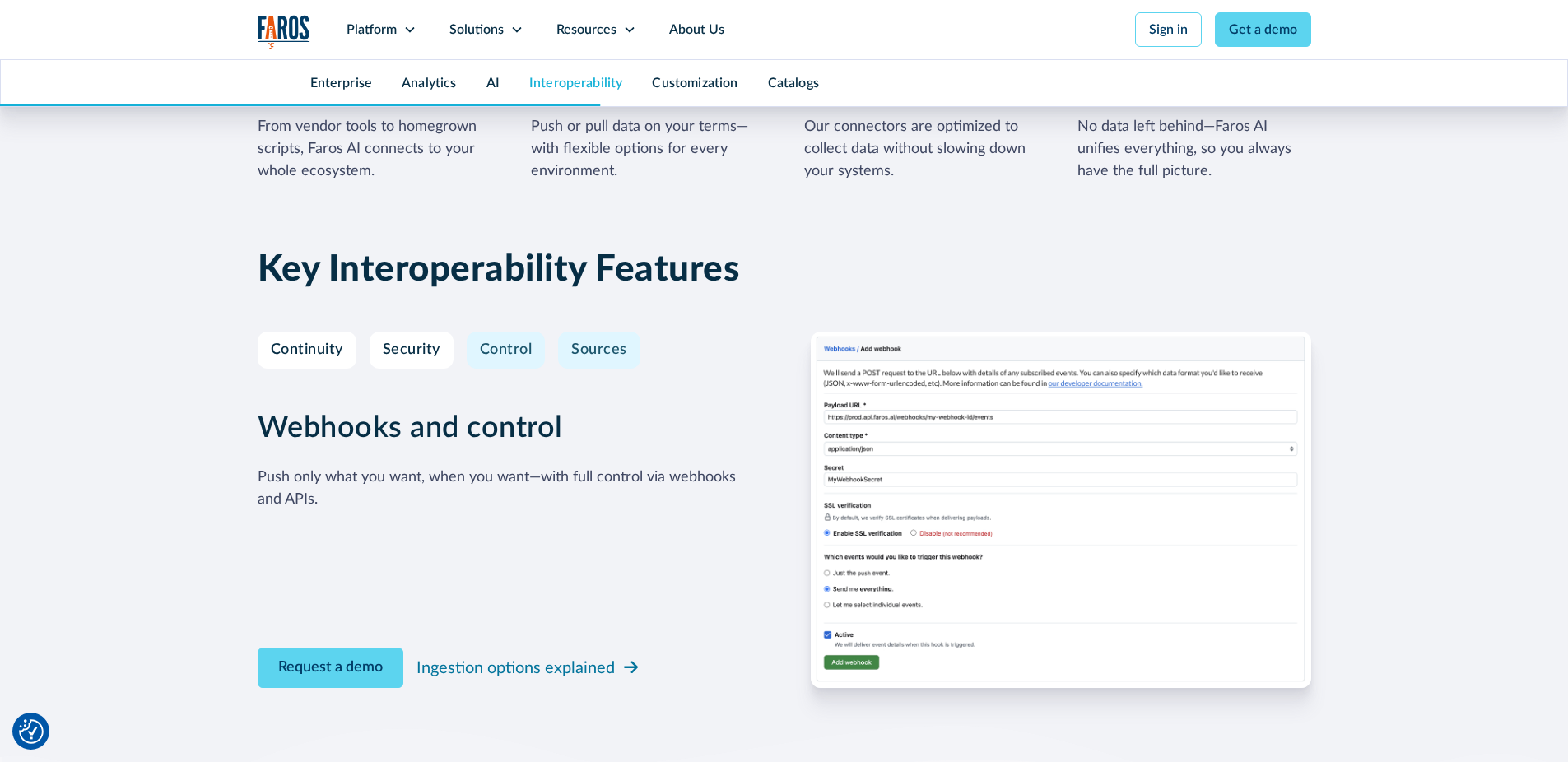
click at [615, 342] on div "Sources" at bounding box center [599, 351] width 56 height 18
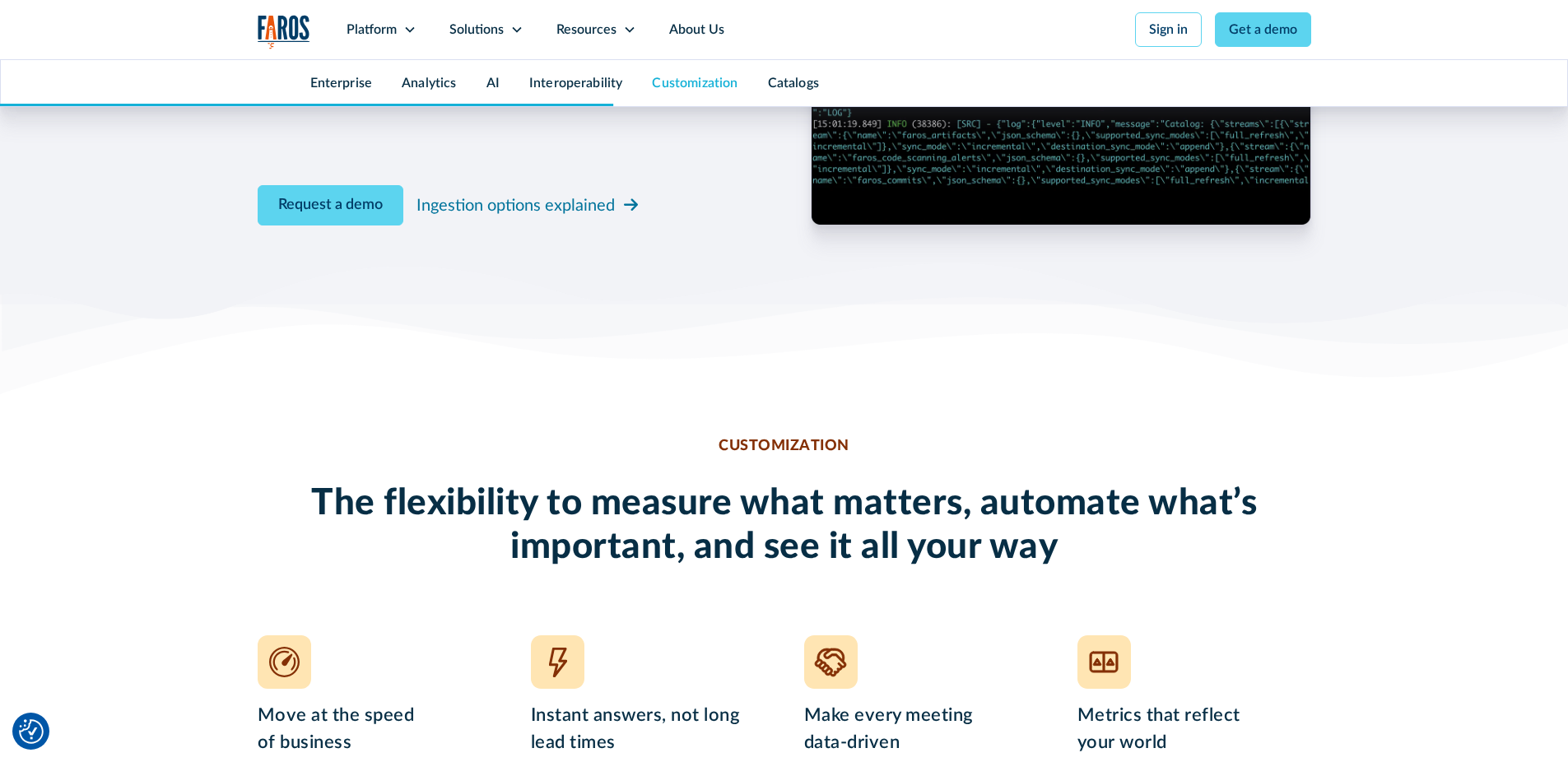
scroll to position [5348, 0]
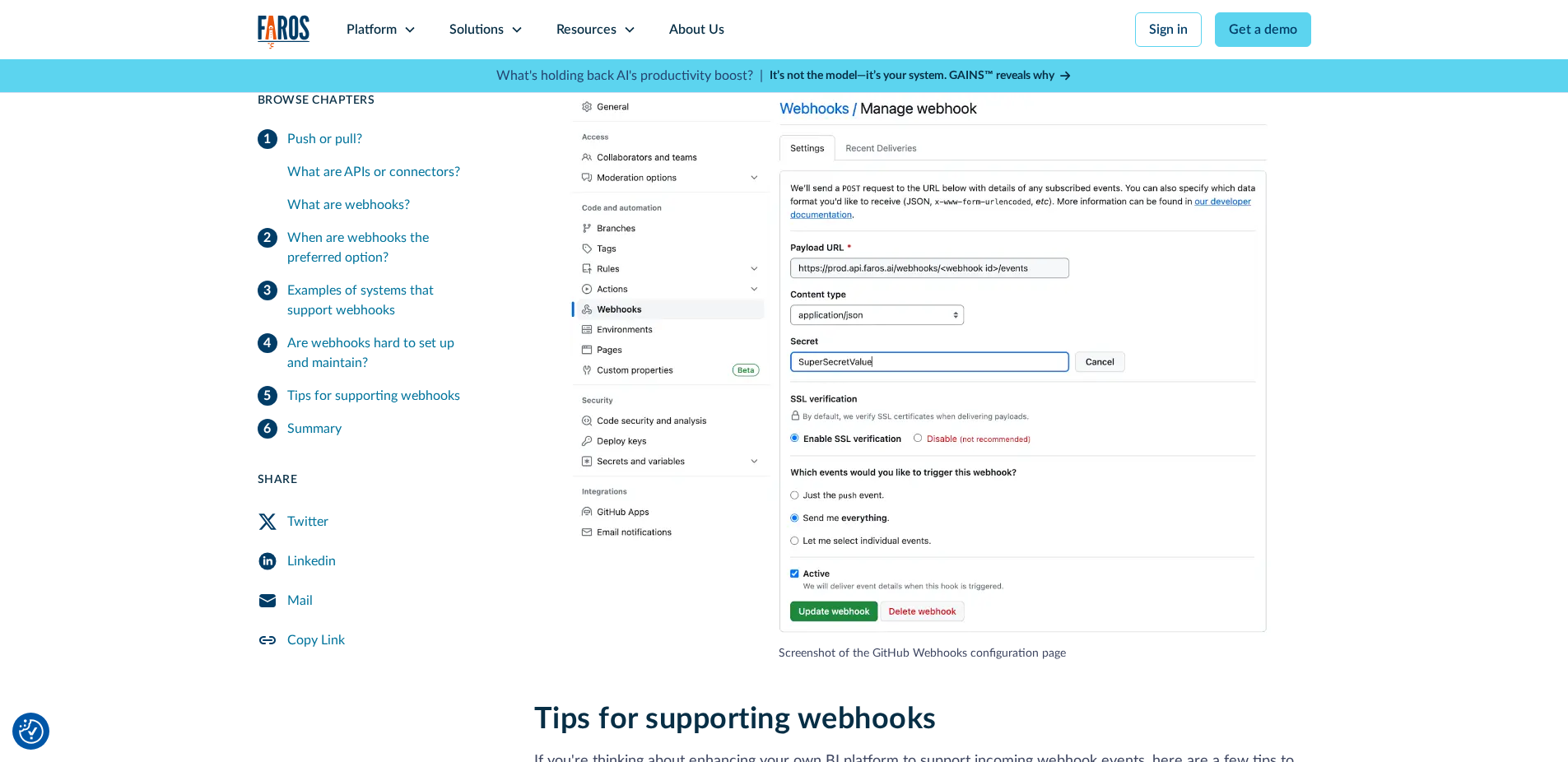
scroll to position [3754, 0]
click at [574, 30] on div "Resources" at bounding box center [586, 29] width 60 height 19
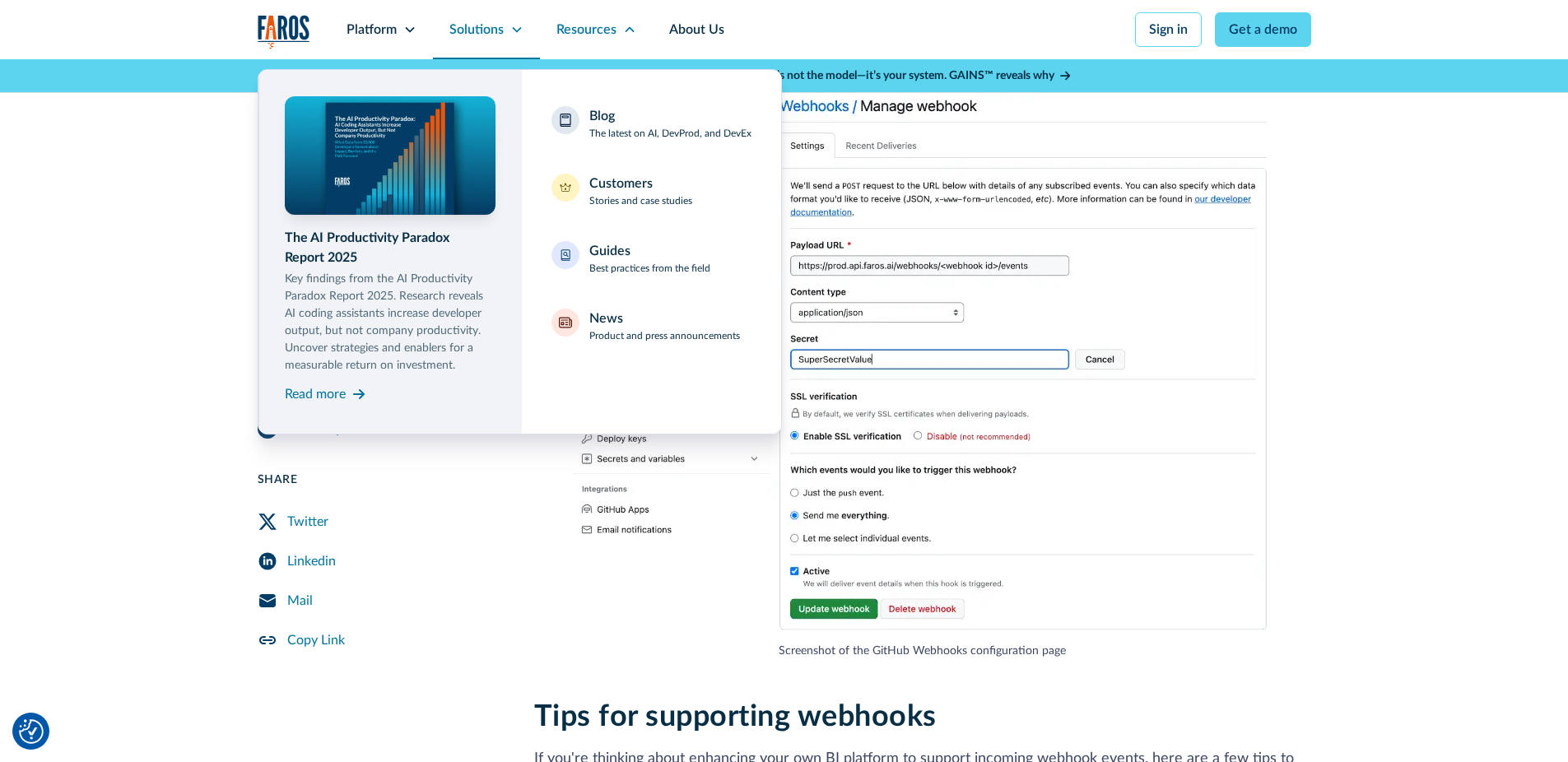
click at [468, 38] on div "Solutions" at bounding box center [477, 29] width 54 height 19
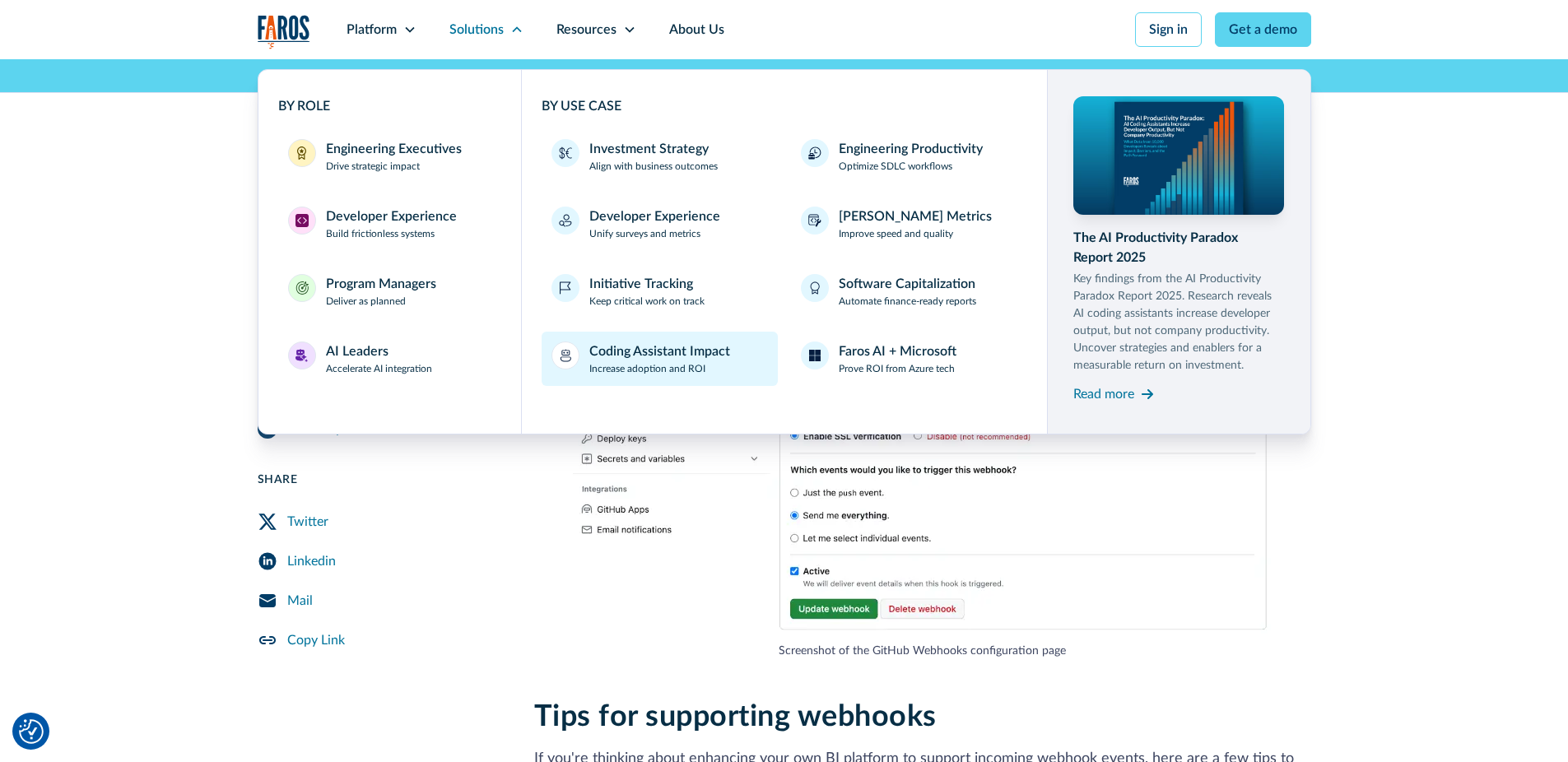
click at [675, 364] on p "Increase adoption and ROI" at bounding box center [647, 369] width 116 height 15
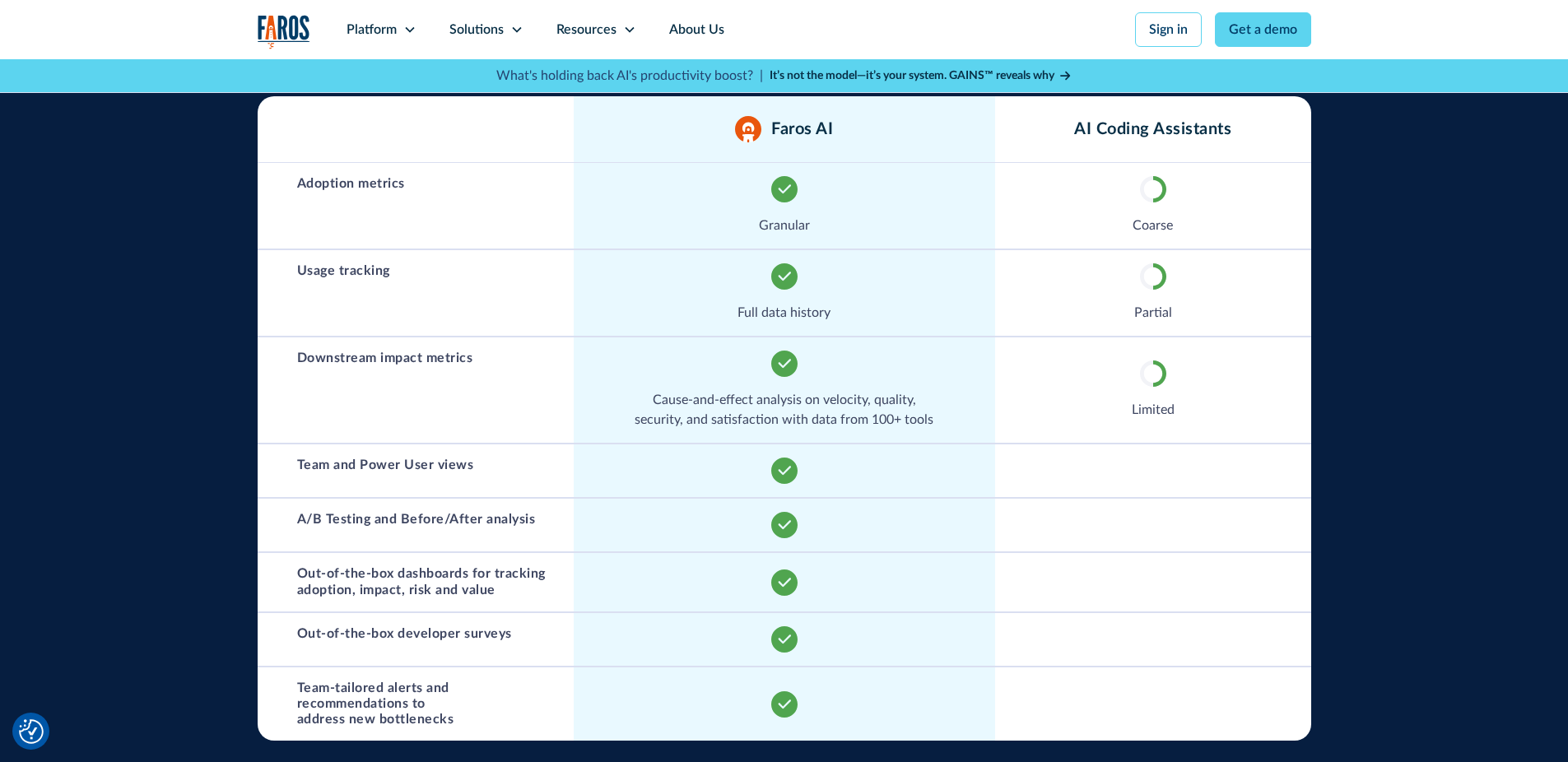
scroll to position [790, 0]
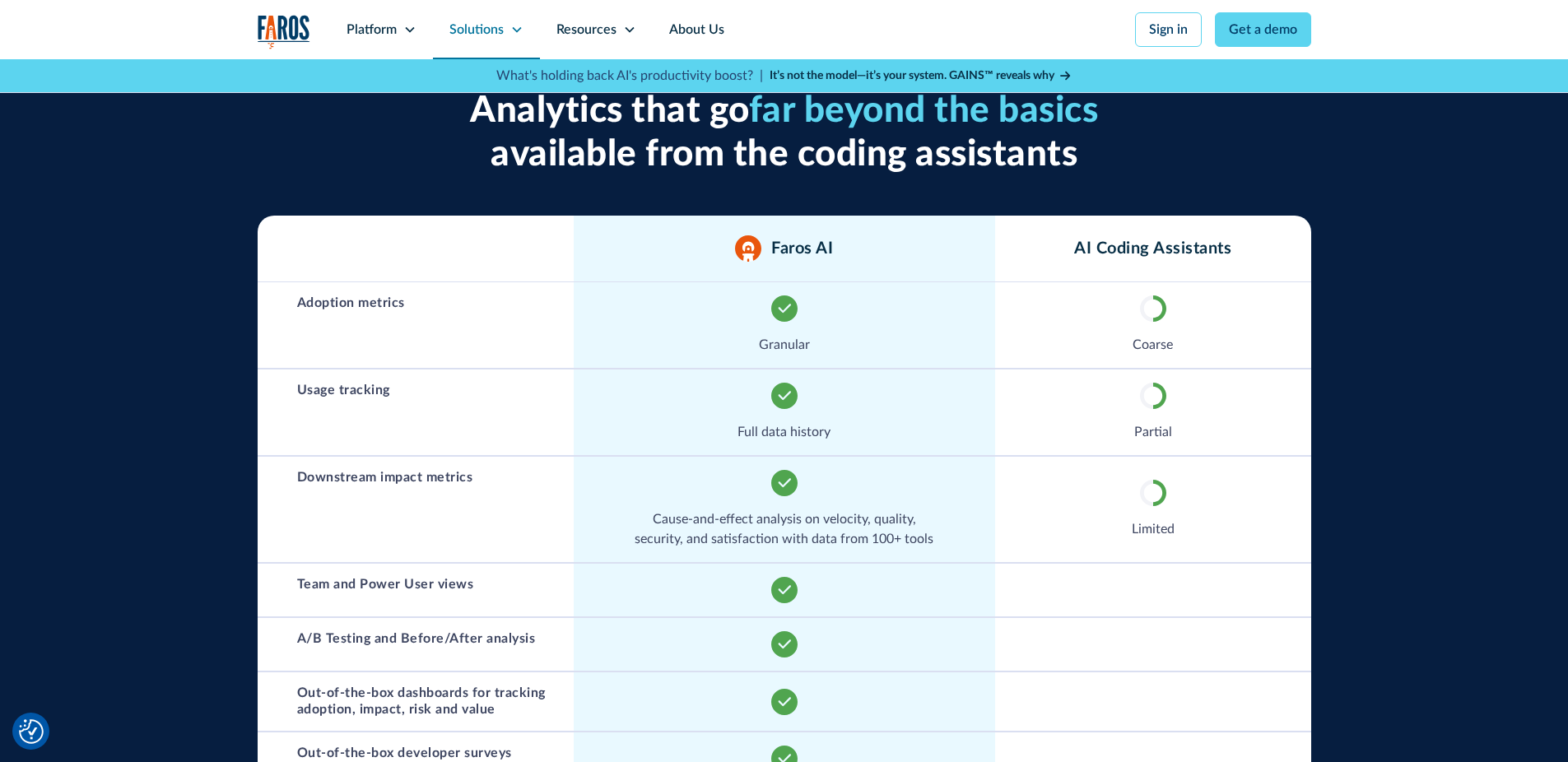
click at [492, 39] on div "Solutions" at bounding box center [477, 29] width 54 height 19
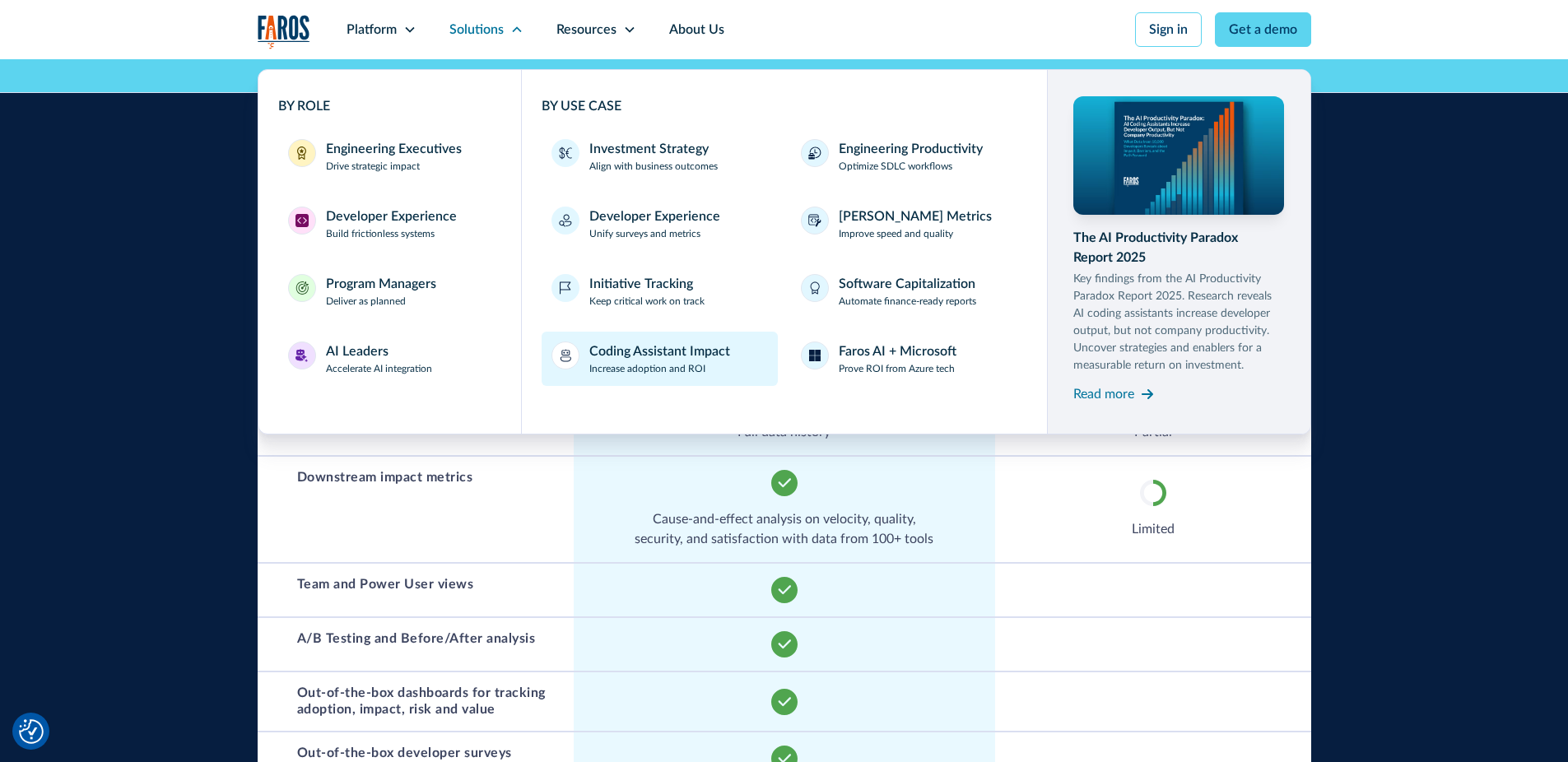
click at [640, 363] on p "Increase adoption and ROI" at bounding box center [647, 369] width 116 height 15
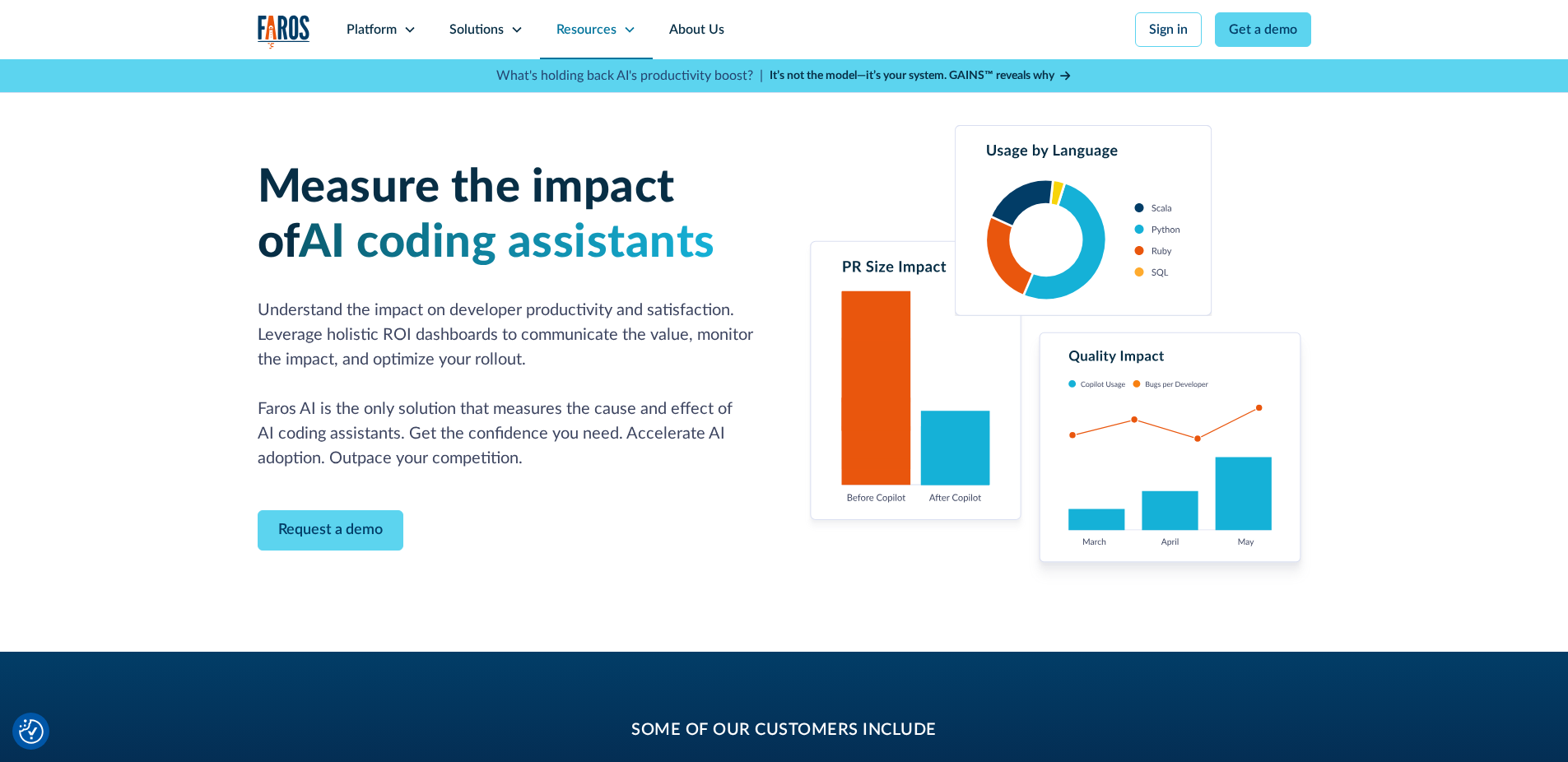
click at [566, 12] on div "Resources" at bounding box center [596, 30] width 113 height 59
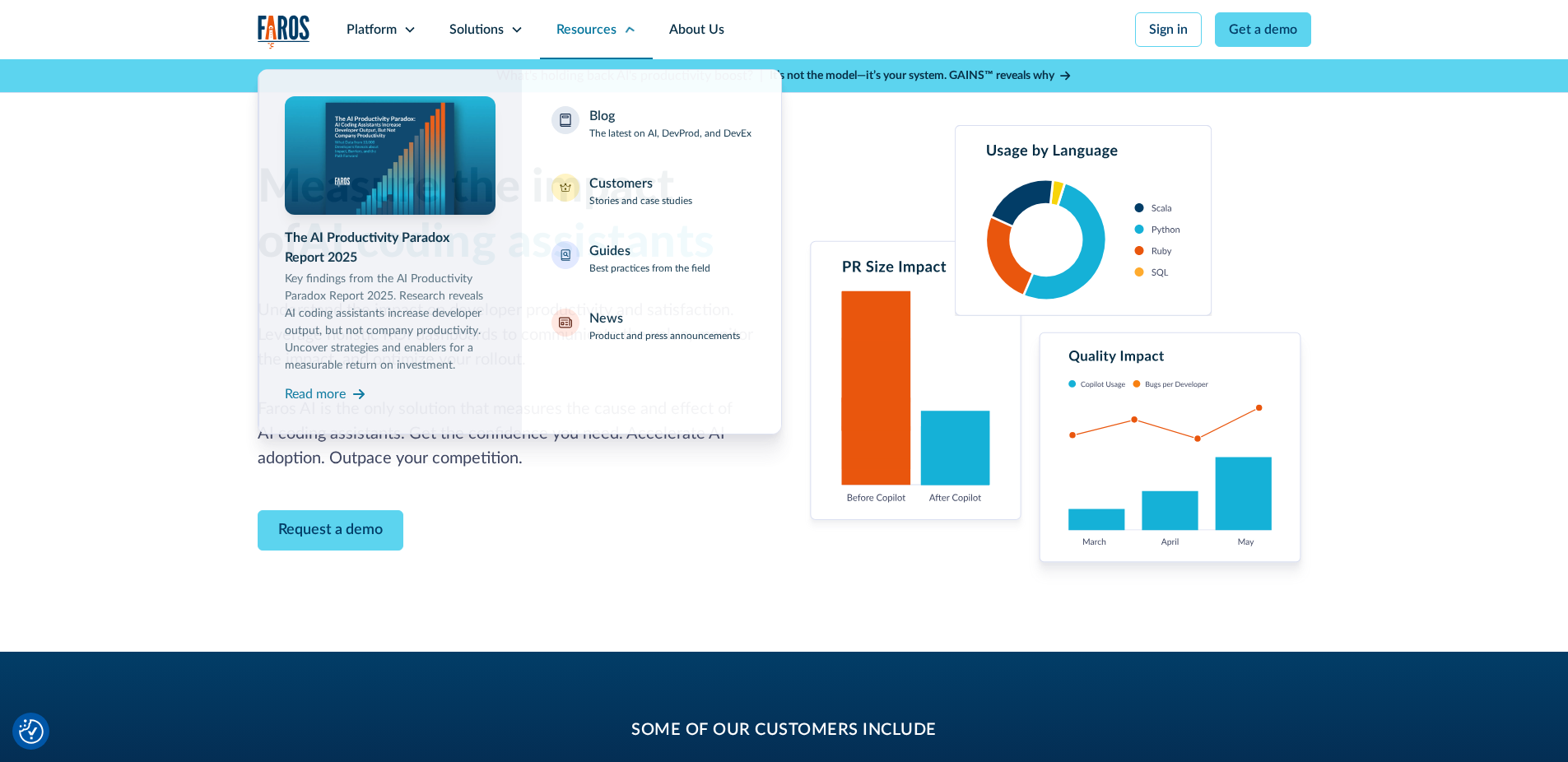
click at [559, 37] on div "Resources" at bounding box center [586, 29] width 60 height 19
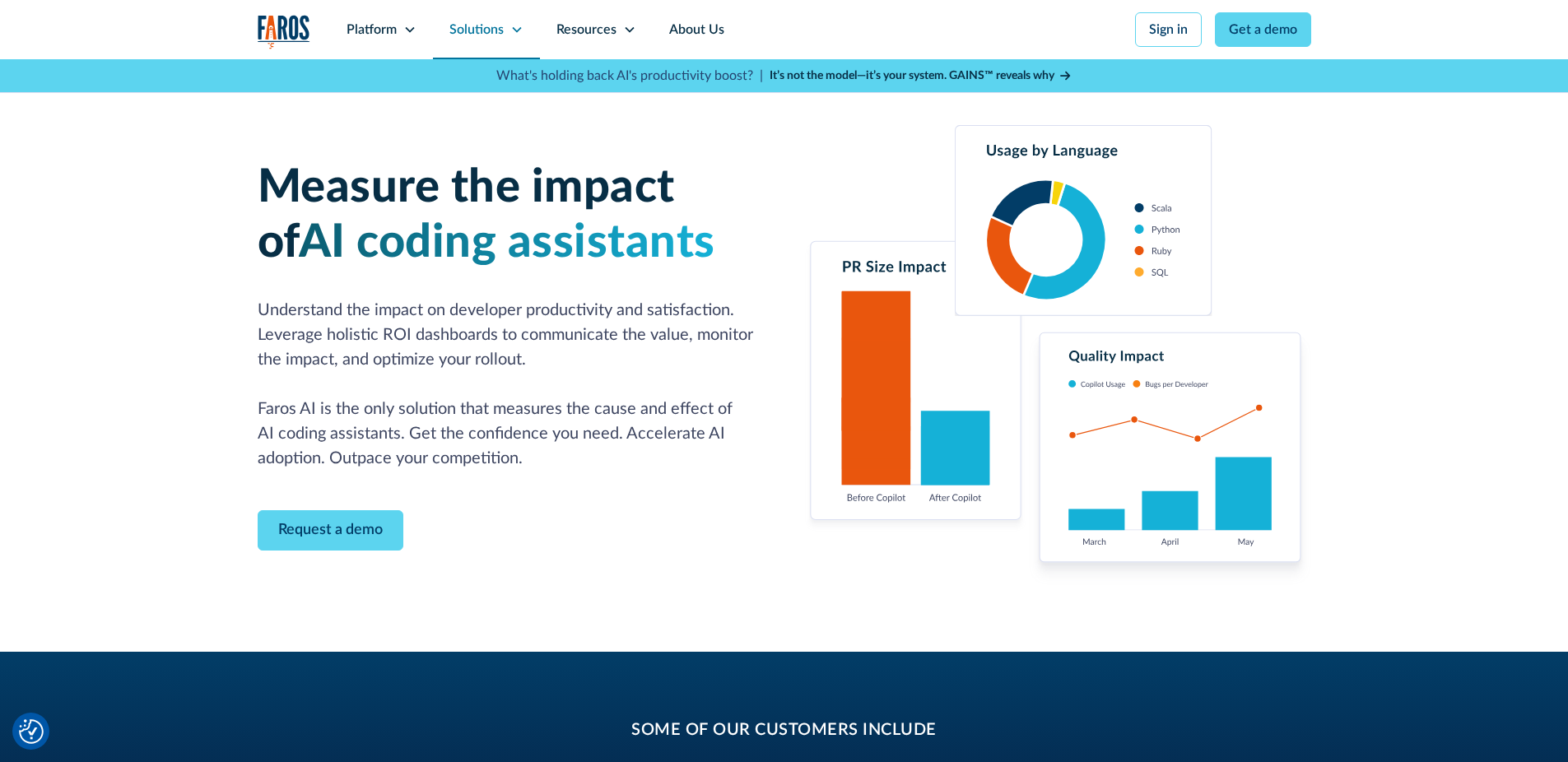
click at [495, 42] on div "Solutions" at bounding box center [486, 30] width 107 height 59
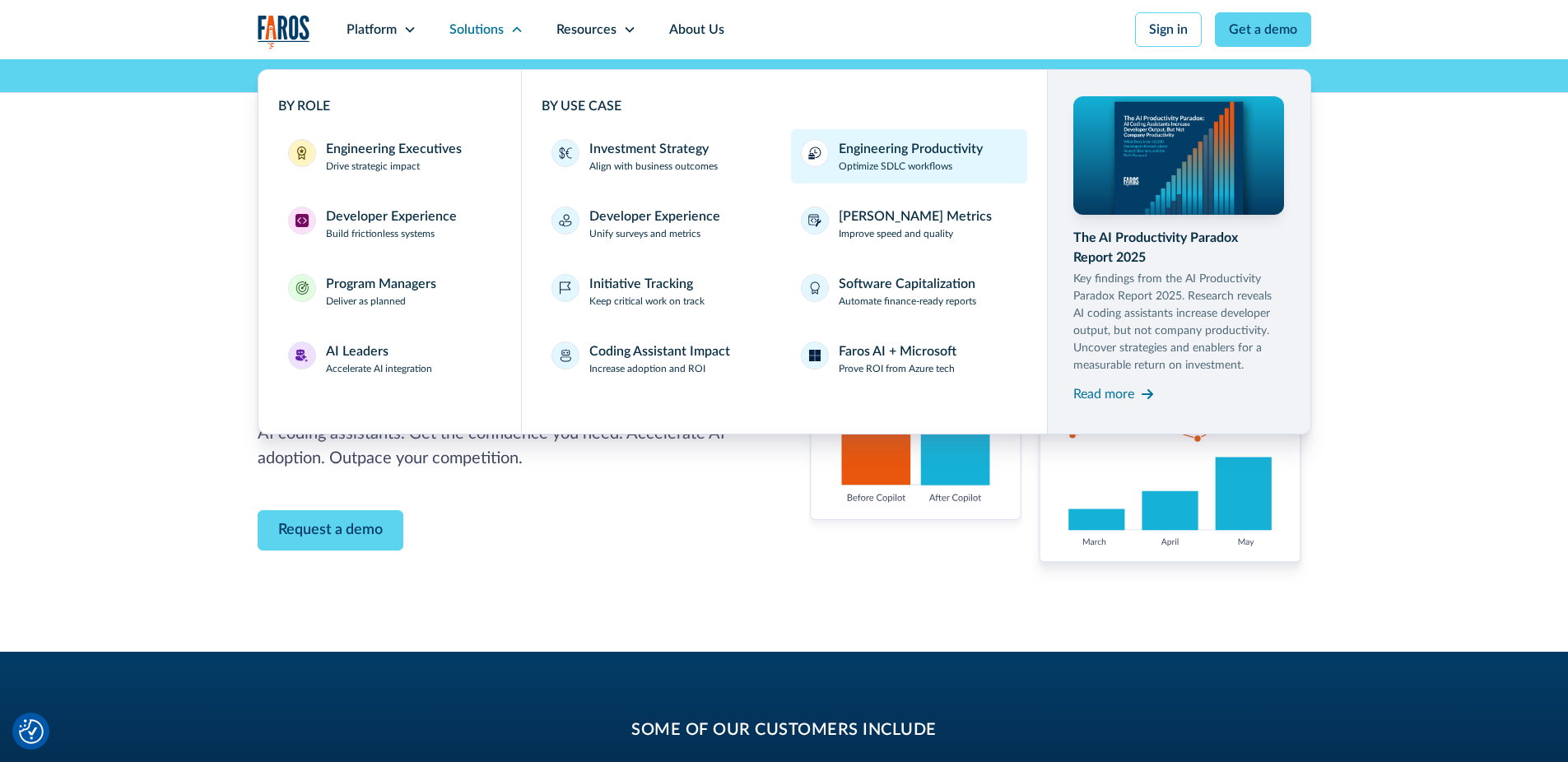
click at [899, 163] on p "Optimize SDLC workflows" at bounding box center [896, 167] width 113 height 15
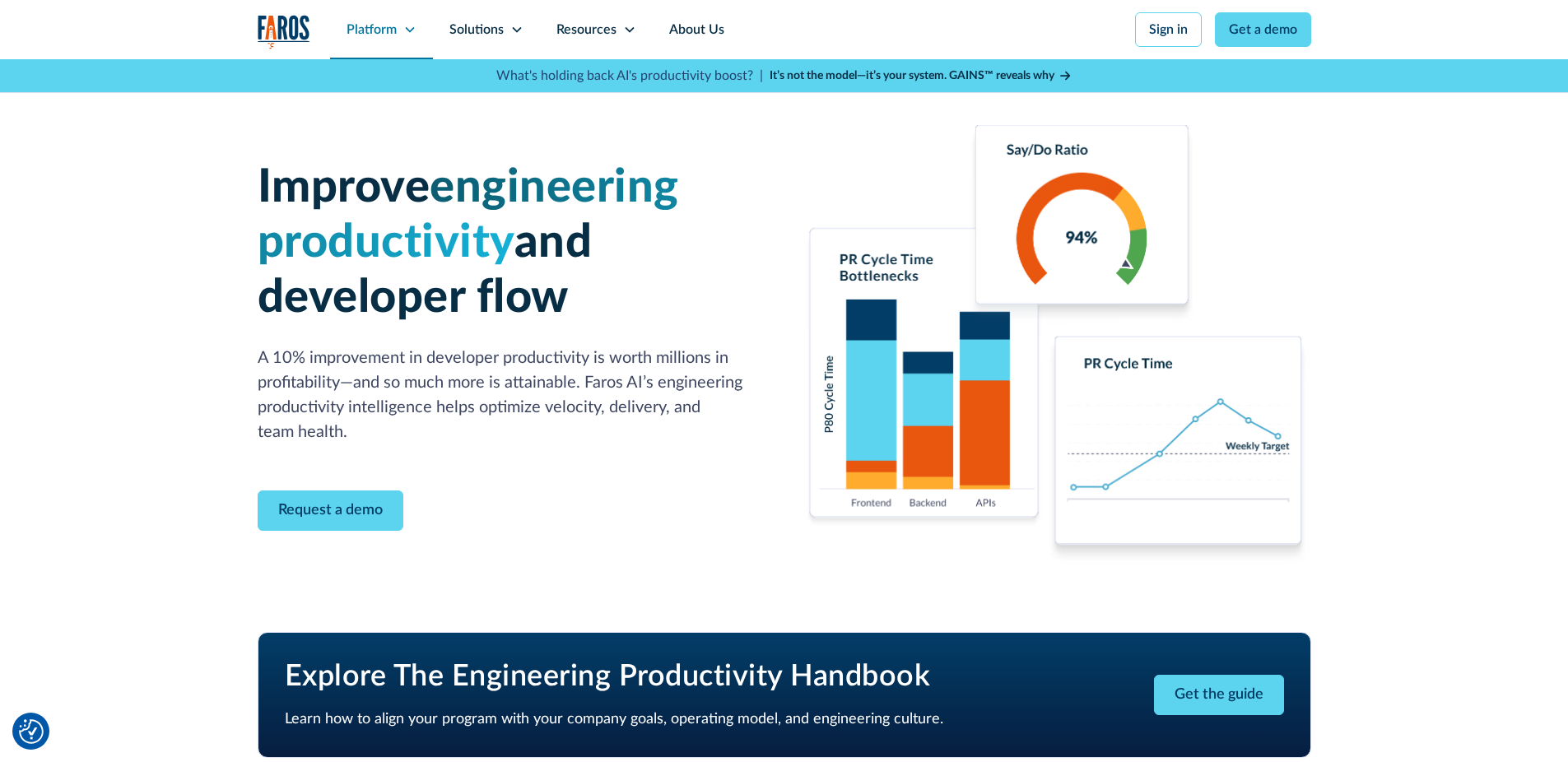
click at [370, 17] on div "Platform" at bounding box center [382, 30] width 103 height 59
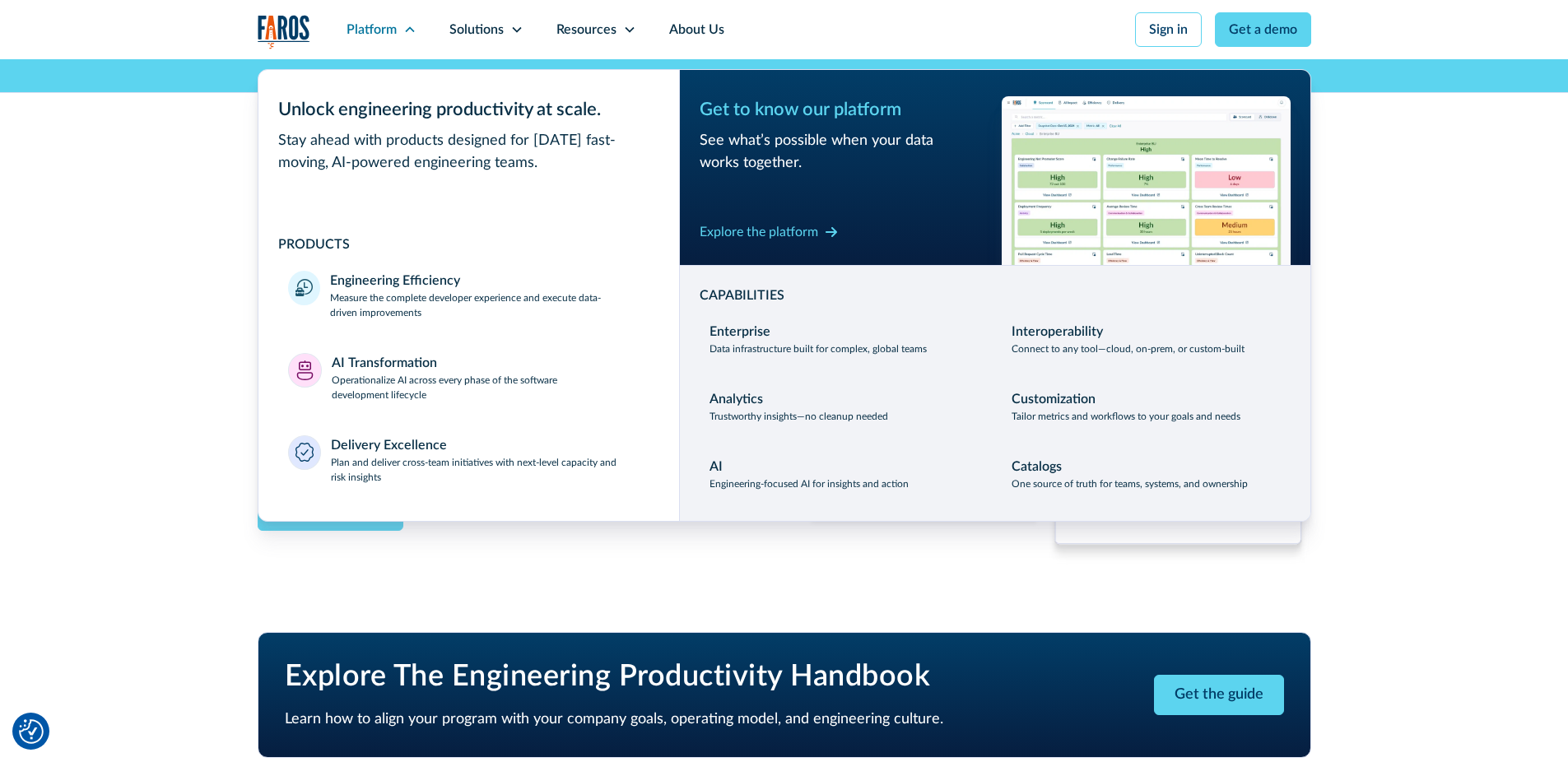
click at [1105, 154] on img at bounding box center [1146, 180] width 289 height 168
click at [775, 236] on div "Explore the platform" at bounding box center [759, 232] width 119 height 19
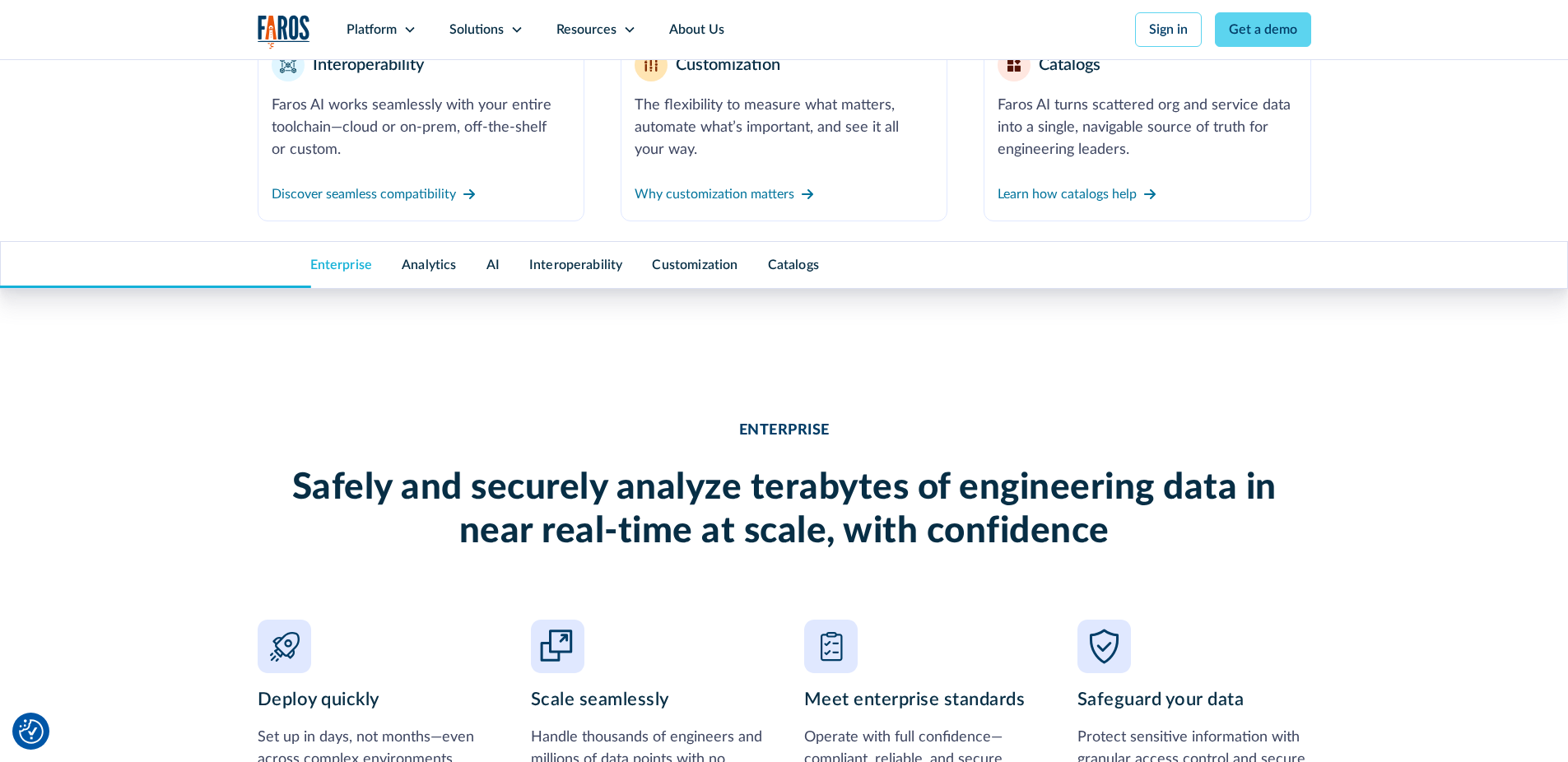
scroll to position [1185, 0]
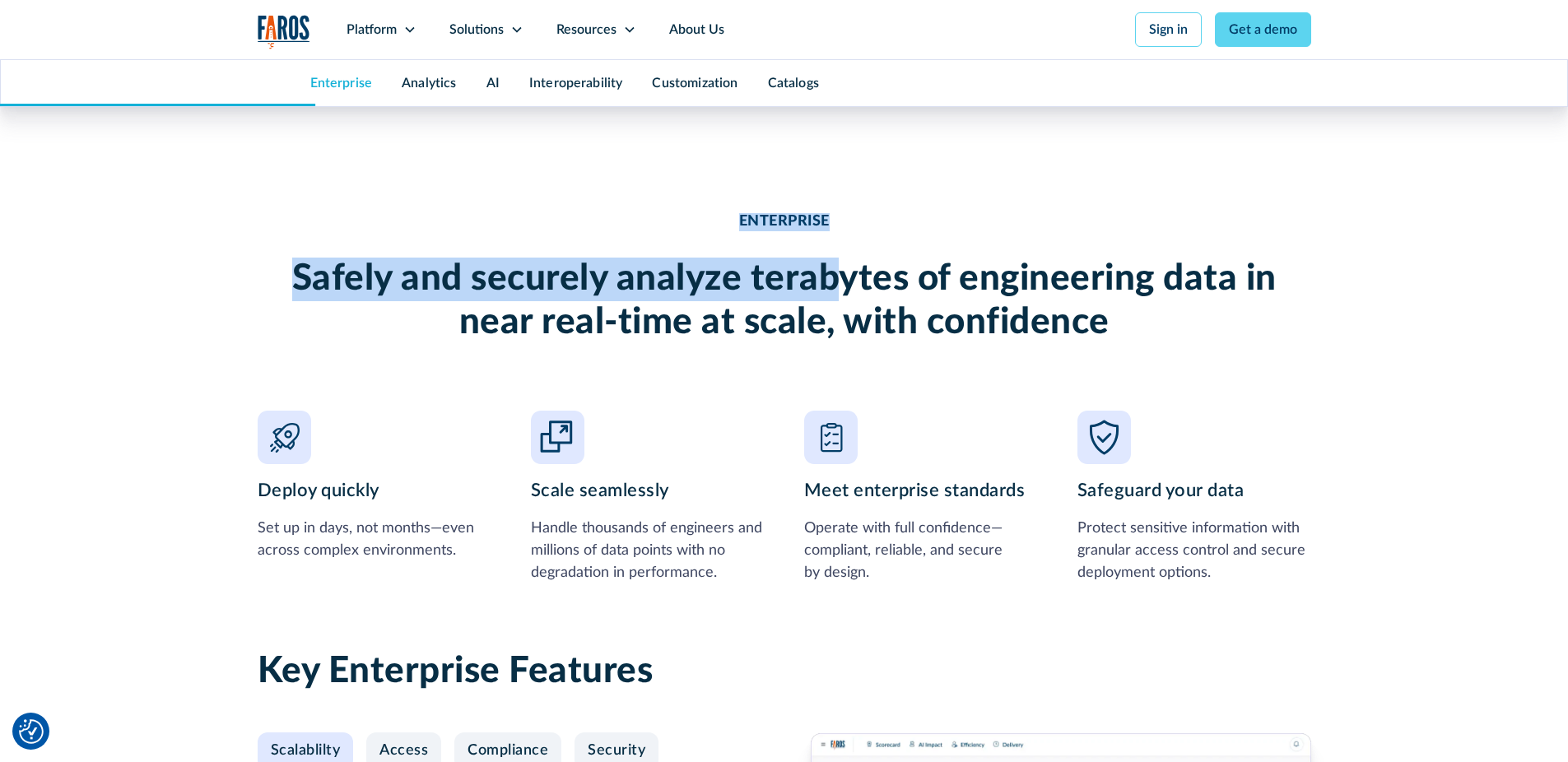
drag, startPoint x: 742, startPoint y: 196, endPoint x: 876, endPoint y: 302, distance: 170.9
click at [875, 301] on div "ENTERPRISE Safely and securely analyze terabytes of engineering data in near re…" at bounding box center [784, 375] width 1054 height 485
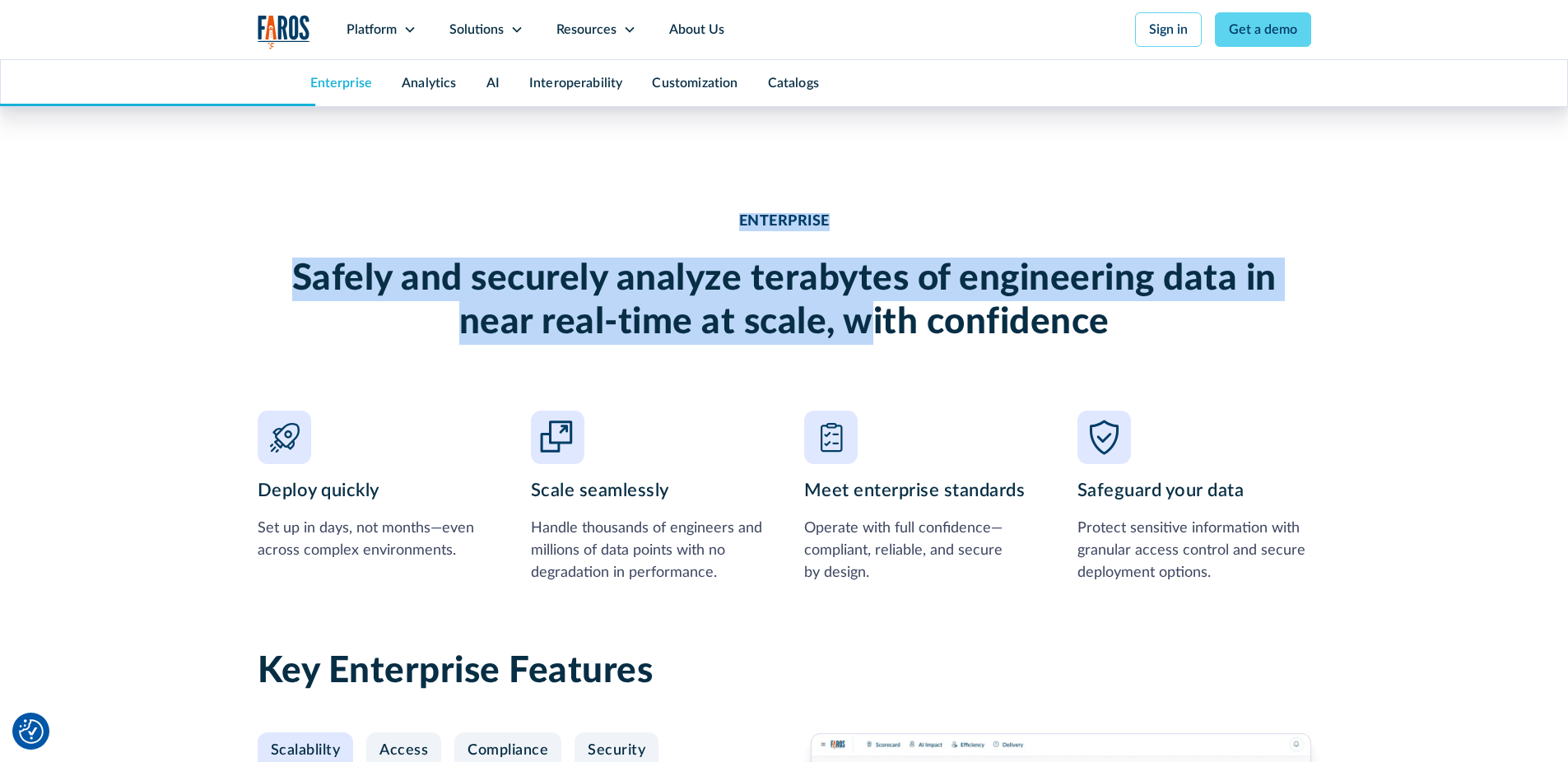
click at [876, 302] on h2 "Safely and securely analyze terabytes of engineering data in near real-time at …" at bounding box center [784, 301] width 1054 height 87
